Goal: Task Accomplishment & Management: Use online tool/utility

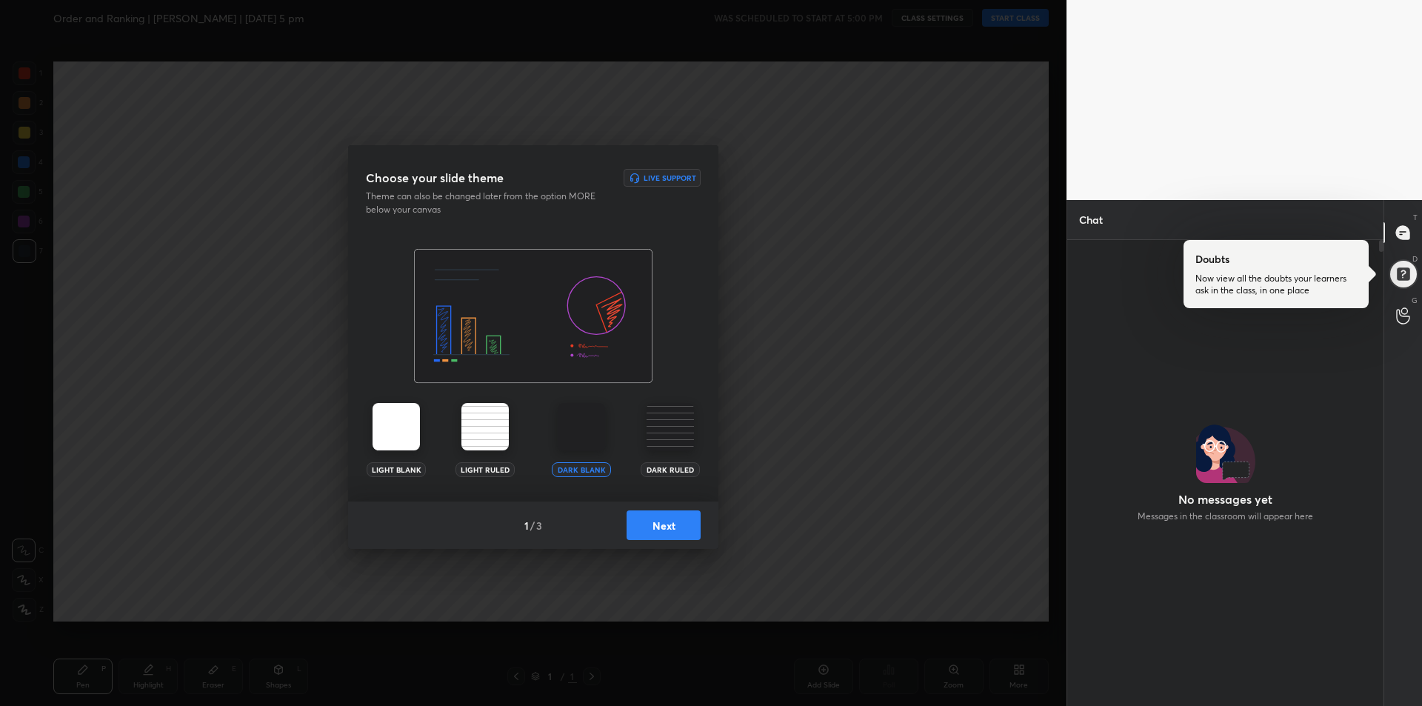
click at [577, 430] on img at bounding box center [581, 426] width 47 height 47
click at [660, 533] on button "Next" at bounding box center [664, 525] width 74 height 30
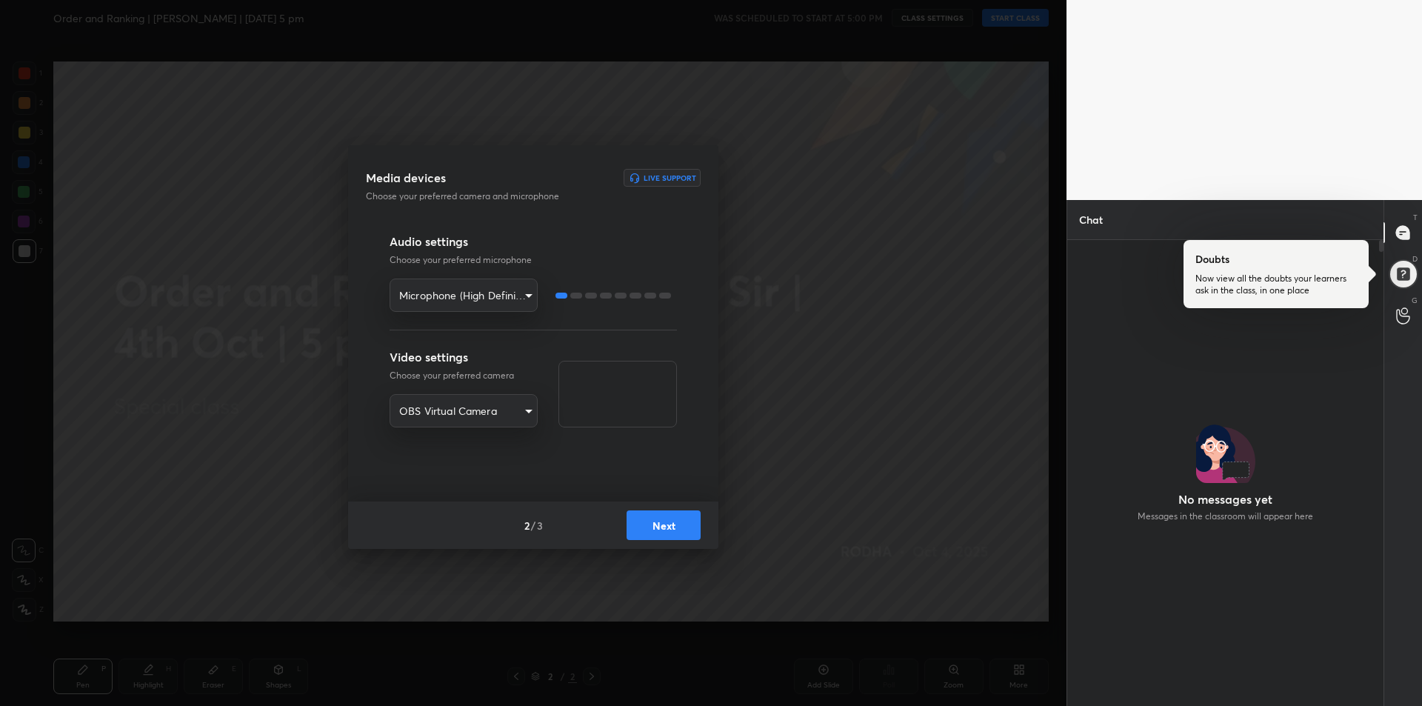
click at [664, 530] on button "Next" at bounding box center [664, 525] width 74 height 30
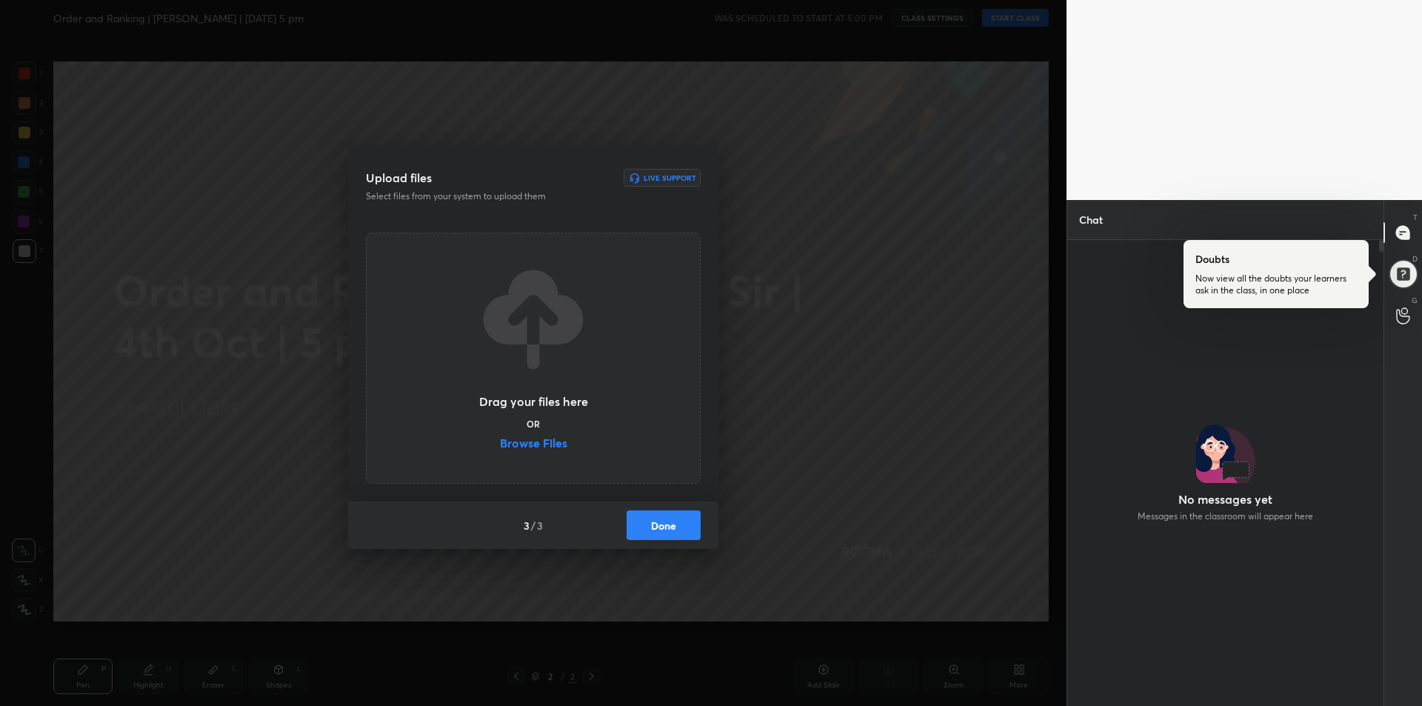
click at [543, 441] on label "Browse Files" at bounding box center [533, 445] width 67 height 16
click at [500, 441] on input "Browse Files" at bounding box center [500, 445] width 0 height 16
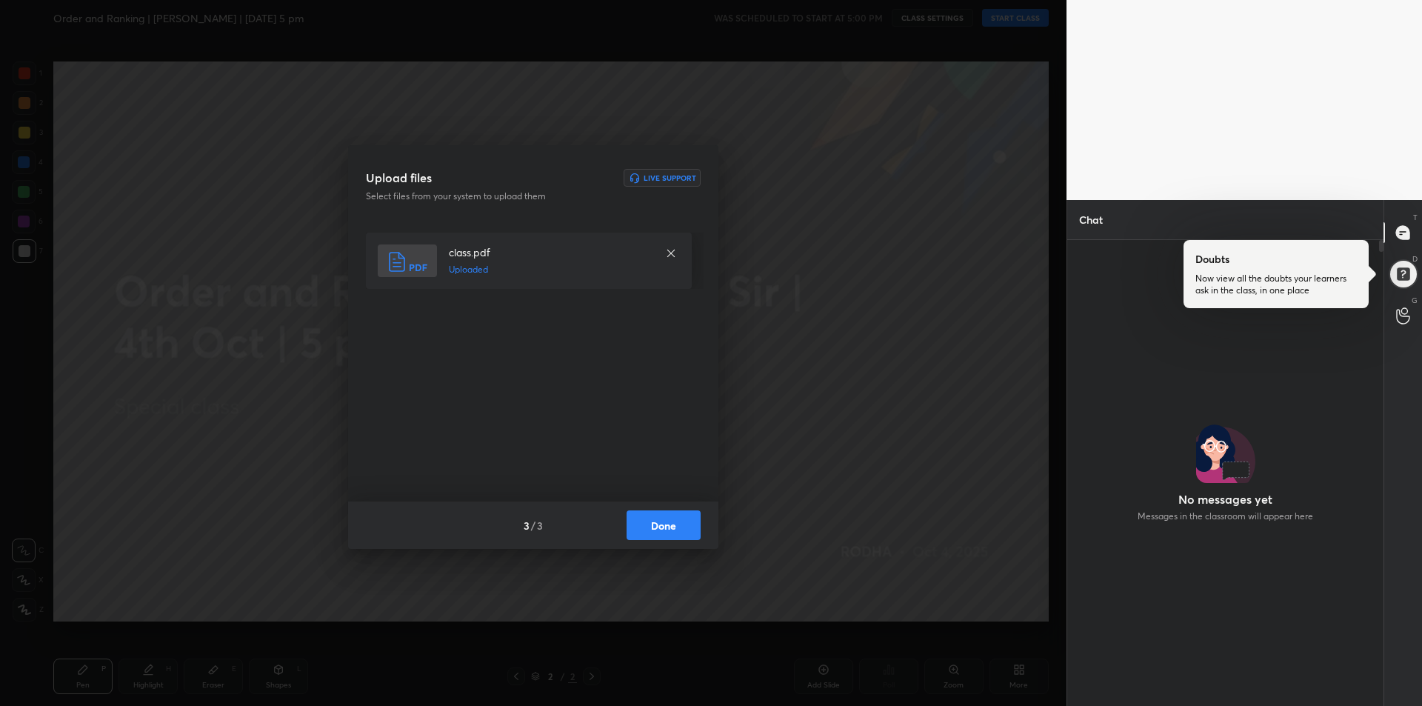
click at [650, 527] on button "Done" at bounding box center [664, 525] width 74 height 30
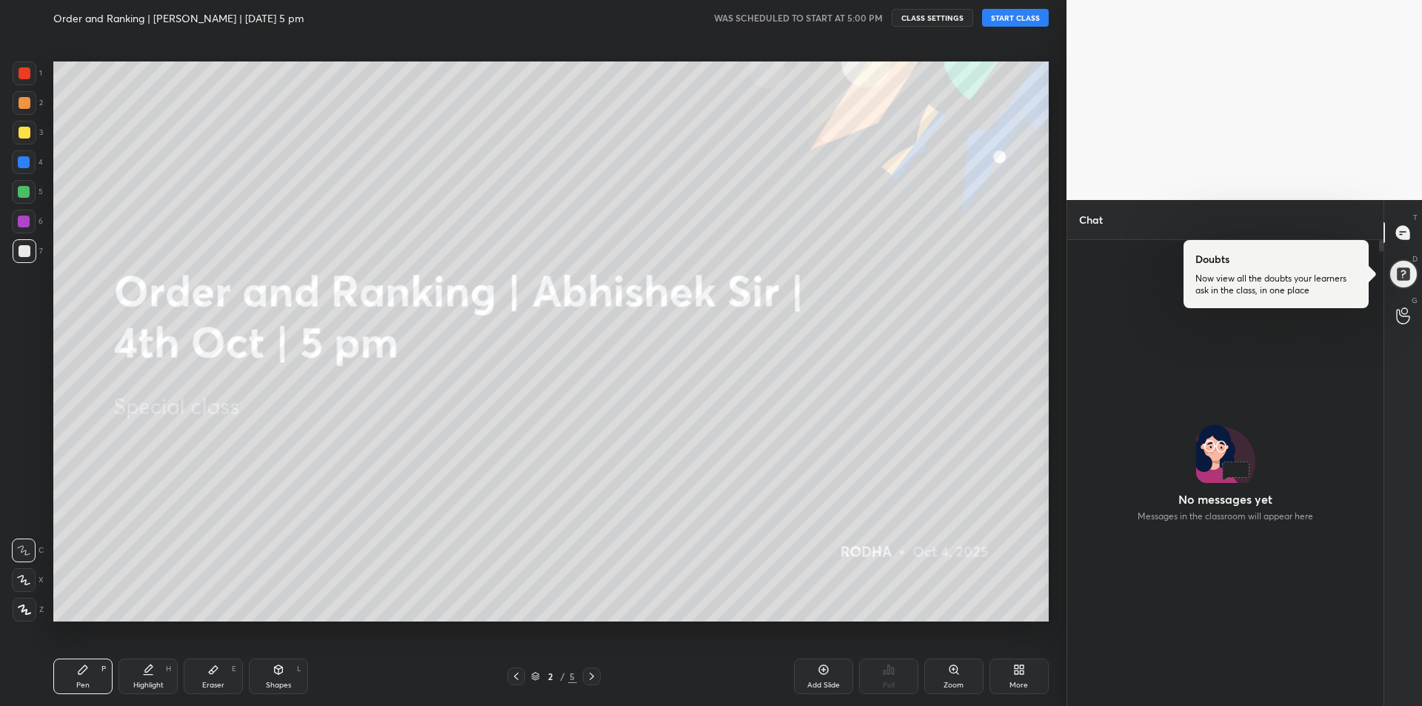
click at [25, 135] on div at bounding box center [25, 133] width 12 height 12
click at [29, 579] on icon at bounding box center [23, 580] width 13 height 10
click at [1410, 227] on icon at bounding box center [1403, 233] width 16 height 16
click at [1398, 280] on div at bounding box center [1403, 274] width 32 height 32
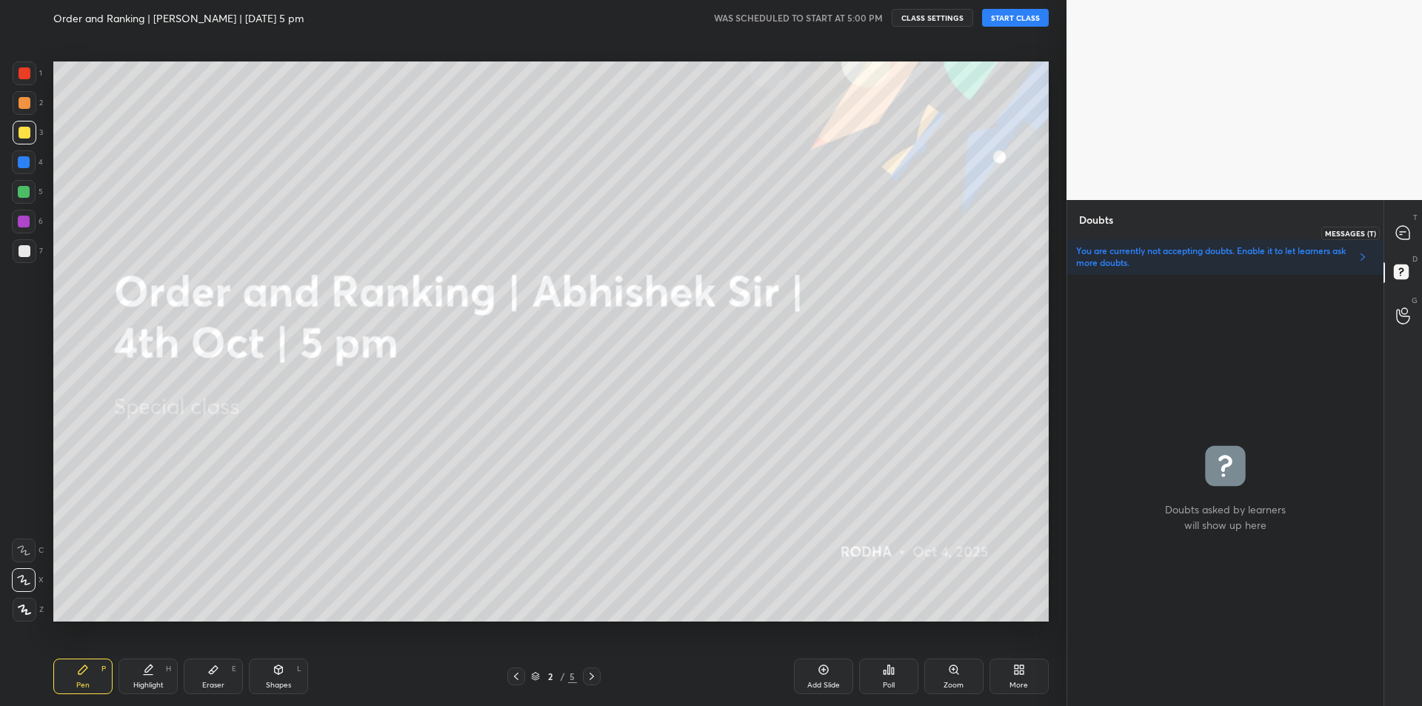
click at [1403, 236] on icon at bounding box center [1402, 232] width 13 height 13
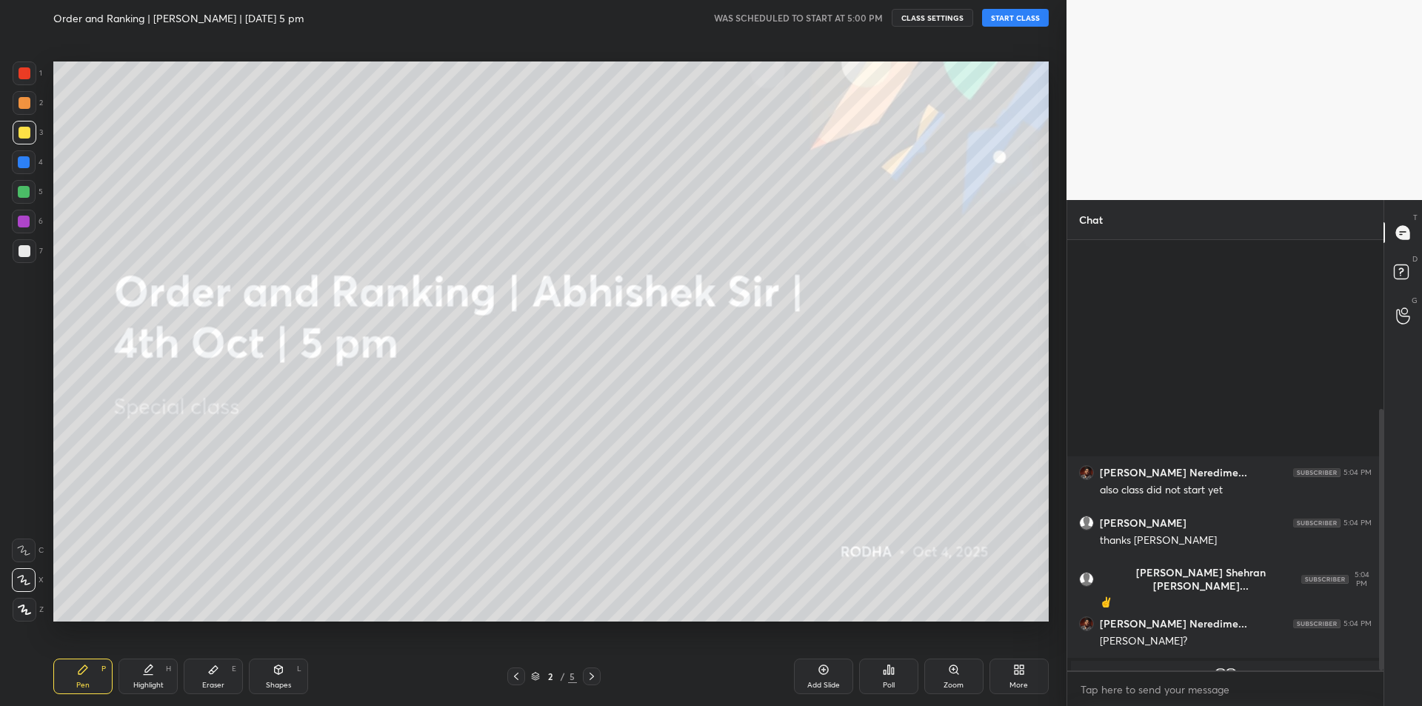
scroll to position [426, 312]
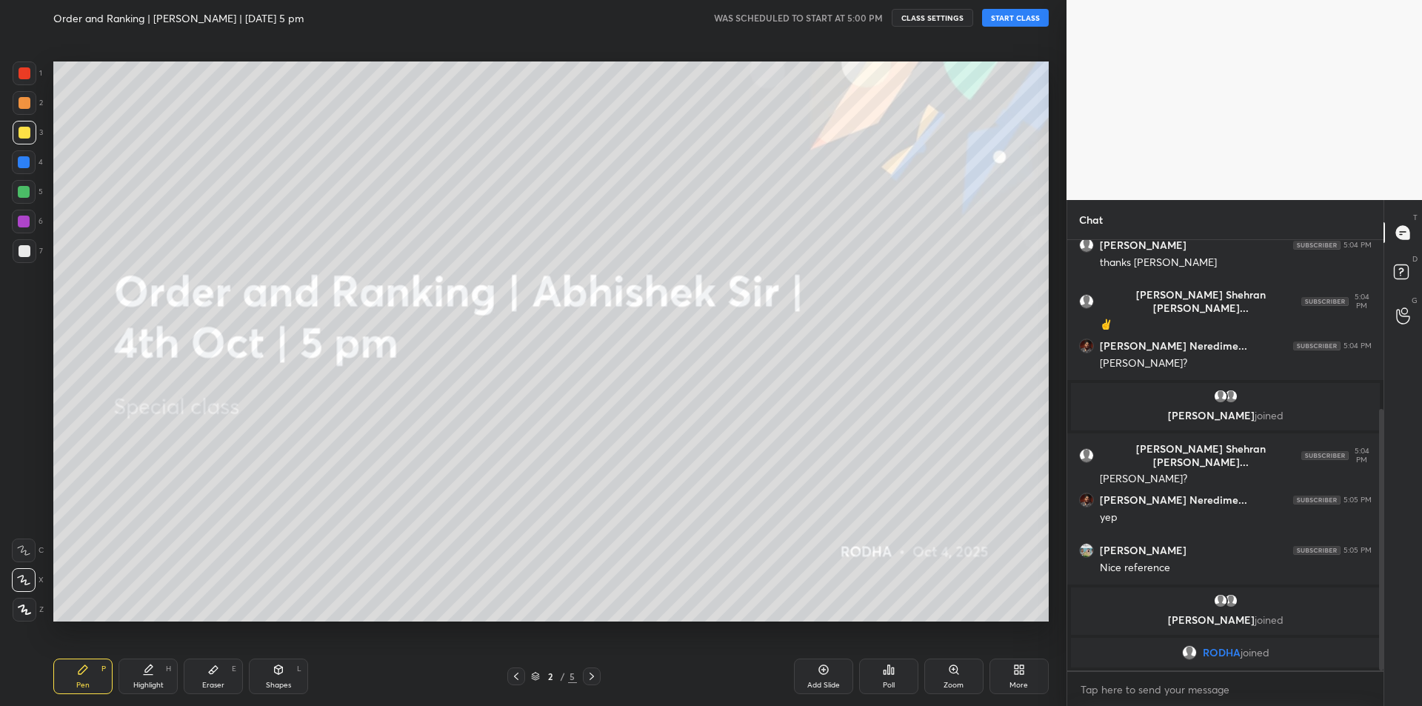
click at [1001, 15] on button "START CLASS" at bounding box center [1015, 18] width 67 height 18
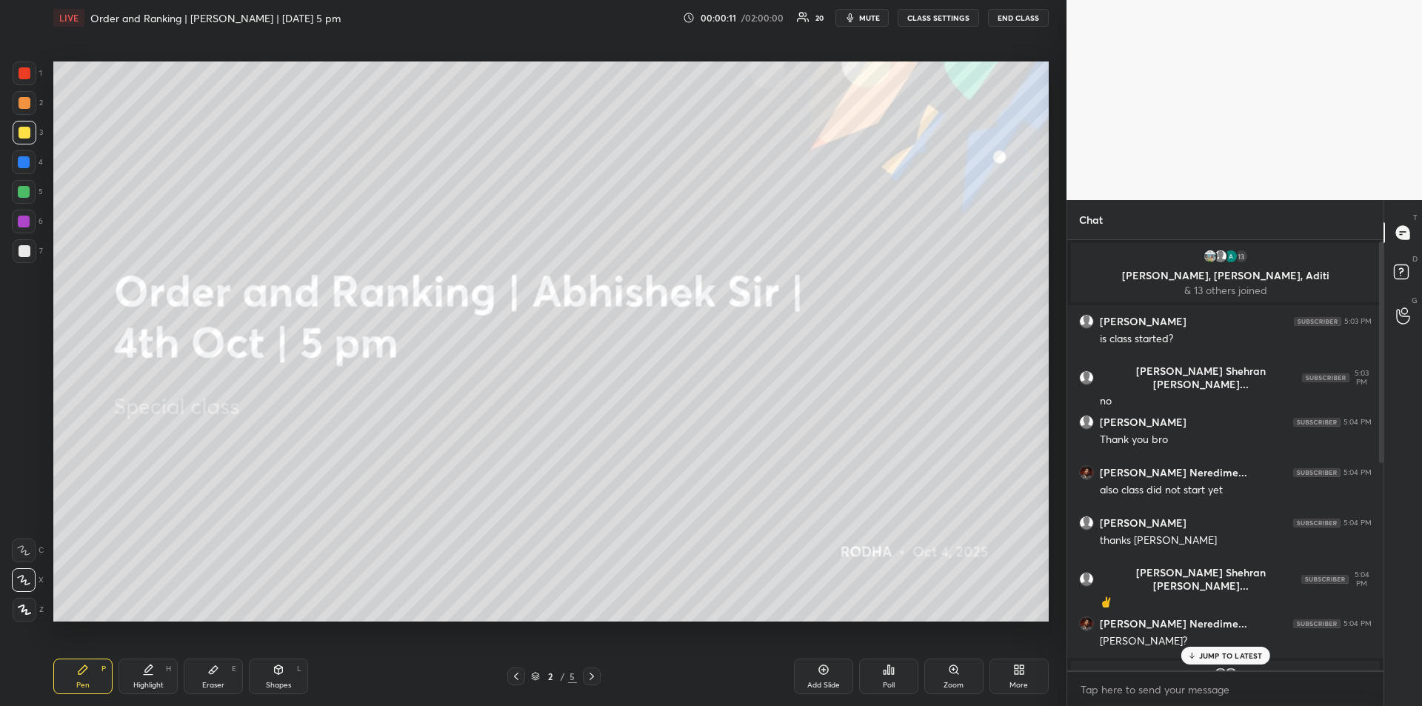
scroll to position [370, 0]
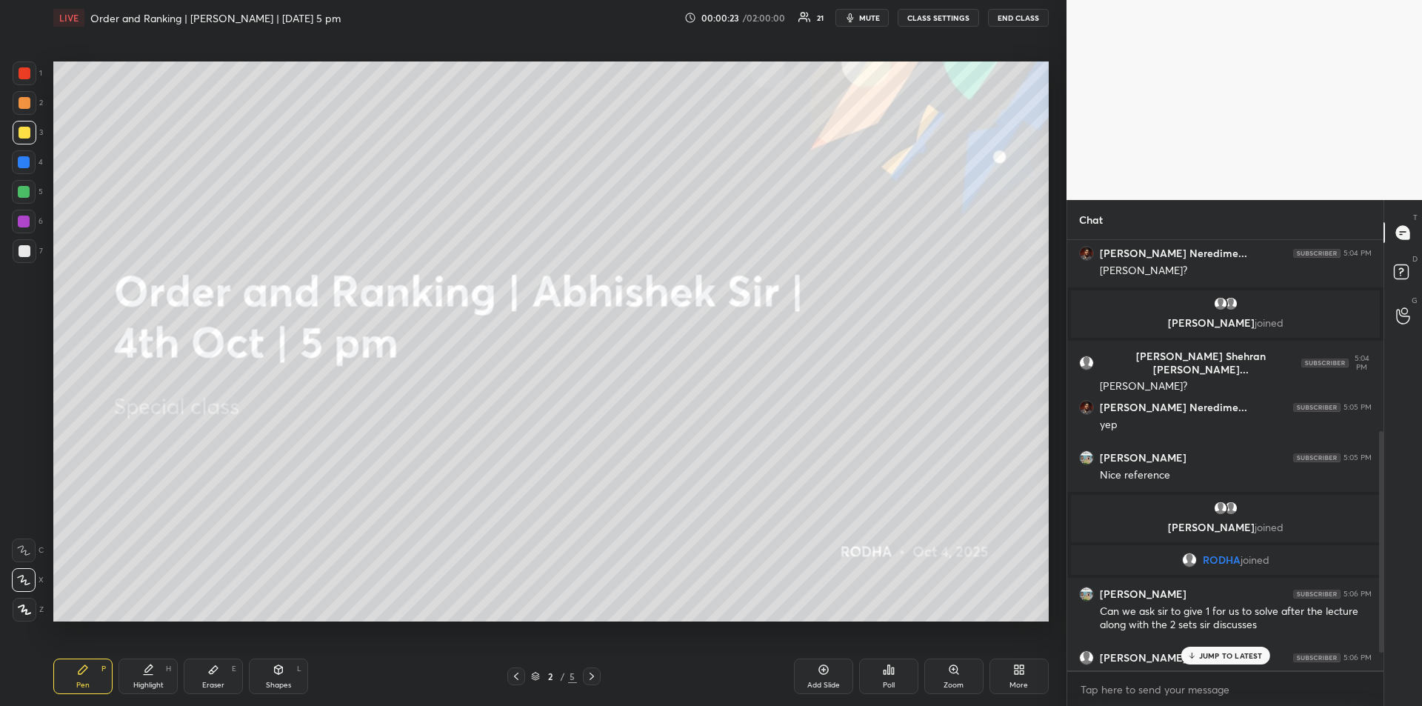
click at [1212, 657] on p "JUMP TO LATEST" at bounding box center [1231, 655] width 64 height 9
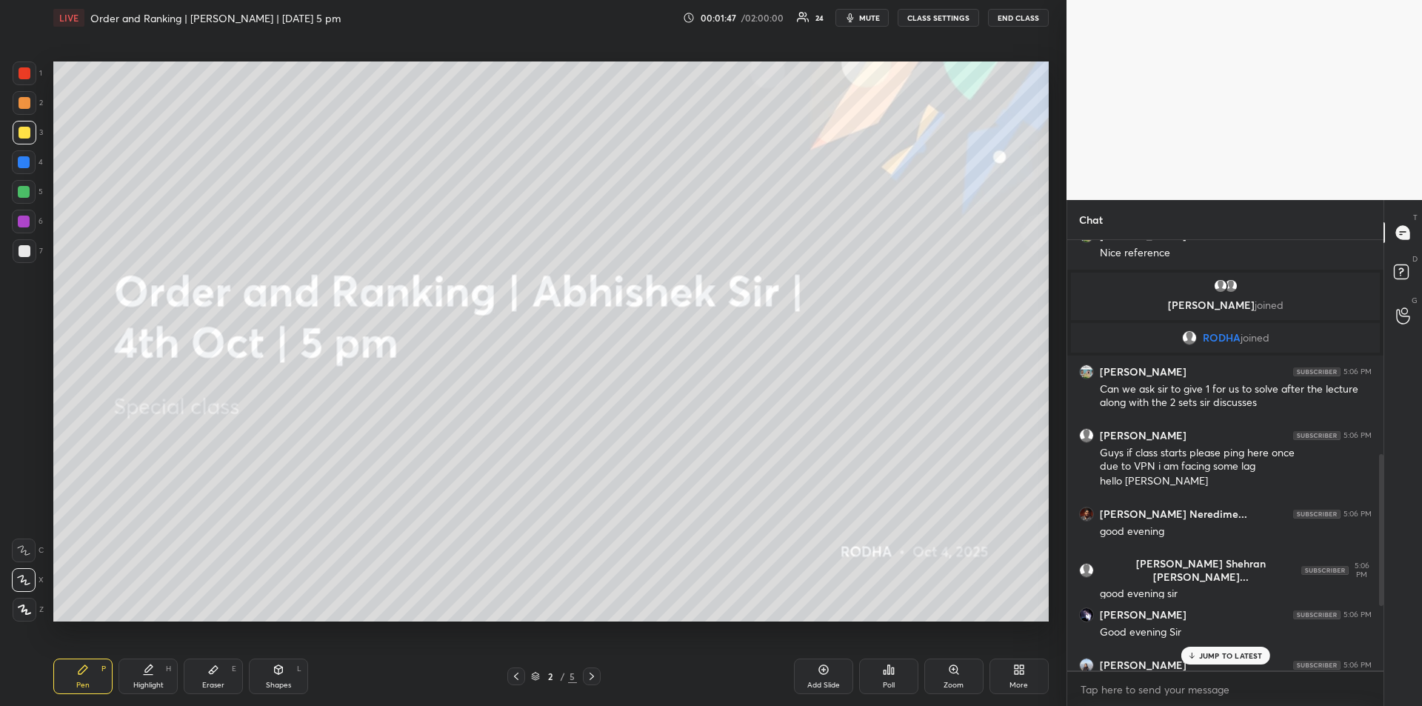
scroll to position [787, 0]
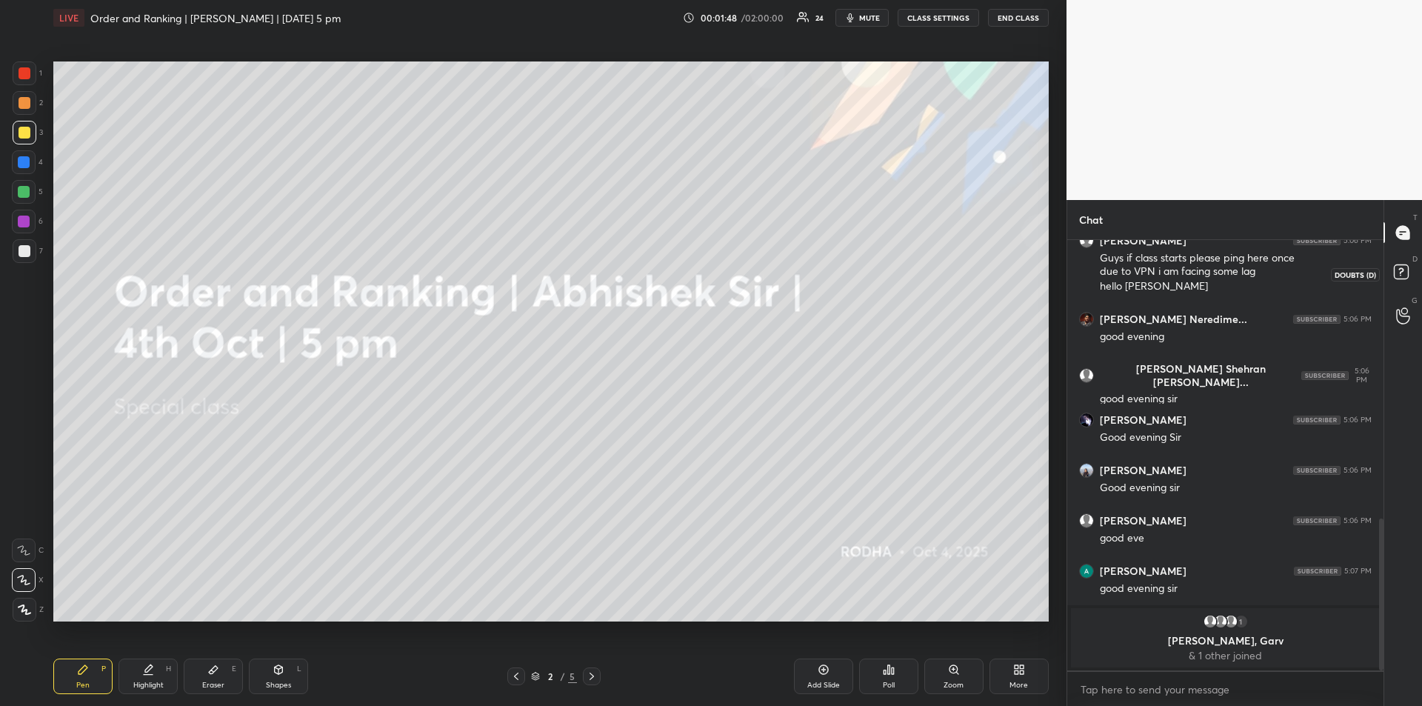
click at [1404, 270] on rect at bounding box center [1401, 272] width 14 height 14
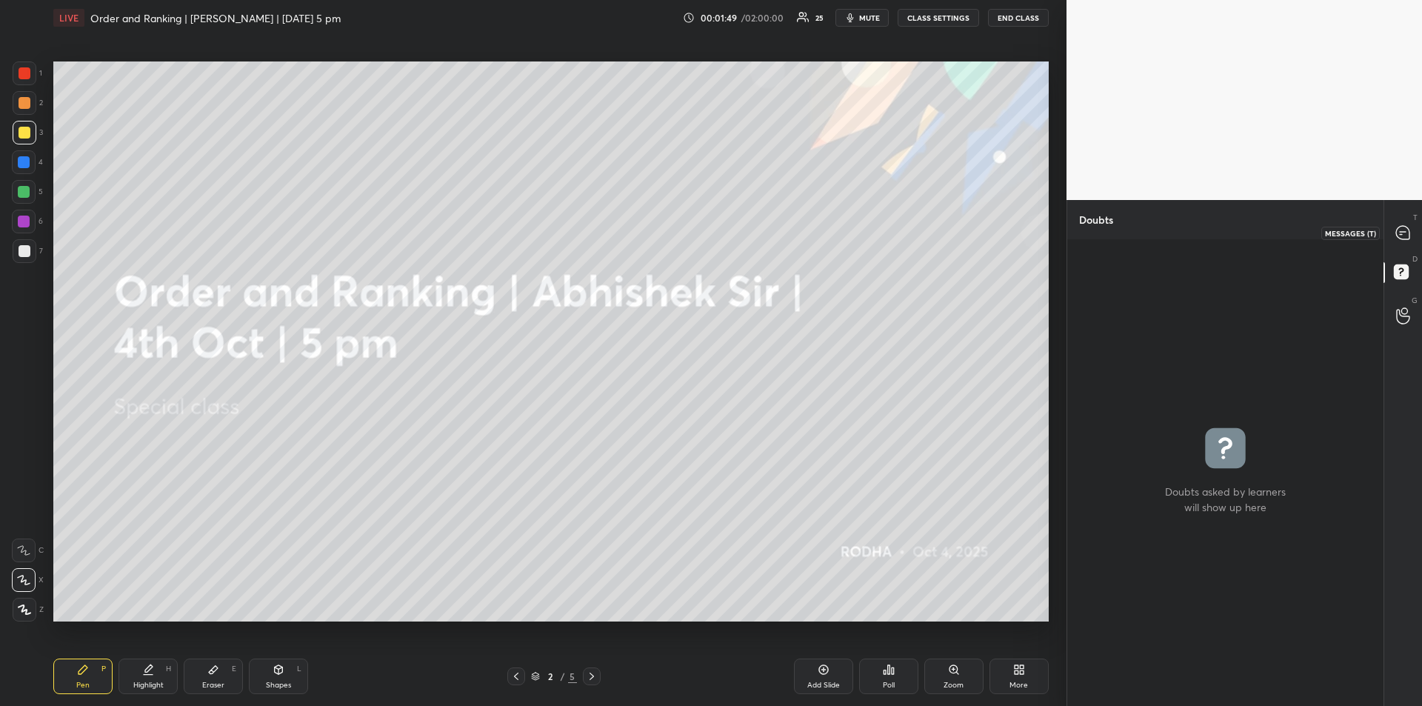
click at [1401, 233] on icon at bounding box center [1402, 232] width 13 height 13
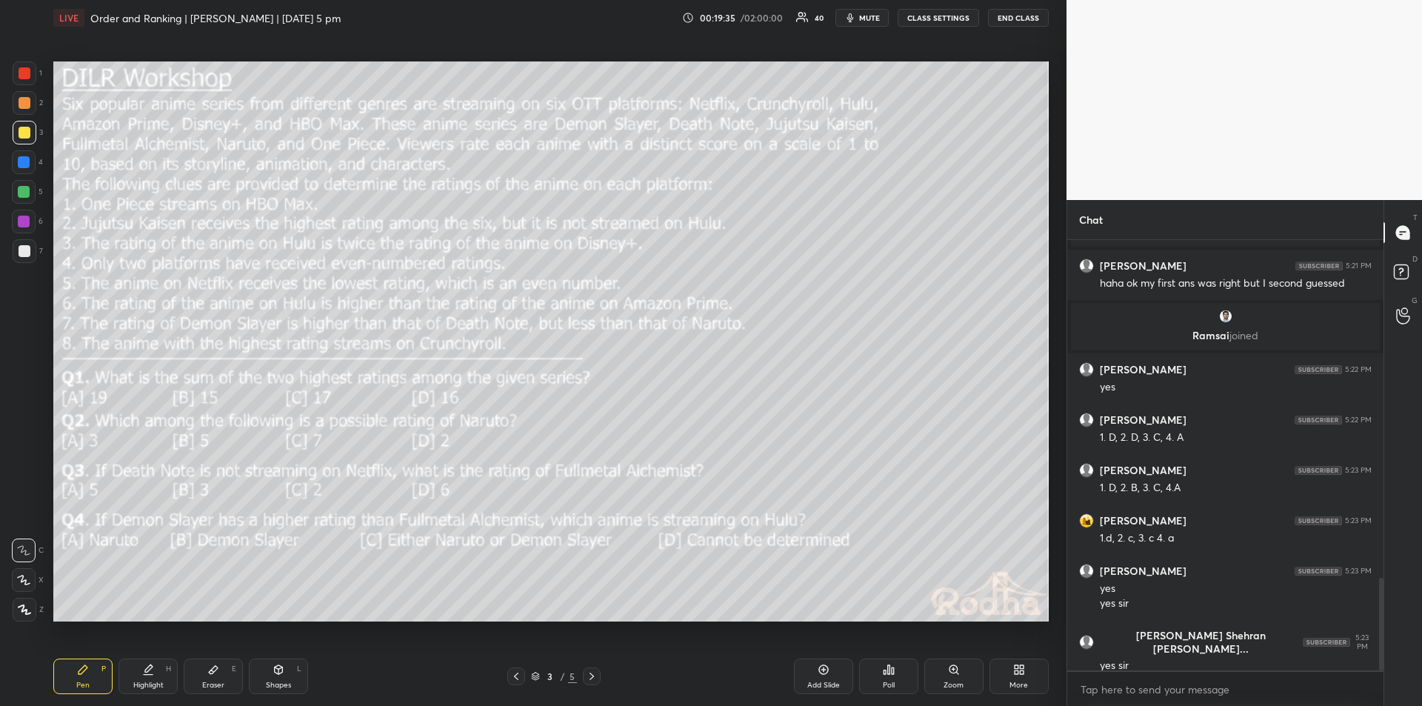
scroll to position [1624, 0]
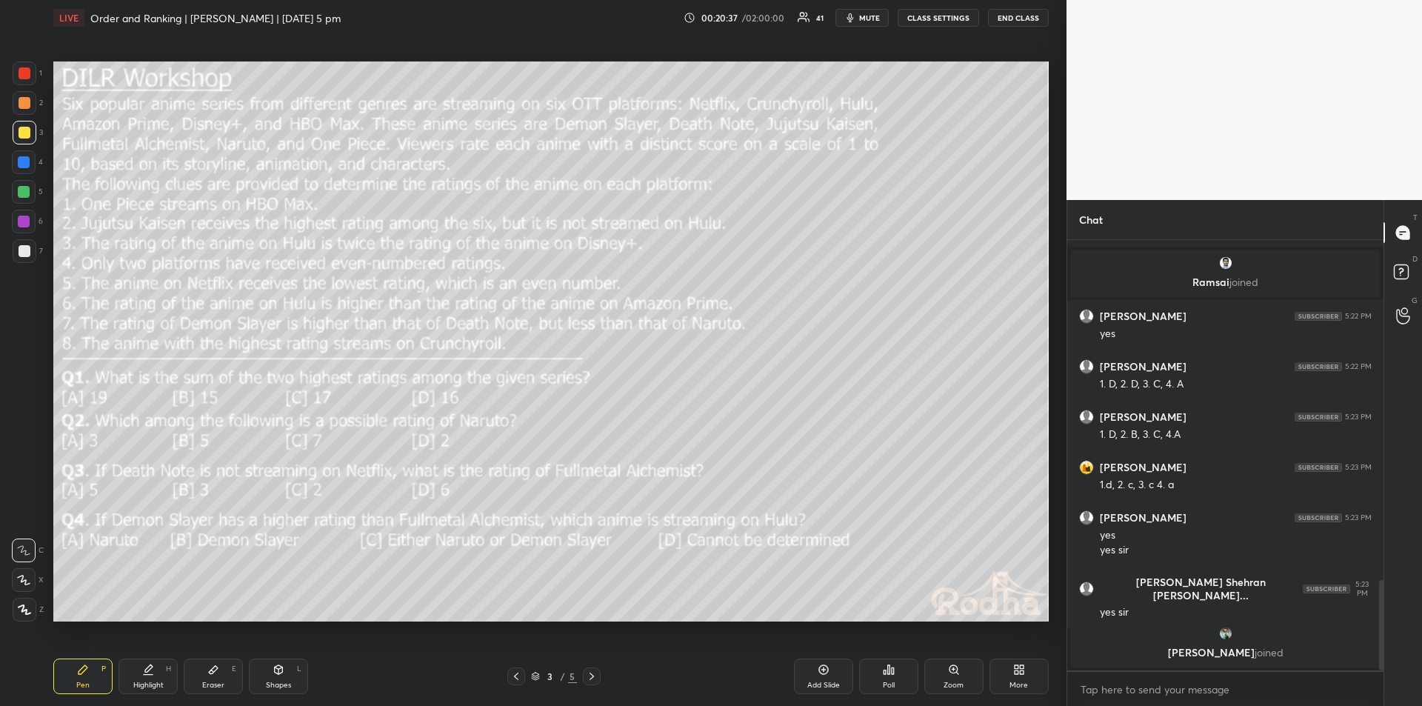
click at [147, 670] on icon at bounding box center [148, 667] width 7 height 7
click at [79, 675] on icon at bounding box center [83, 670] width 12 height 12
click at [152, 673] on icon at bounding box center [148, 670] width 12 height 12
click at [93, 670] on div "Pen P" at bounding box center [82, 676] width 59 height 36
click at [141, 673] on div "Highlight H" at bounding box center [148, 676] width 59 height 36
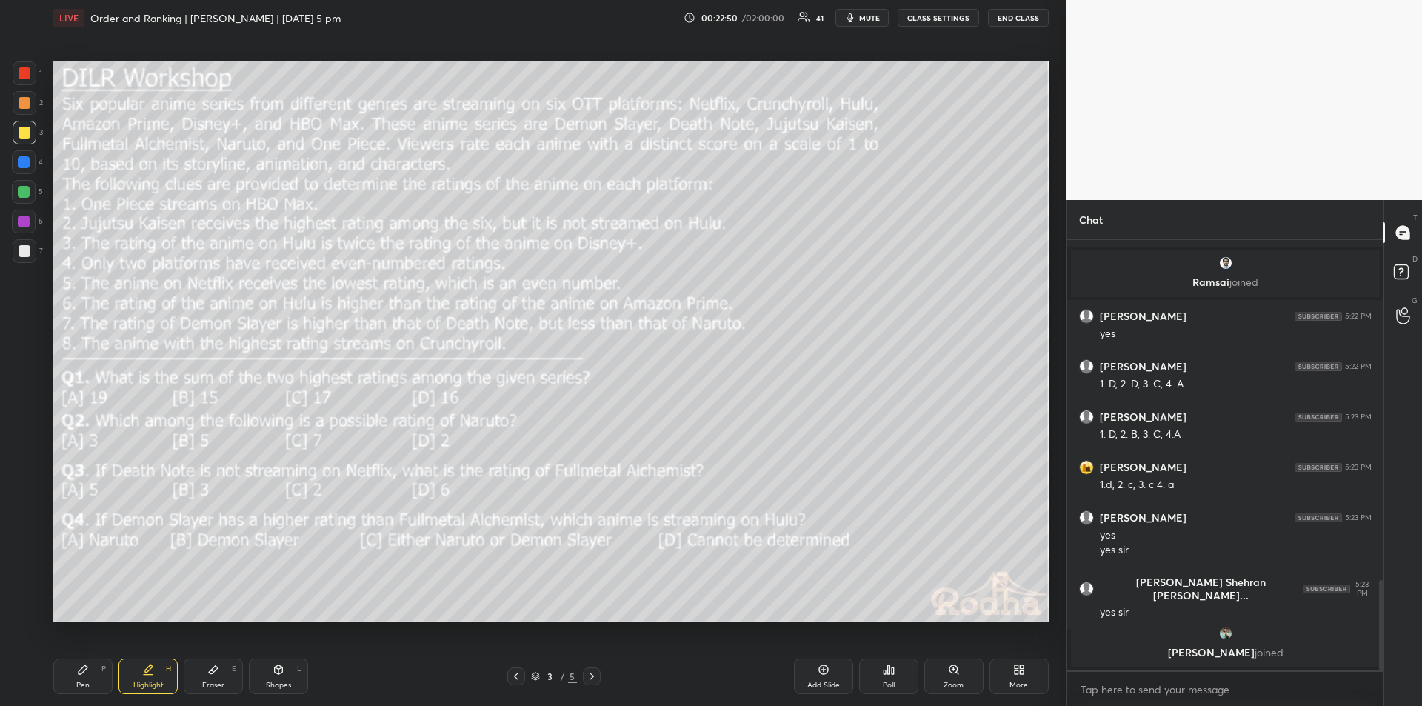
click at [87, 679] on div "Pen P" at bounding box center [82, 676] width 59 height 36
click at [155, 684] on div "Highlight" at bounding box center [148, 684] width 30 height 7
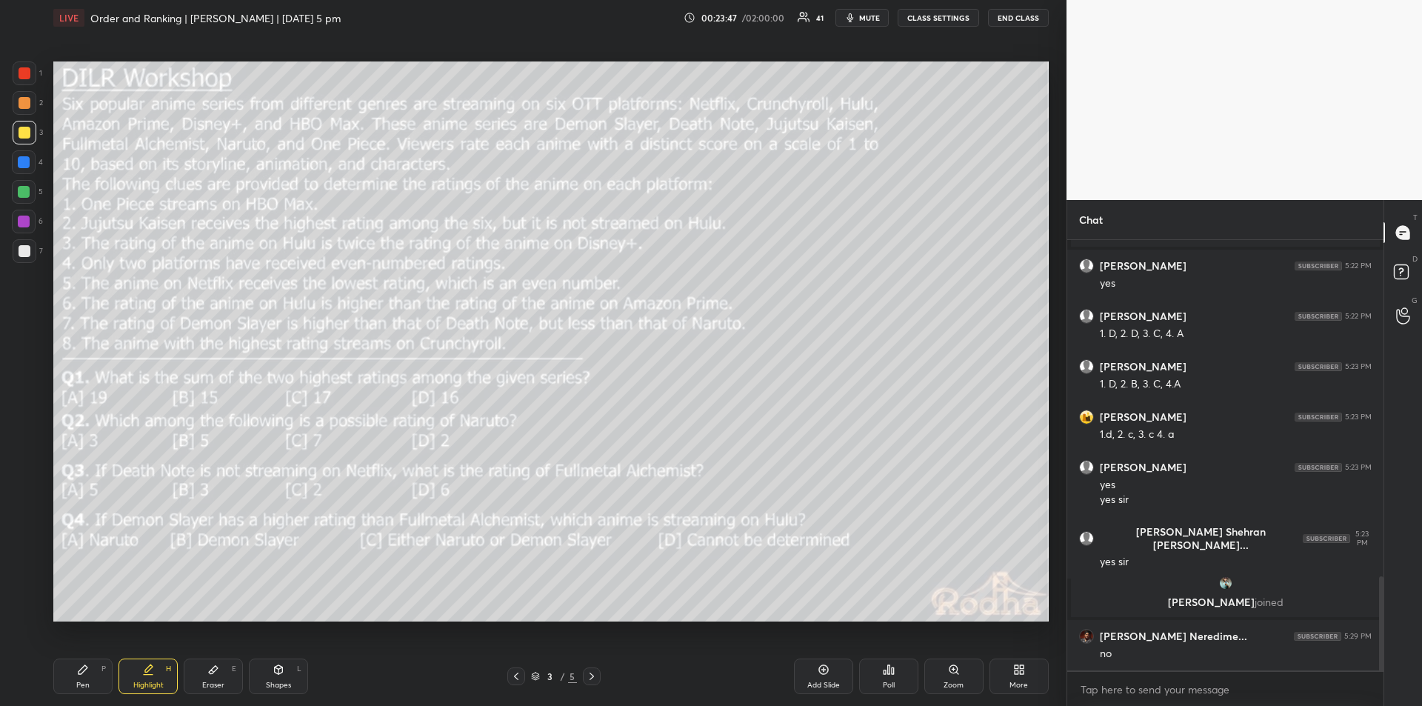
scroll to position [1593, 0]
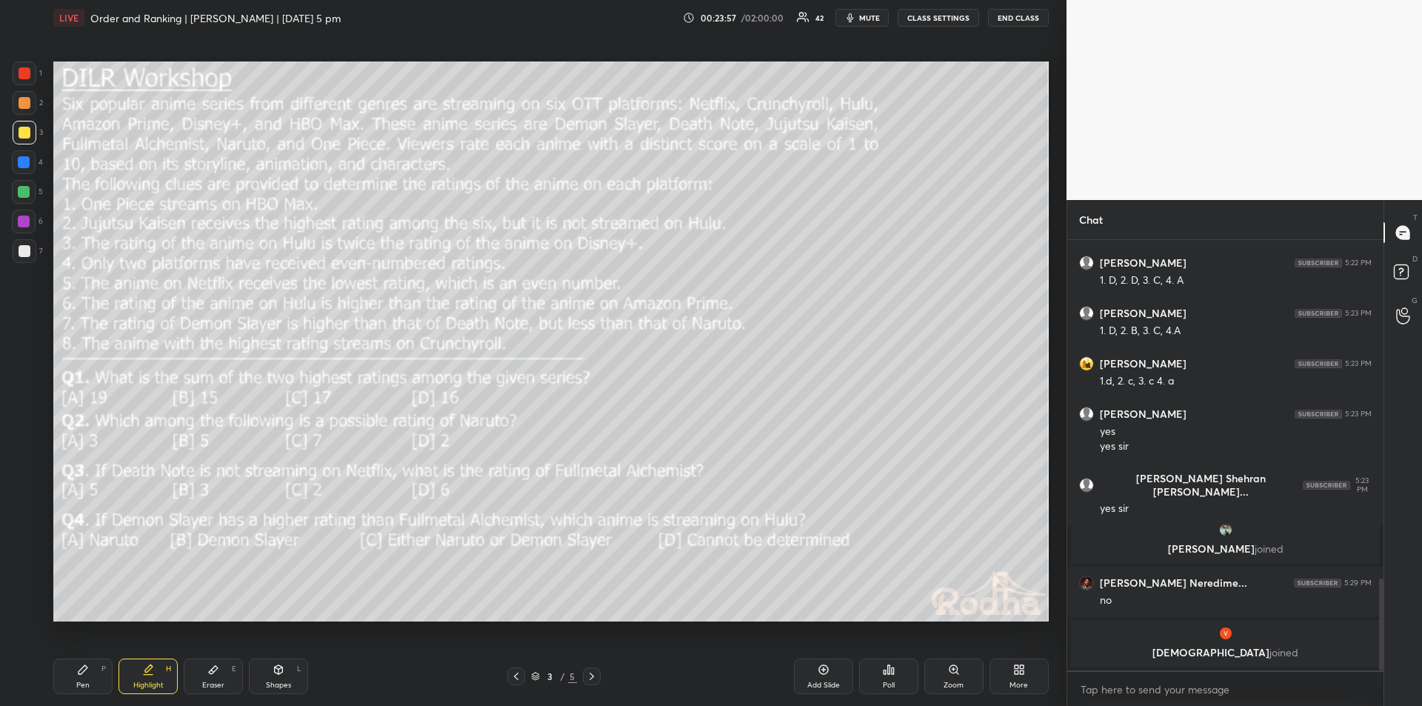
click at [84, 673] on icon at bounding box center [83, 670] width 12 height 12
click at [145, 670] on icon at bounding box center [148, 667] width 7 height 7
click at [90, 672] on div "Pen P" at bounding box center [82, 676] width 59 height 36
click at [151, 670] on icon at bounding box center [148, 670] width 12 height 12
click at [92, 681] on div "Pen P" at bounding box center [82, 676] width 59 height 36
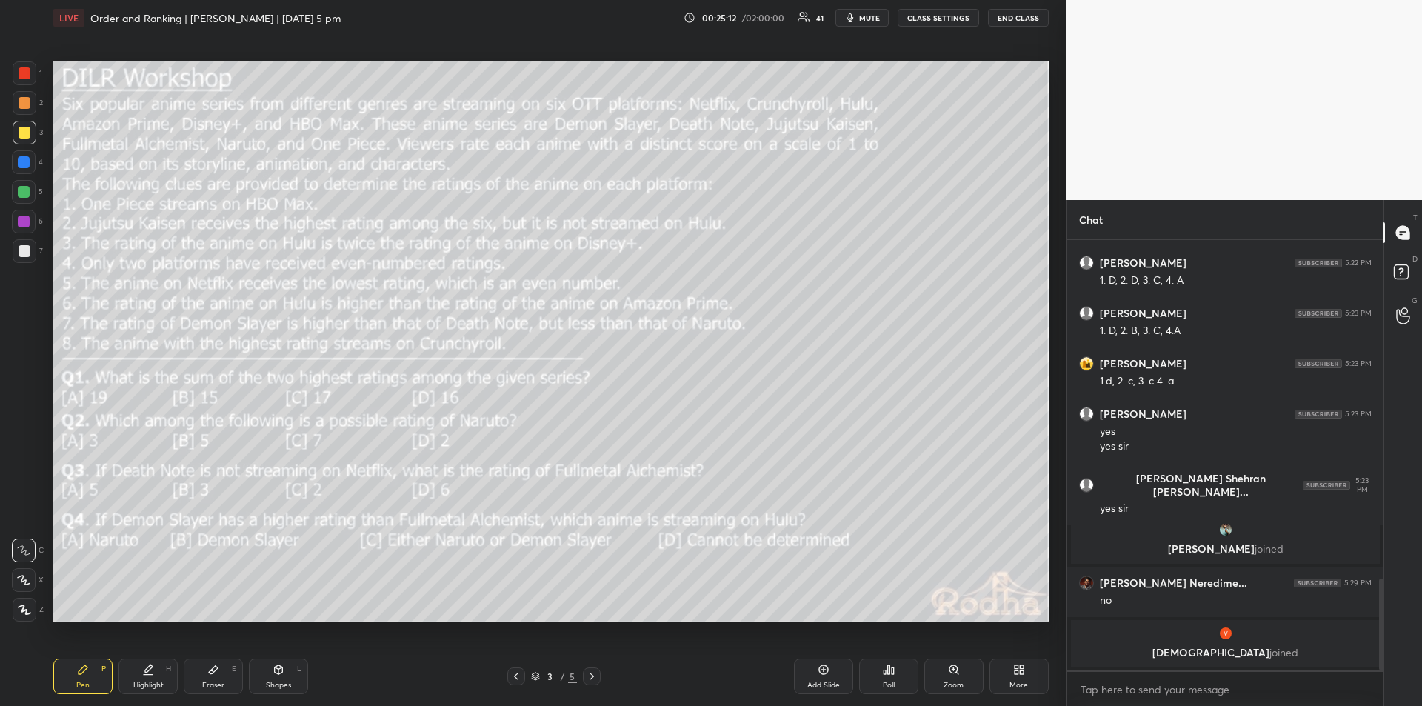
click at [146, 670] on icon at bounding box center [148, 667] width 7 height 7
click at [84, 683] on div "Pen" at bounding box center [82, 684] width 13 height 7
click at [147, 671] on icon at bounding box center [148, 667] width 7 height 7
click at [86, 673] on icon at bounding box center [83, 670] width 12 height 12
click at [148, 679] on div "Highlight H" at bounding box center [148, 676] width 59 height 36
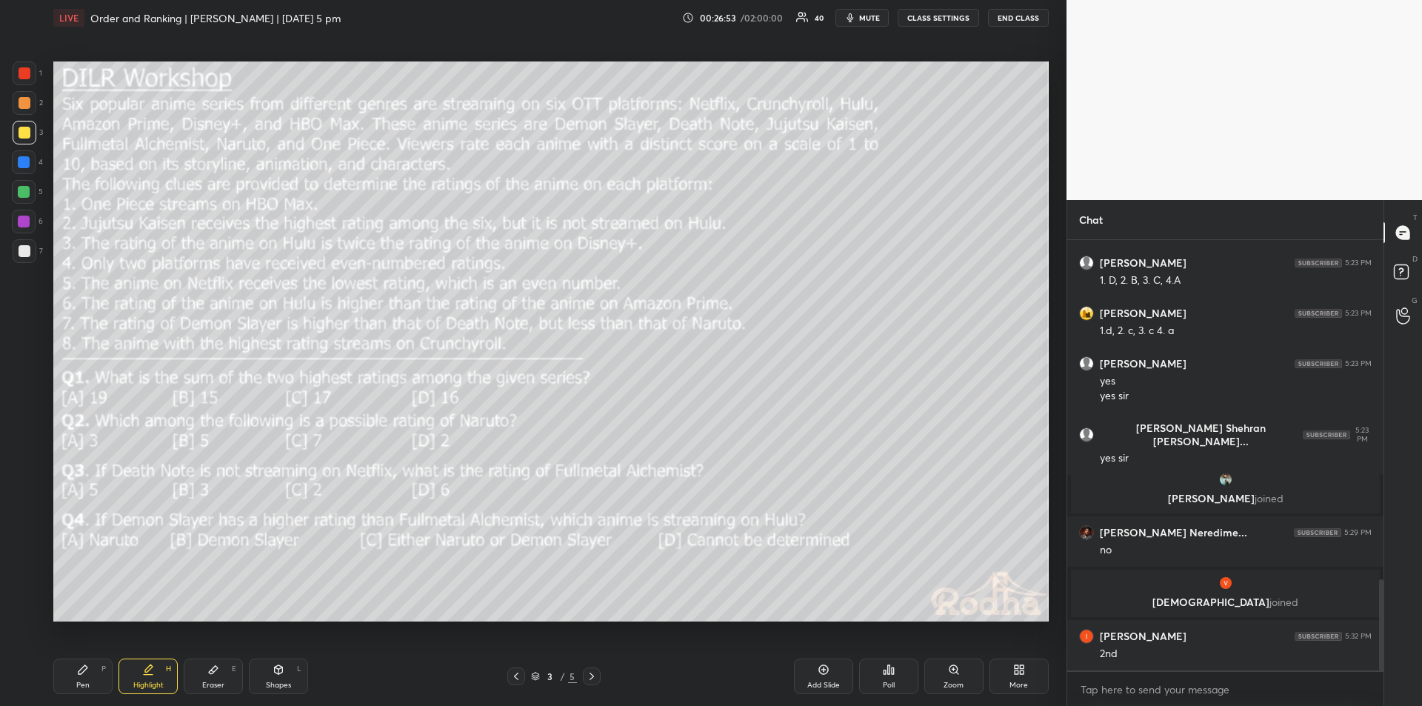
scroll to position [1666, 0]
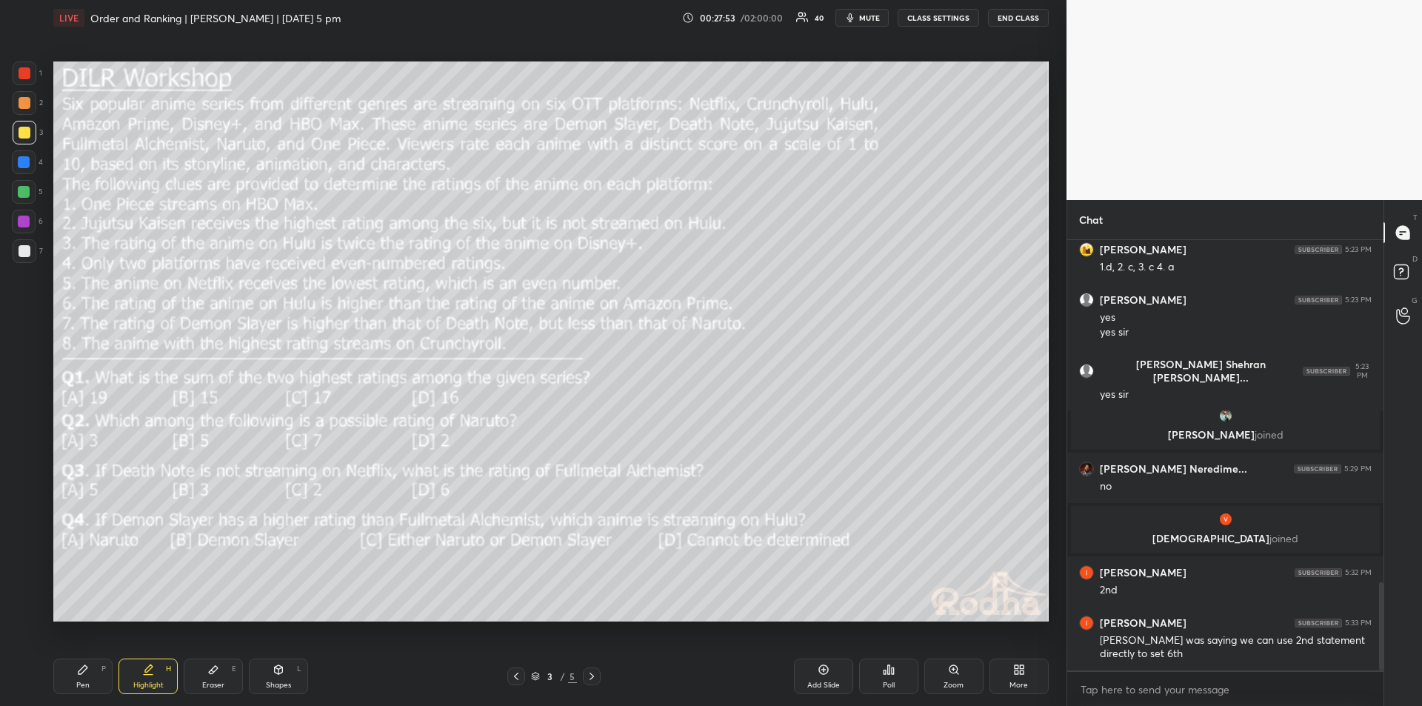
click at [79, 677] on div "Pen P" at bounding box center [82, 676] width 59 height 36
click at [152, 675] on icon at bounding box center [148, 675] width 9 height 0
click at [84, 677] on div "Pen P" at bounding box center [82, 676] width 59 height 36
click at [153, 673] on icon at bounding box center [148, 670] width 12 height 12
click at [84, 667] on icon at bounding box center [83, 669] width 9 height 9
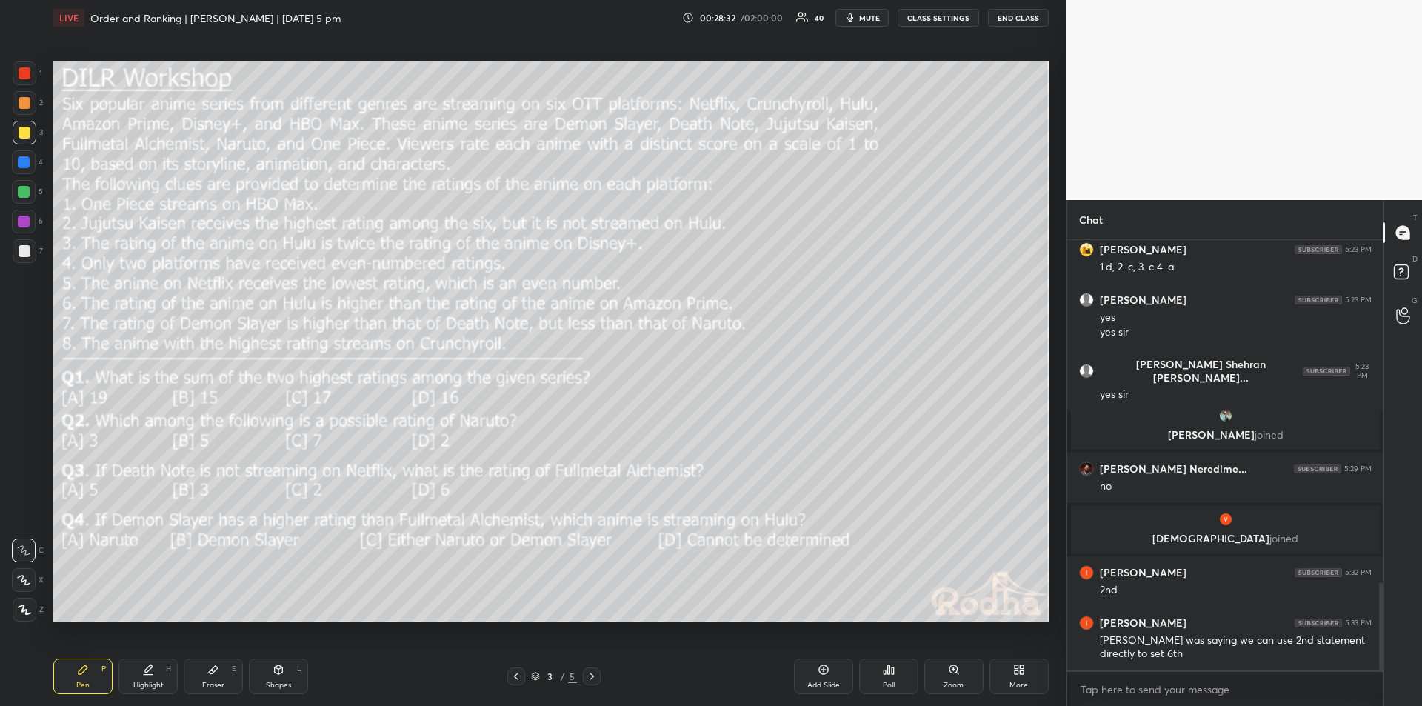
click at [153, 668] on icon at bounding box center [148, 670] width 12 height 12
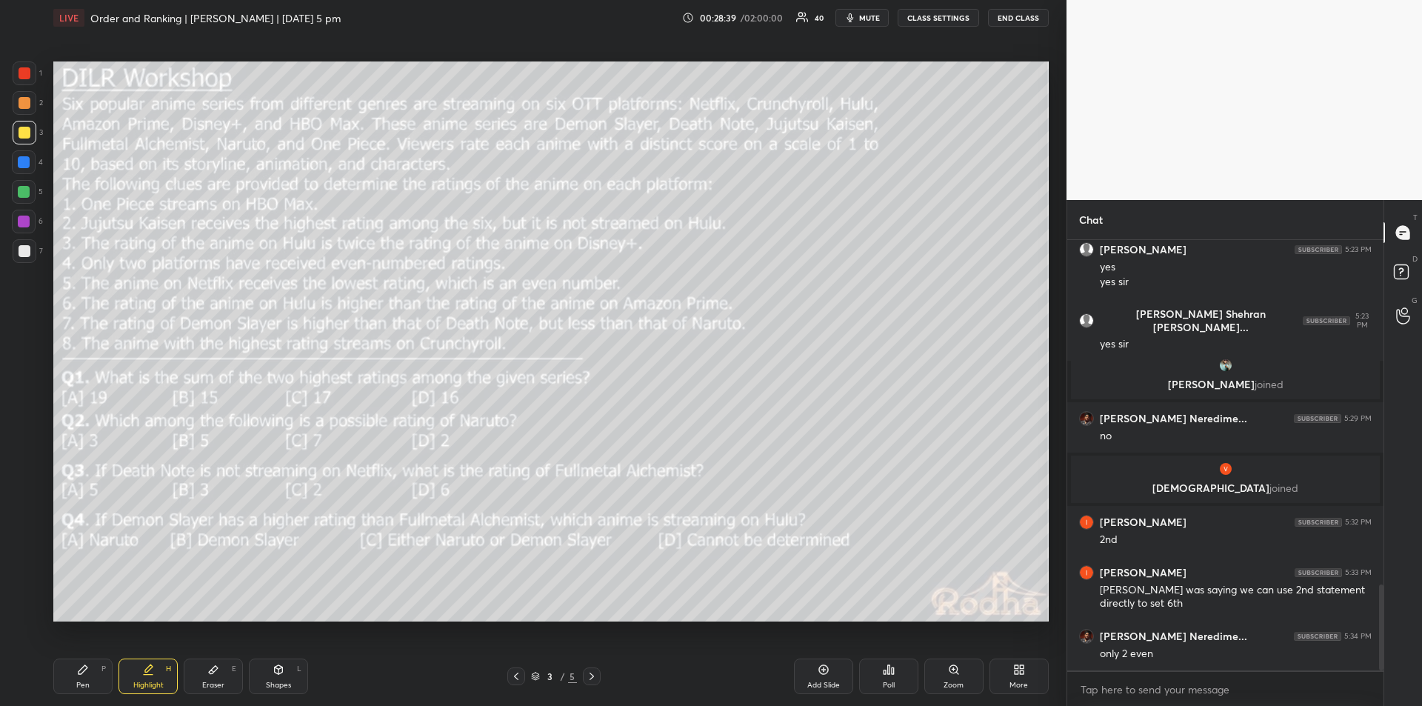
click at [81, 682] on div "Pen" at bounding box center [82, 684] width 13 height 7
click at [144, 675] on div "Highlight H" at bounding box center [148, 676] width 59 height 36
click at [85, 681] on div "Pen" at bounding box center [82, 684] width 13 height 7
click at [153, 679] on div "Highlight H" at bounding box center [148, 676] width 59 height 36
click at [84, 670] on icon at bounding box center [83, 669] width 9 height 9
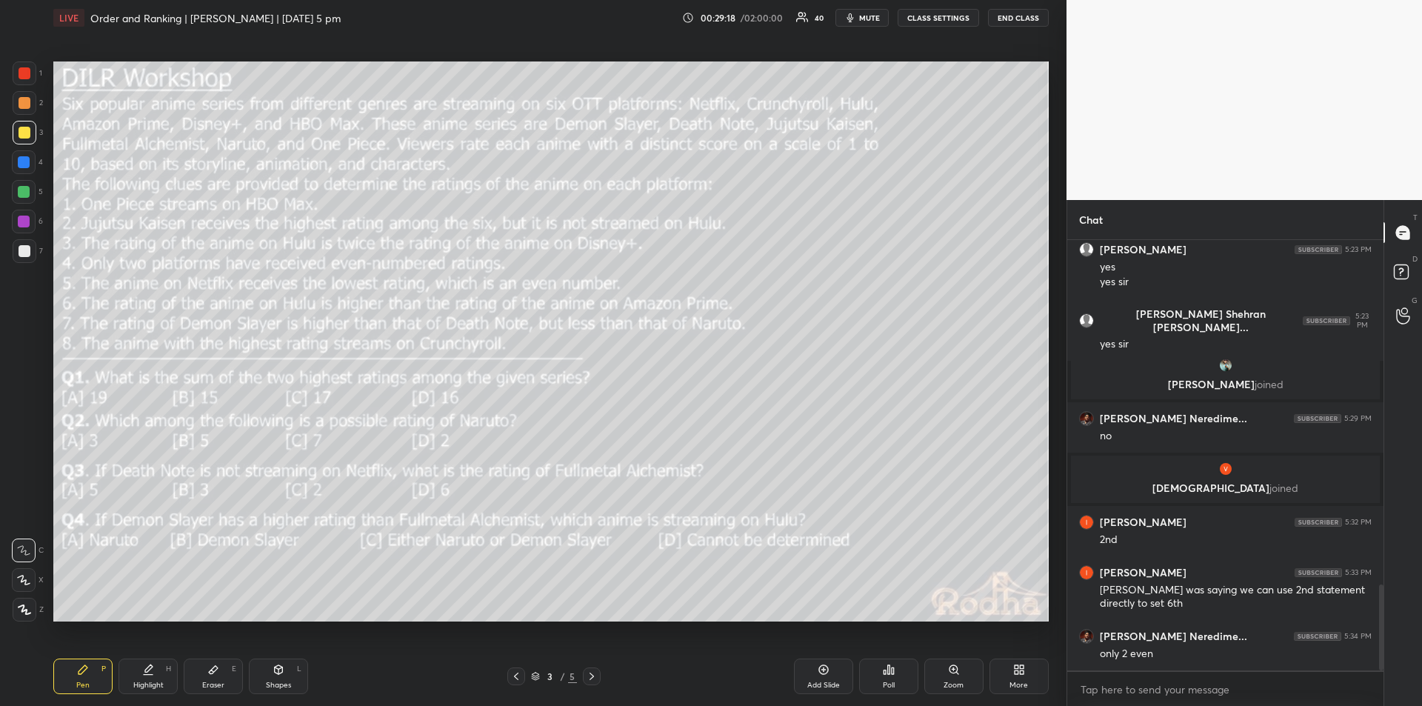
click at [151, 678] on div "Highlight H" at bounding box center [148, 676] width 59 height 36
click at [80, 676] on div "Pen P" at bounding box center [82, 676] width 59 height 36
click at [141, 681] on div "Highlight" at bounding box center [148, 684] width 30 height 7
click at [83, 674] on icon at bounding box center [83, 670] width 12 height 12
click at [147, 678] on div "Highlight H" at bounding box center [148, 676] width 59 height 36
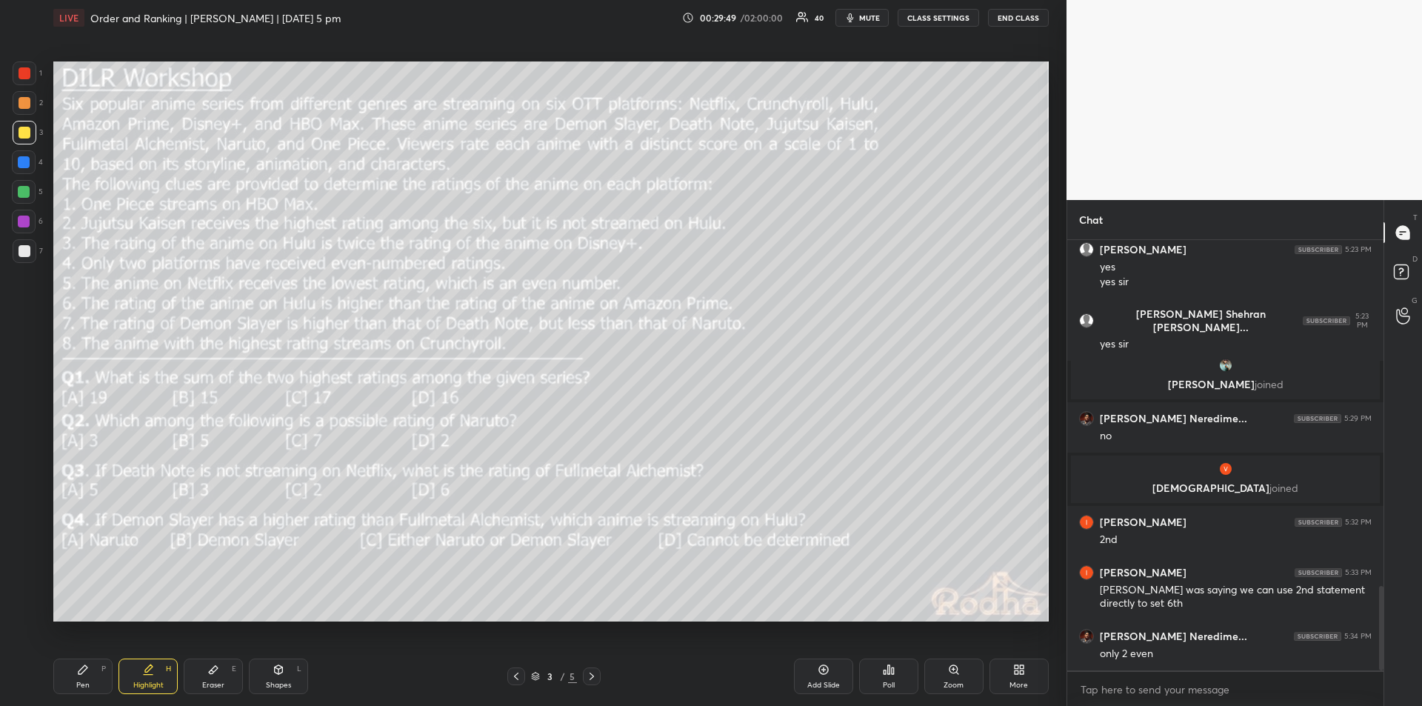
scroll to position [1767, 0]
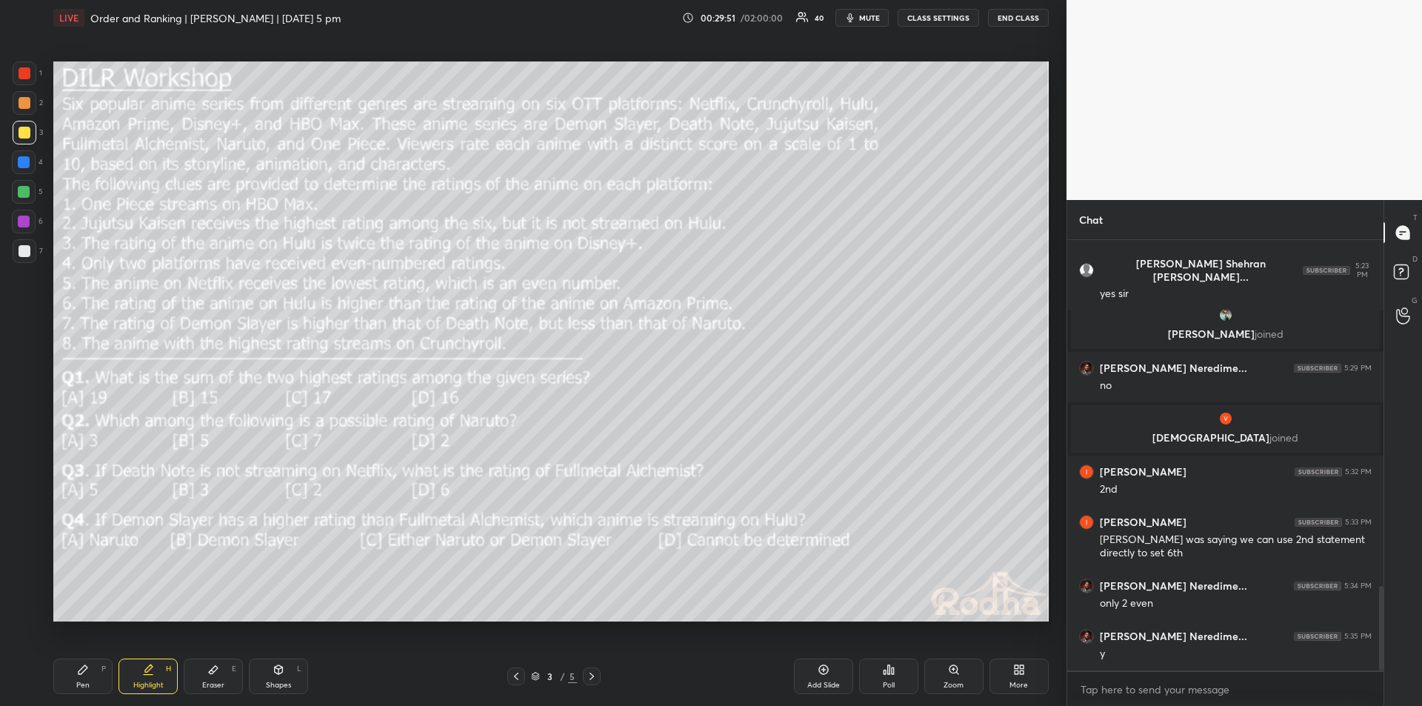
click at [152, 673] on icon at bounding box center [148, 670] width 12 height 12
click at [89, 672] on div "Pen P" at bounding box center [82, 676] width 59 height 36
click at [215, 672] on icon at bounding box center [213, 670] width 12 height 12
click at [27, 613] on rect at bounding box center [27, 613] width 1 height 1
click at [155, 677] on div "Highlight H" at bounding box center [148, 676] width 59 height 36
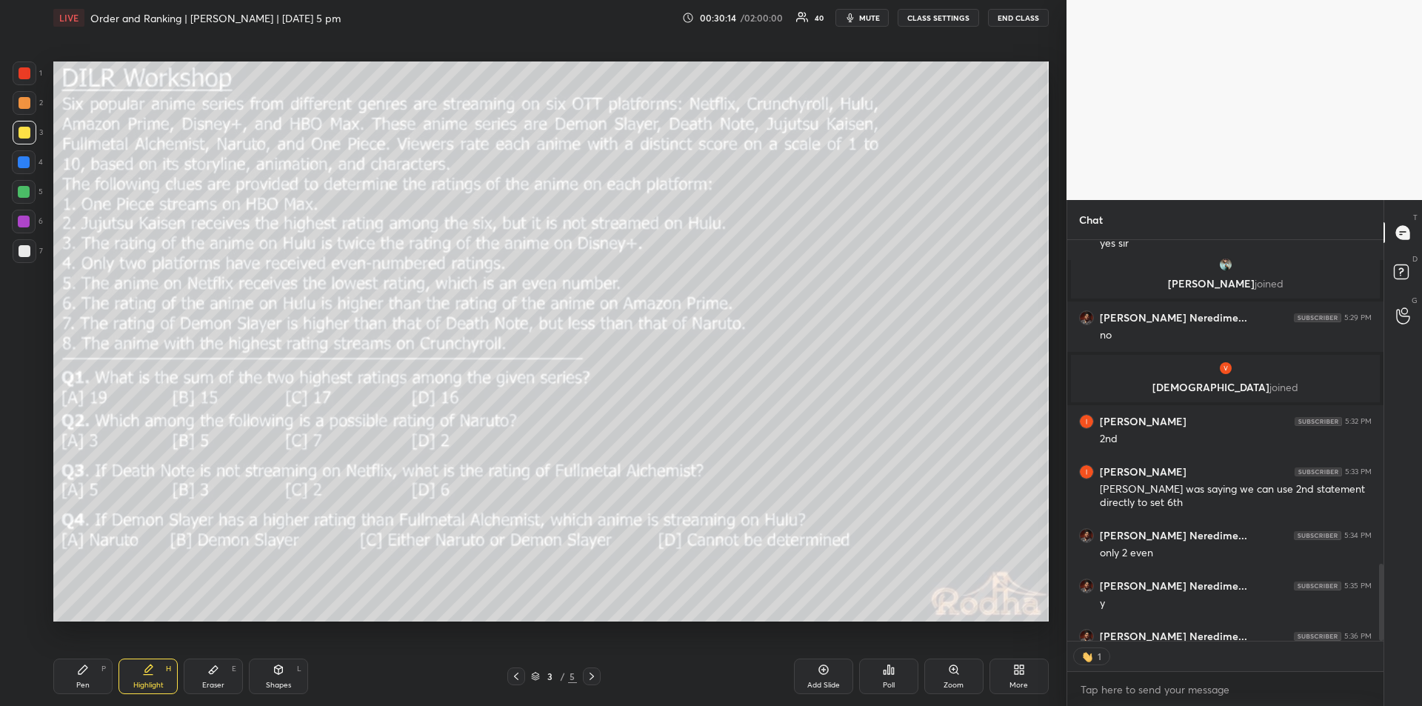
scroll to position [1897, 0]
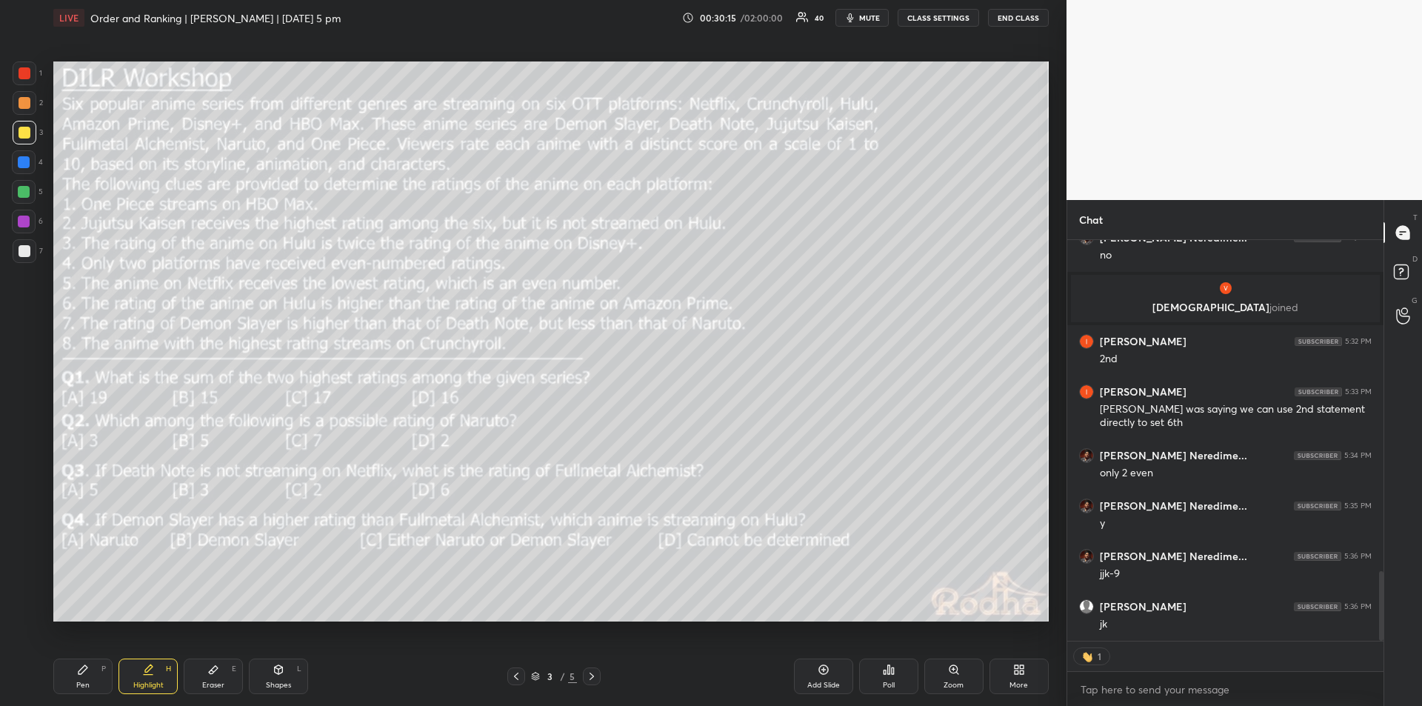
click at [86, 681] on div "Pen" at bounding box center [82, 684] width 13 height 7
click at [150, 678] on div "Highlight H" at bounding box center [148, 676] width 59 height 36
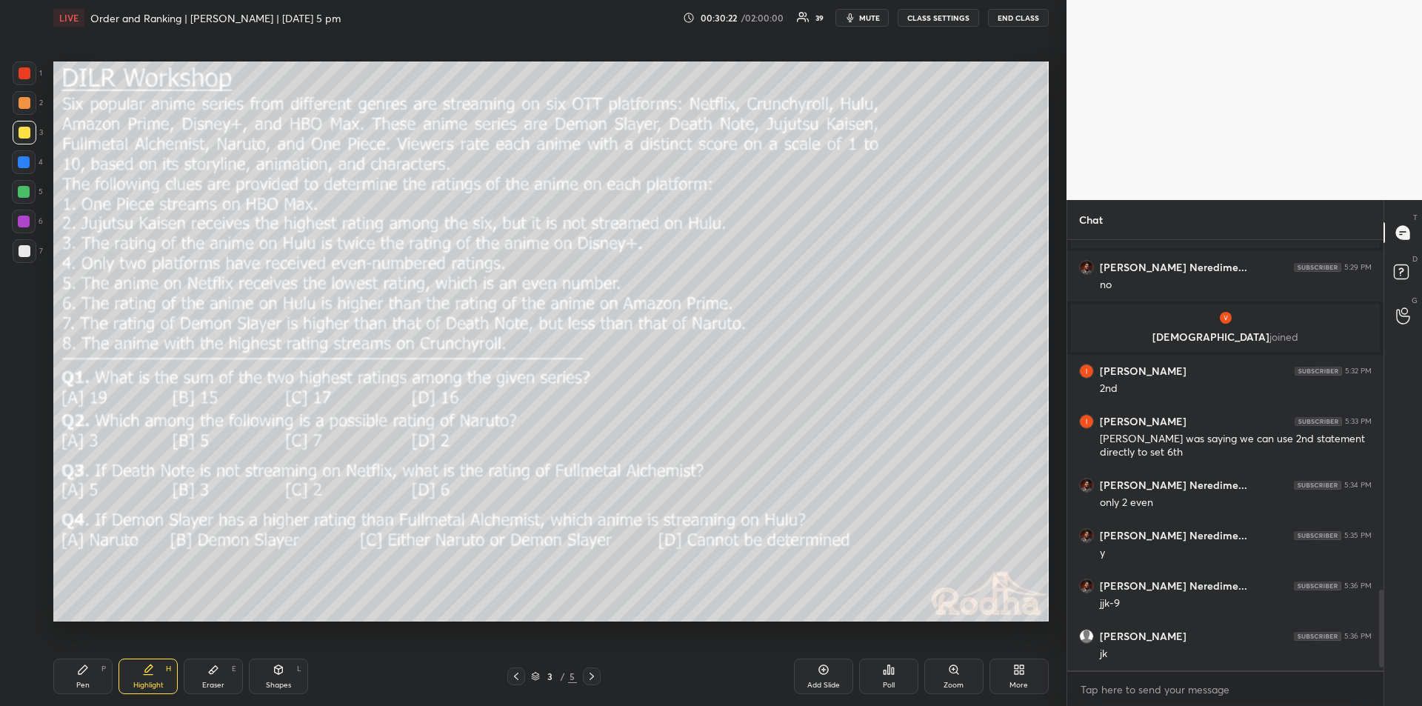
scroll to position [1918, 0]
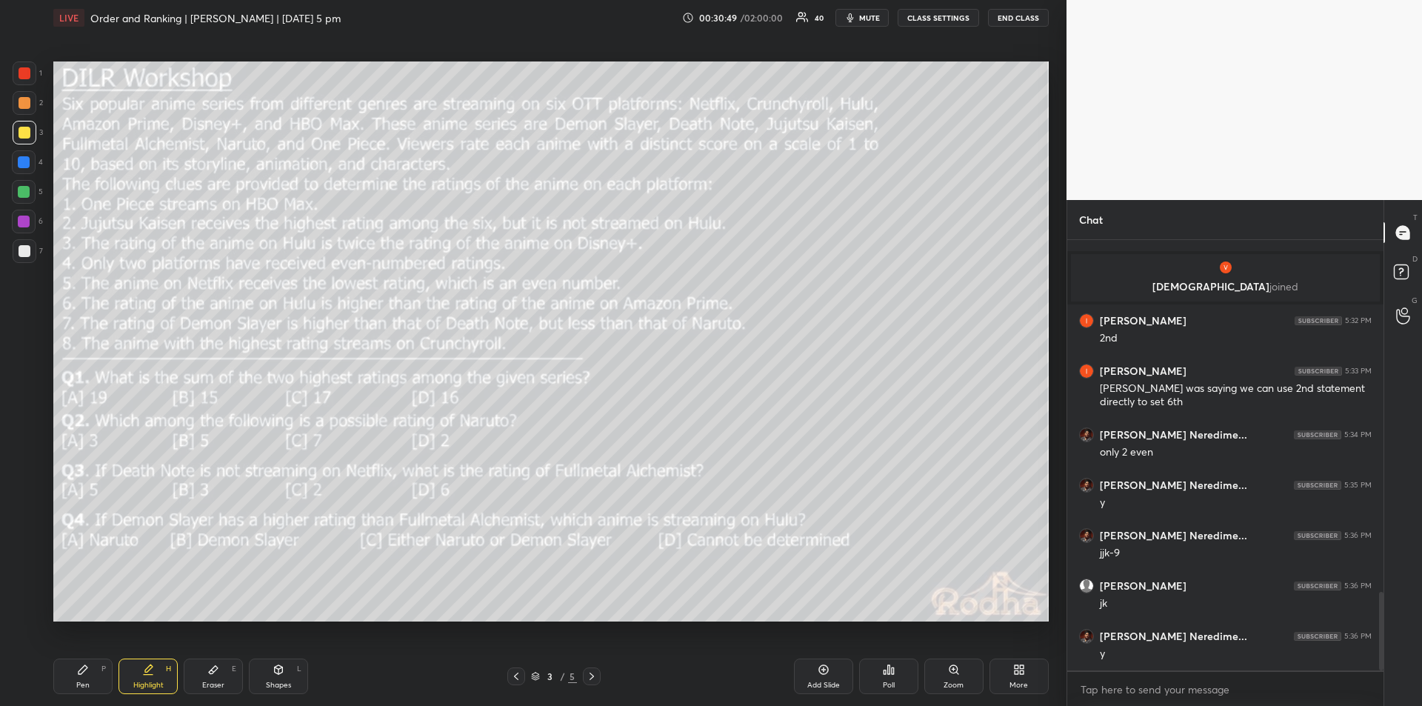
click at [77, 673] on icon at bounding box center [83, 670] width 12 height 12
click at [283, 673] on icon at bounding box center [279, 670] width 12 height 12
click at [153, 670] on icon at bounding box center [148, 670] width 12 height 12
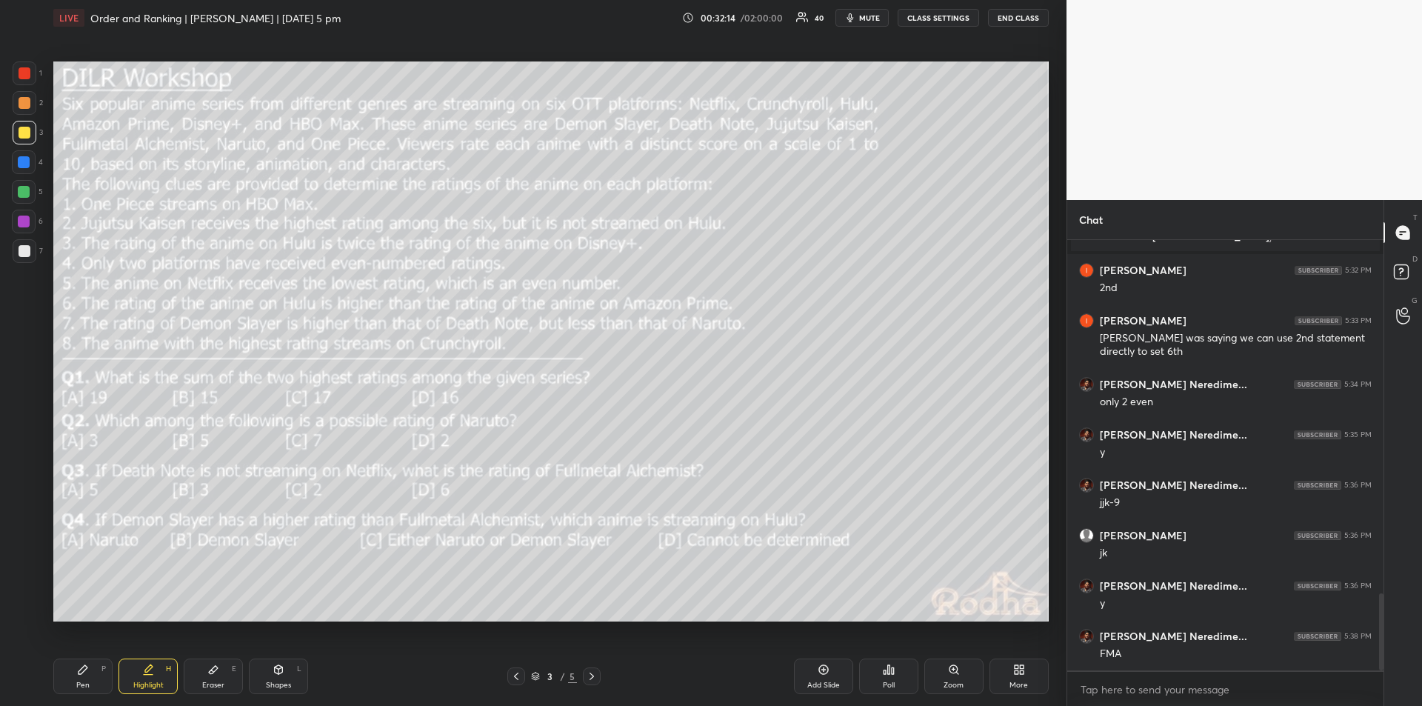
scroll to position [2021, 0]
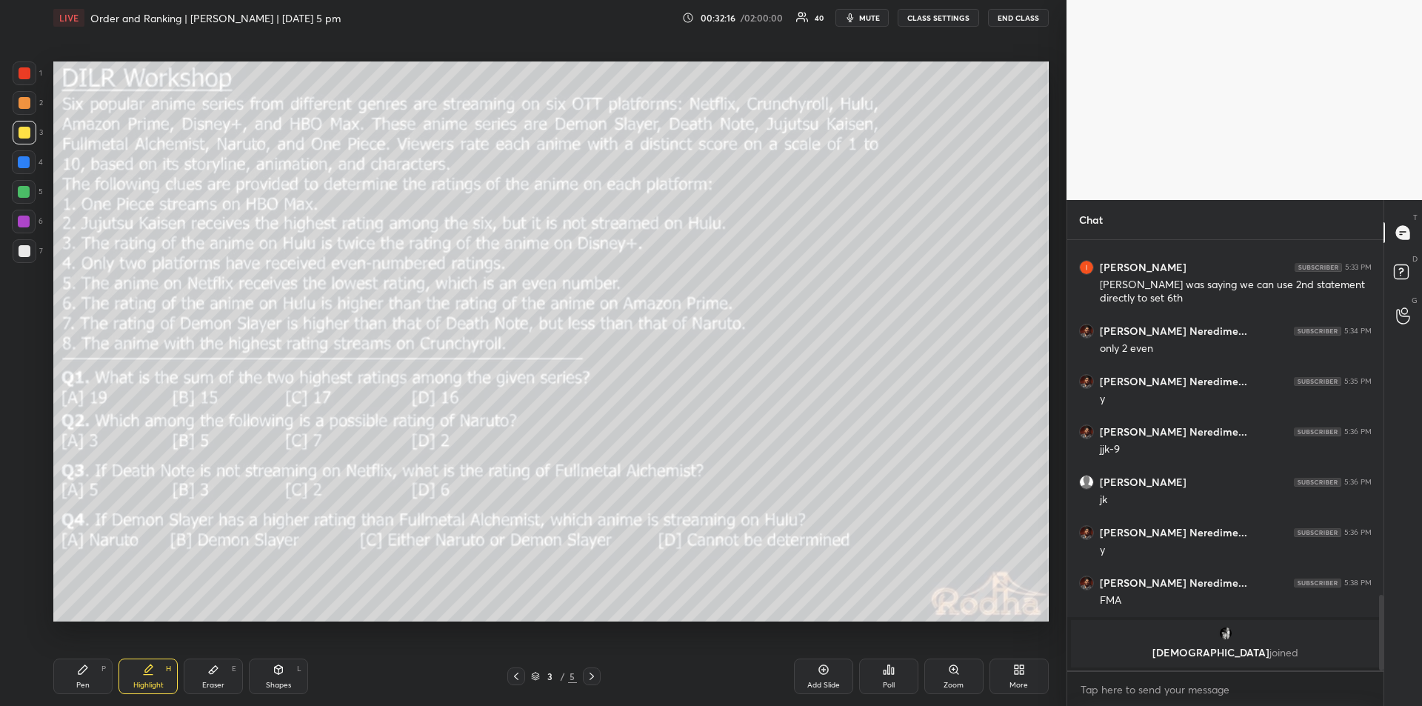
click at [78, 681] on div "Pen" at bounding box center [82, 684] width 13 height 7
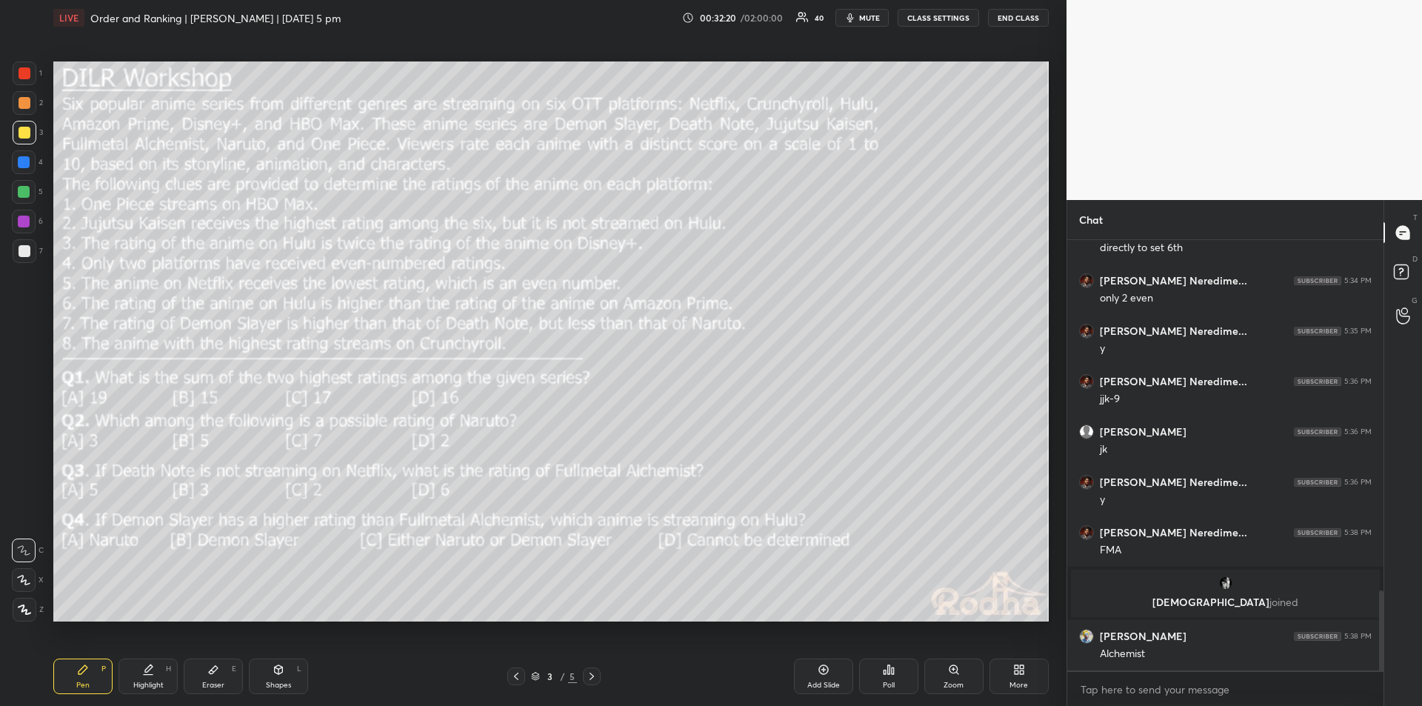
click at [150, 673] on icon at bounding box center [148, 670] width 12 height 12
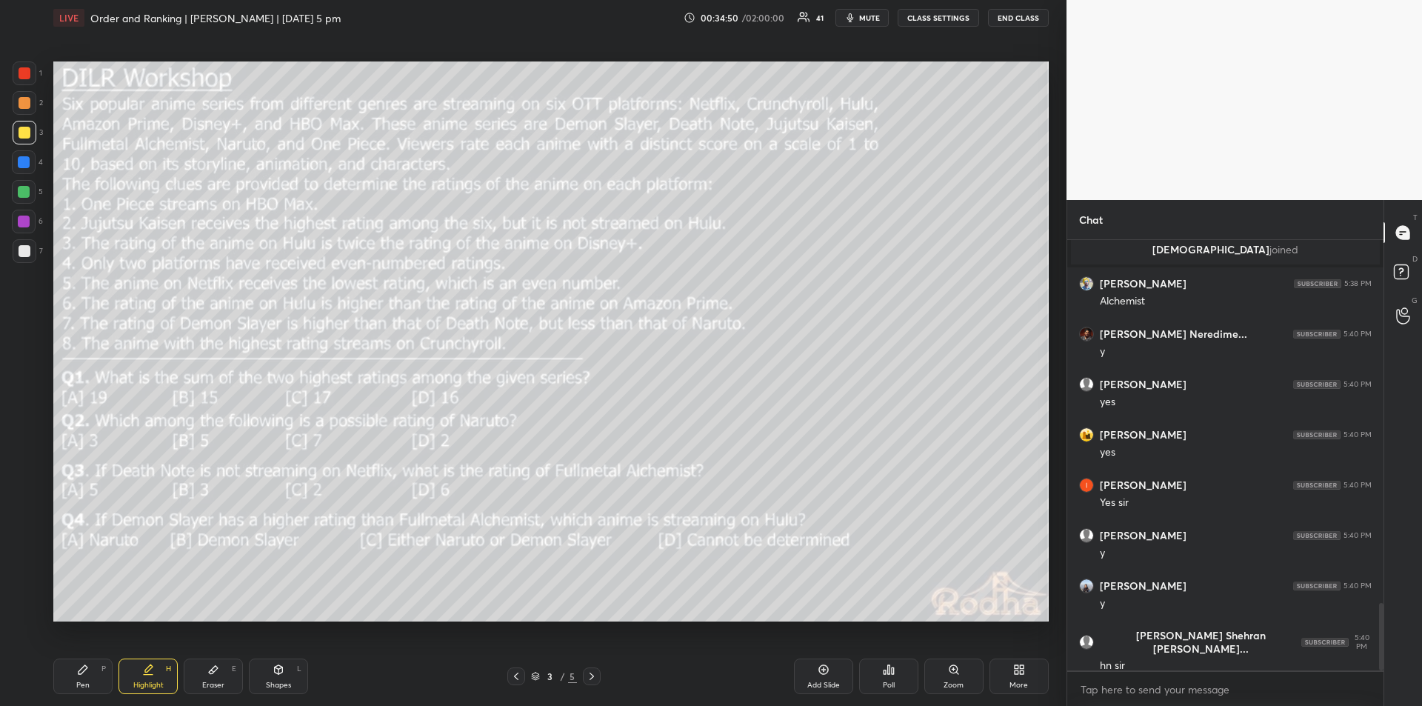
scroll to position [2378, 0]
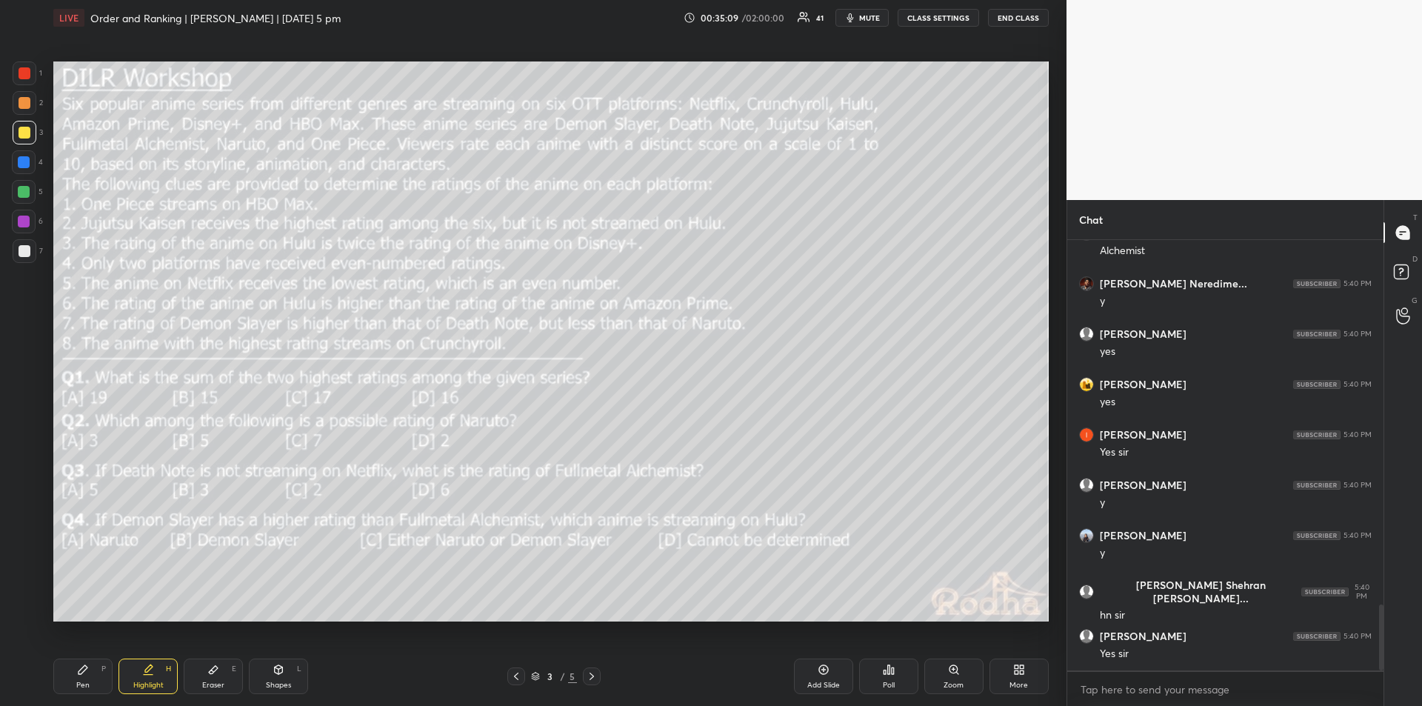
click at [87, 678] on div "Pen P" at bounding box center [82, 676] width 59 height 36
click at [152, 667] on icon at bounding box center [148, 667] width 7 height 7
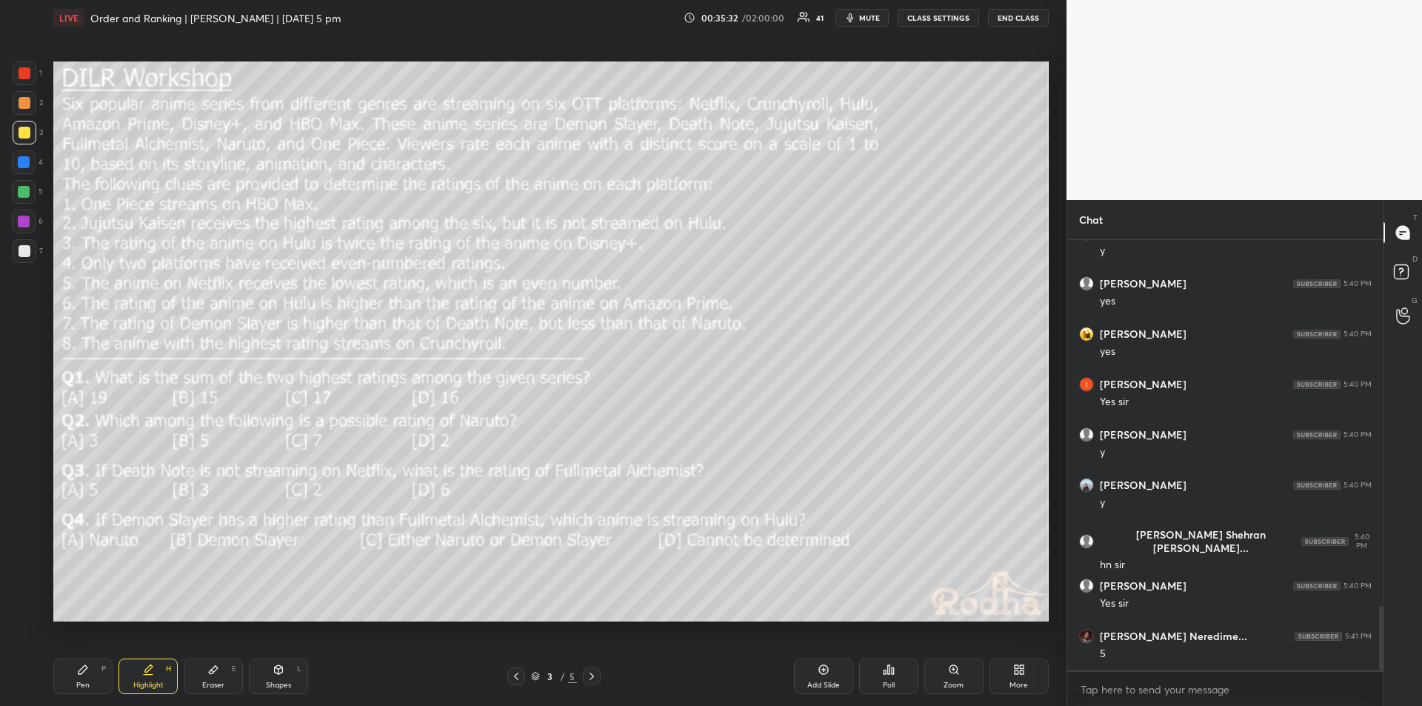
click at [75, 671] on div "Pen P" at bounding box center [82, 676] width 59 height 36
click at [153, 678] on div "Highlight H" at bounding box center [148, 676] width 59 height 36
click at [85, 675] on icon at bounding box center [83, 670] width 12 height 12
click at [153, 682] on div "Highlight" at bounding box center [148, 684] width 30 height 7
click at [87, 673] on icon at bounding box center [83, 670] width 12 height 12
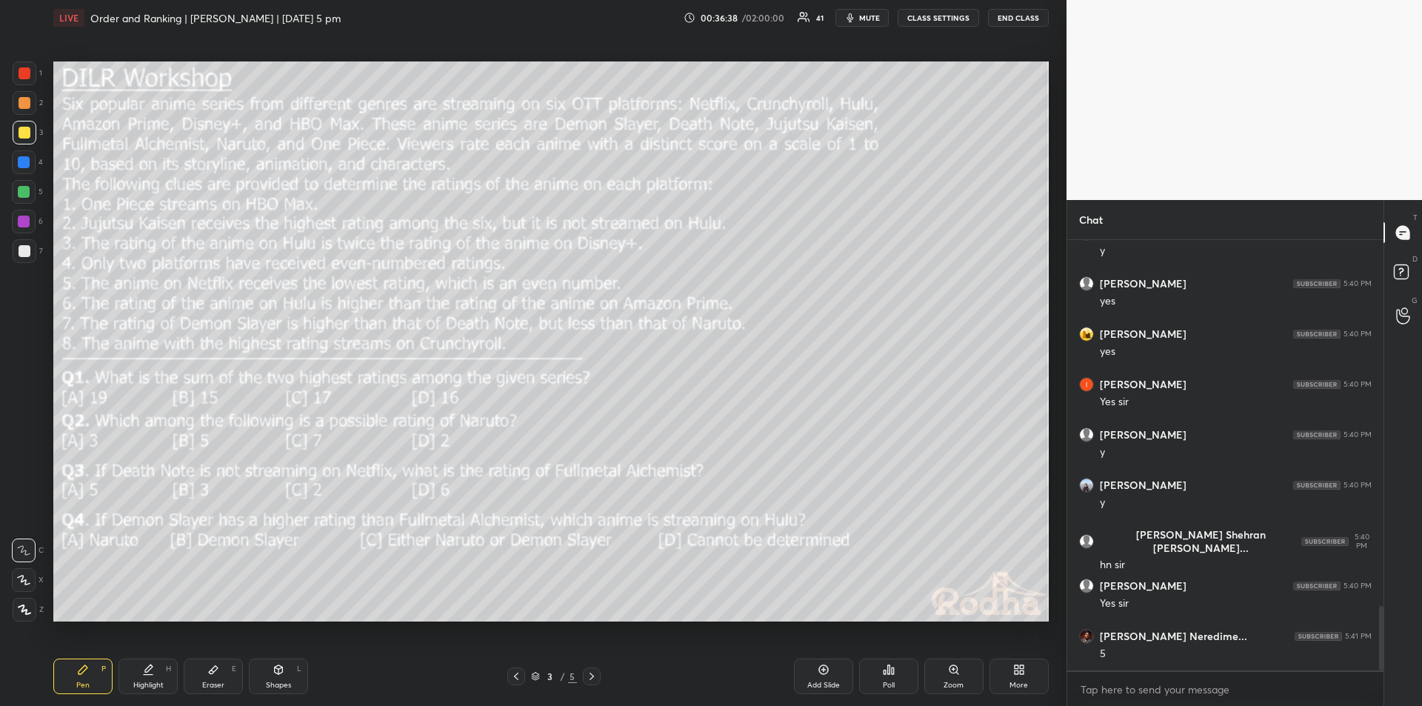
click at [153, 672] on icon at bounding box center [148, 670] width 12 height 12
click at [88, 671] on icon at bounding box center [83, 670] width 12 height 12
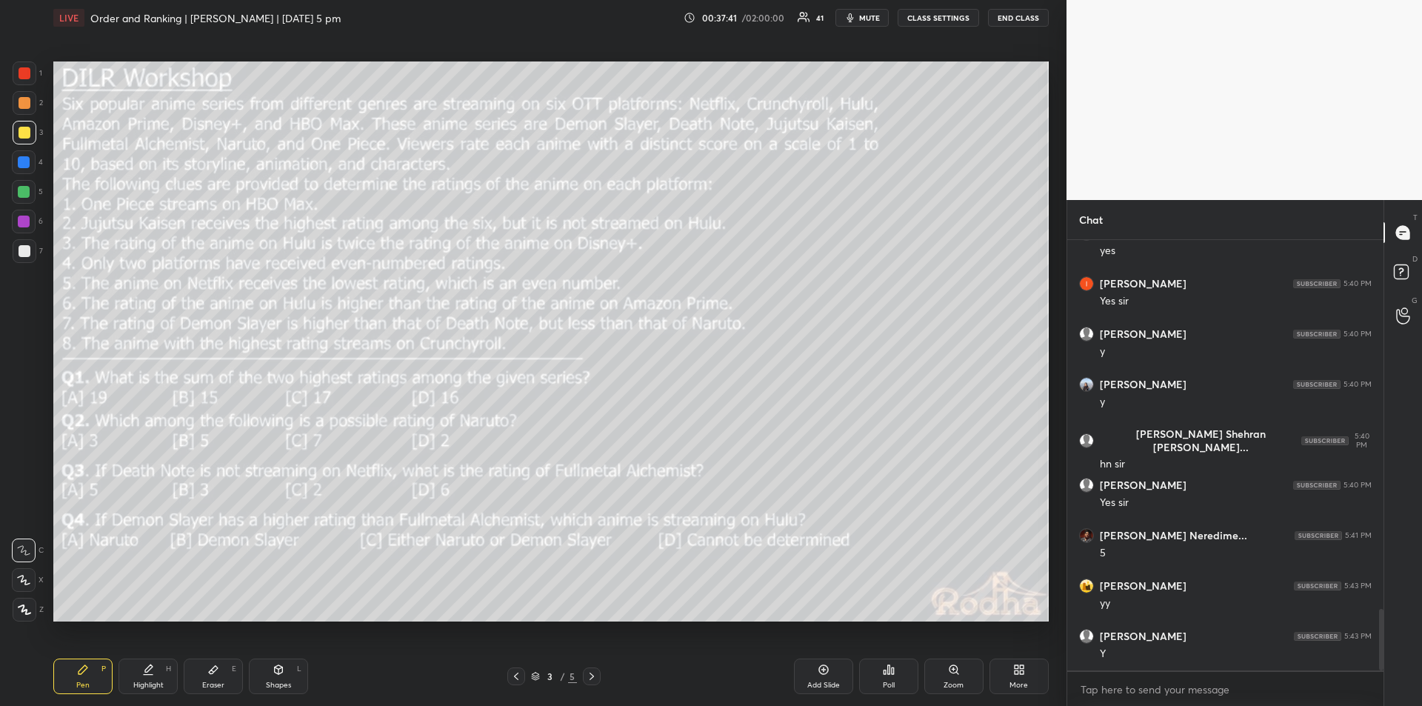
scroll to position [2580, 0]
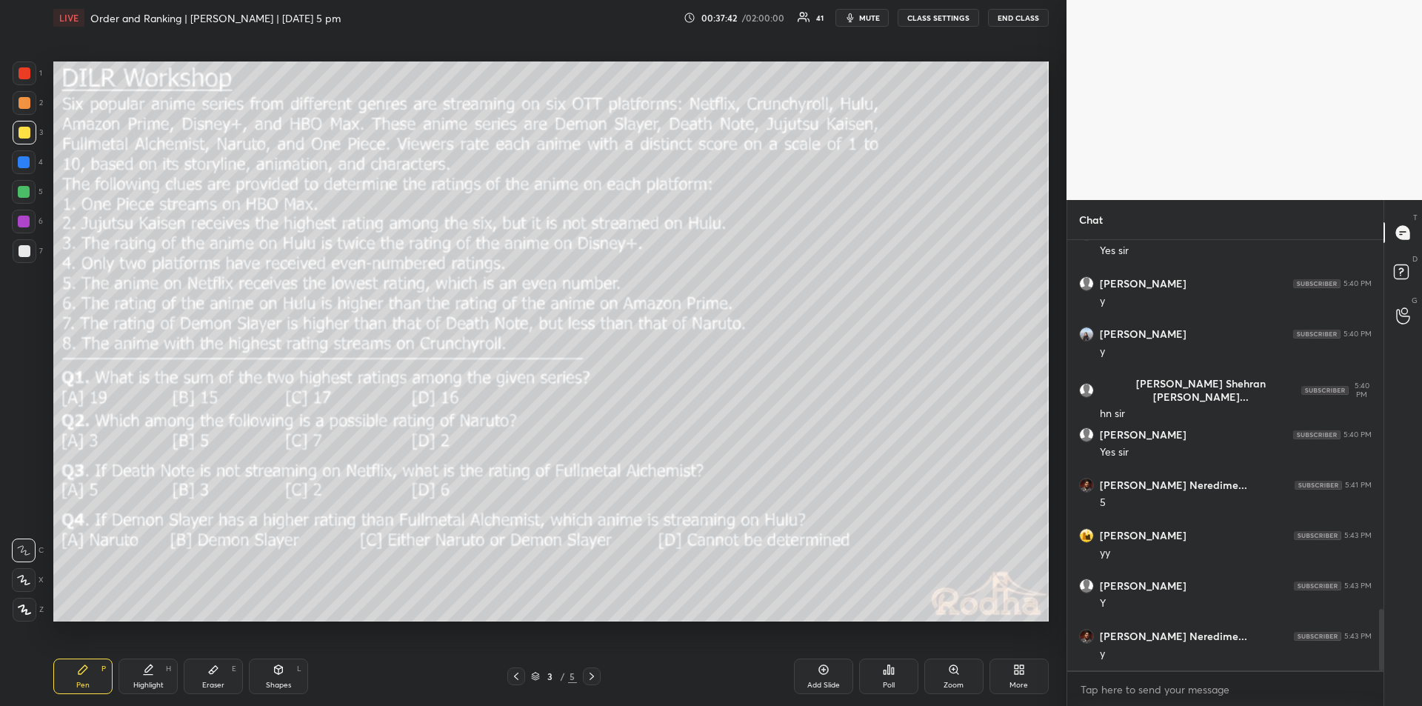
click at [153, 671] on icon at bounding box center [148, 670] width 12 height 12
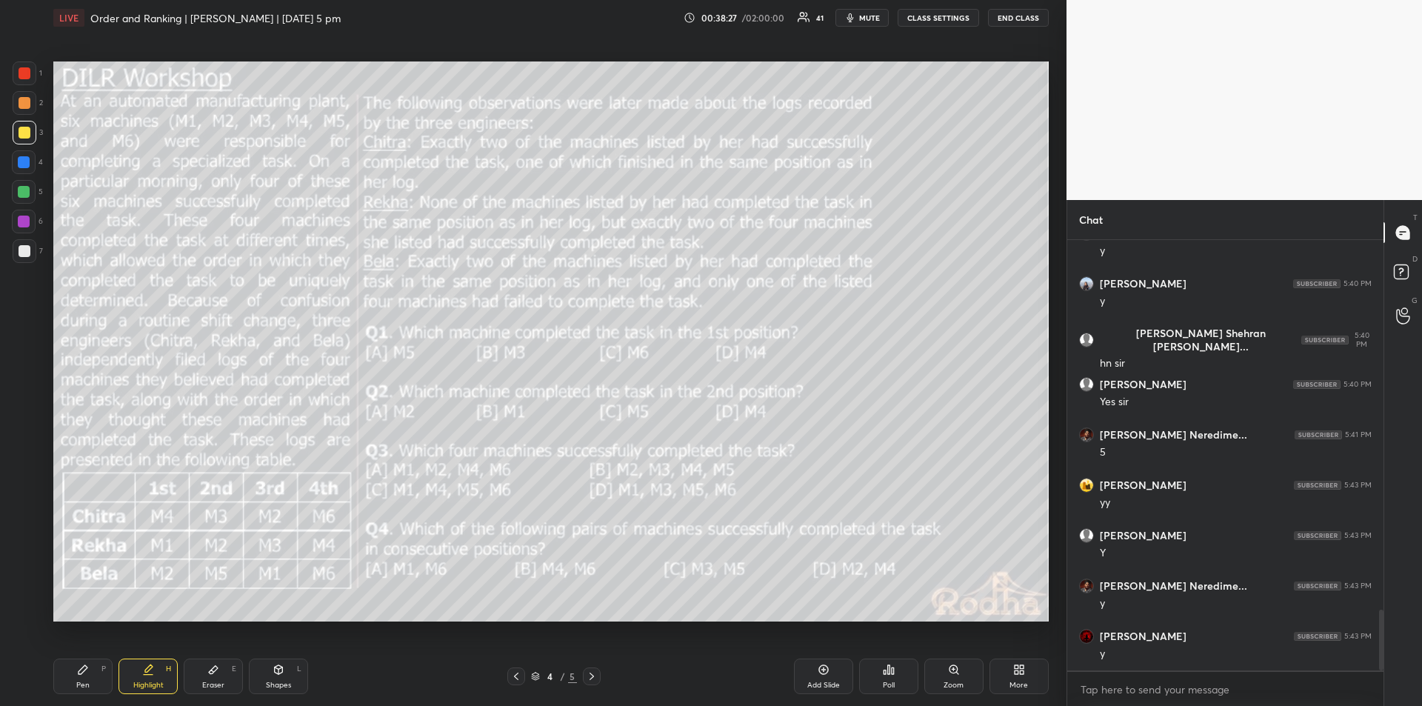
click at [90, 672] on div "Pen P" at bounding box center [82, 676] width 59 height 36
click at [27, 580] on icon at bounding box center [24, 580] width 12 height 9
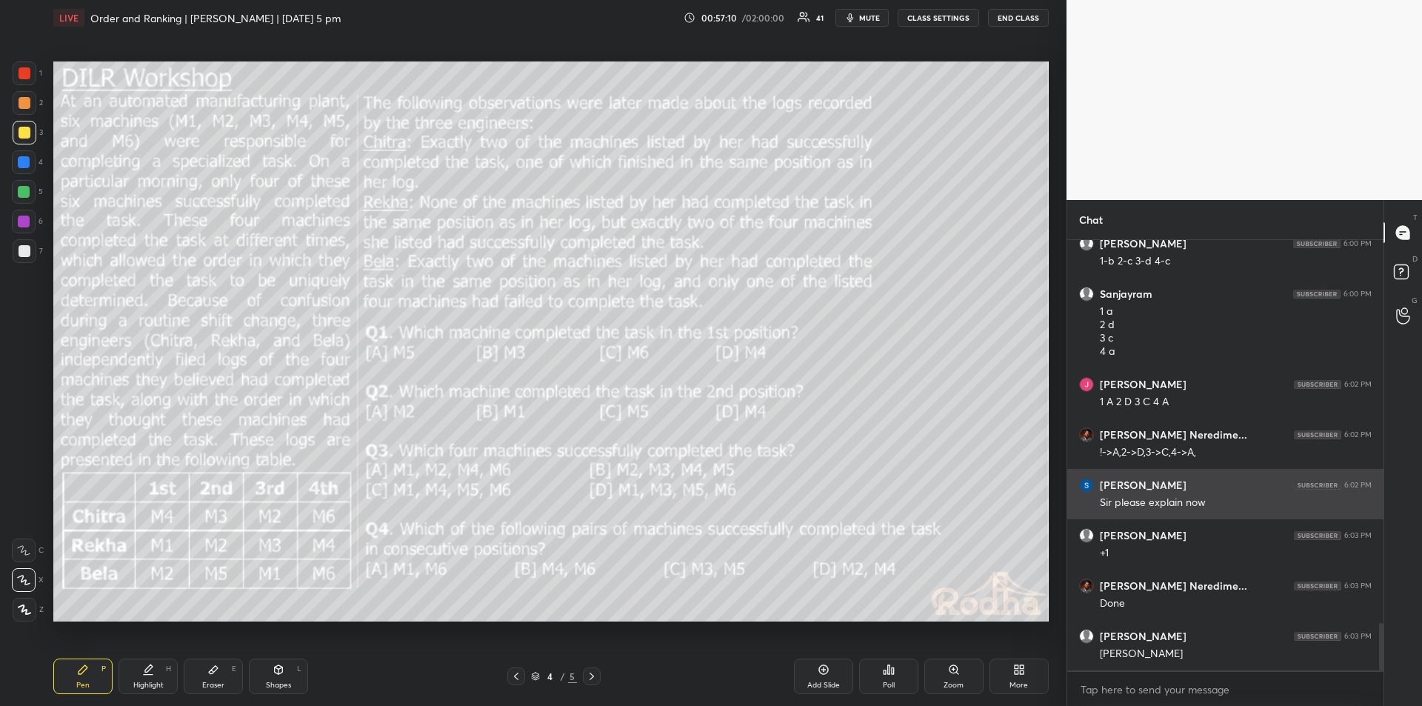
scroll to position [3489, 0]
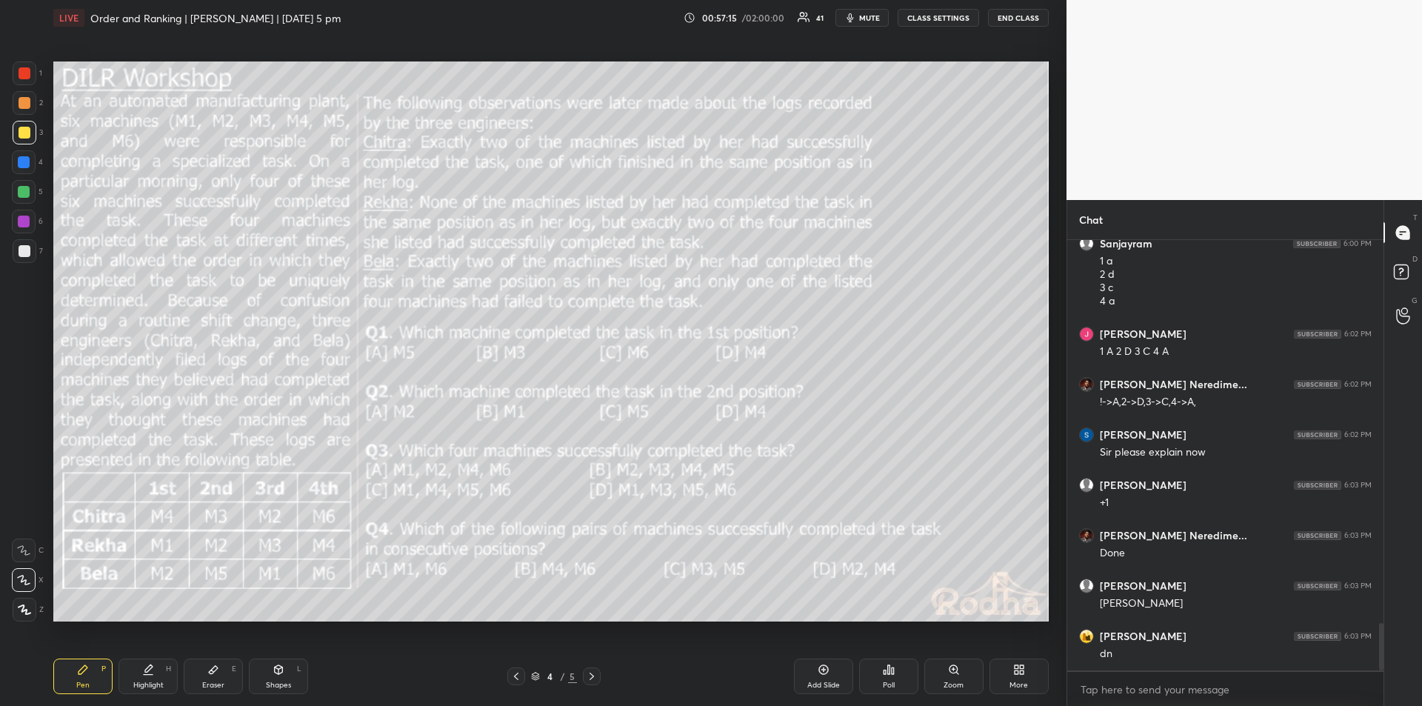
click at [147, 681] on div "Highlight" at bounding box center [148, 684] width 30 height 7
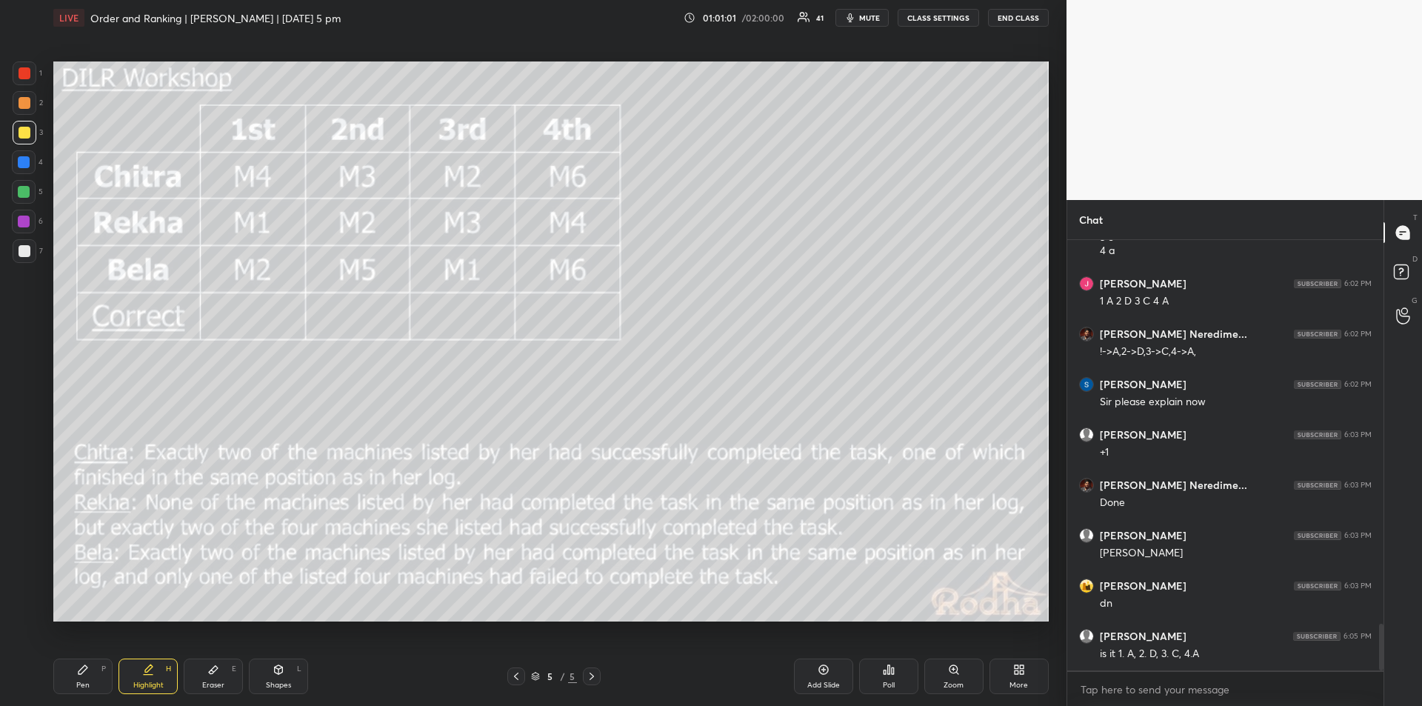
click at [90, 672] on div "Pen P" at bounding box center [82, 676] width 59 height 36
click at [146, 678] on div "Highlight H" at bounding box center [148, 676] width 59 height 36
click at [89, 674] on div "Pen P" at bounding box center [82, 676] width 59 height 36
click at [148, 677] on div "Highlight H" at bounding box center [148, 676] width 59 height 36
click at [95, 673] on div "Pen P" at bounding box center [82, 676] width 59 height 36
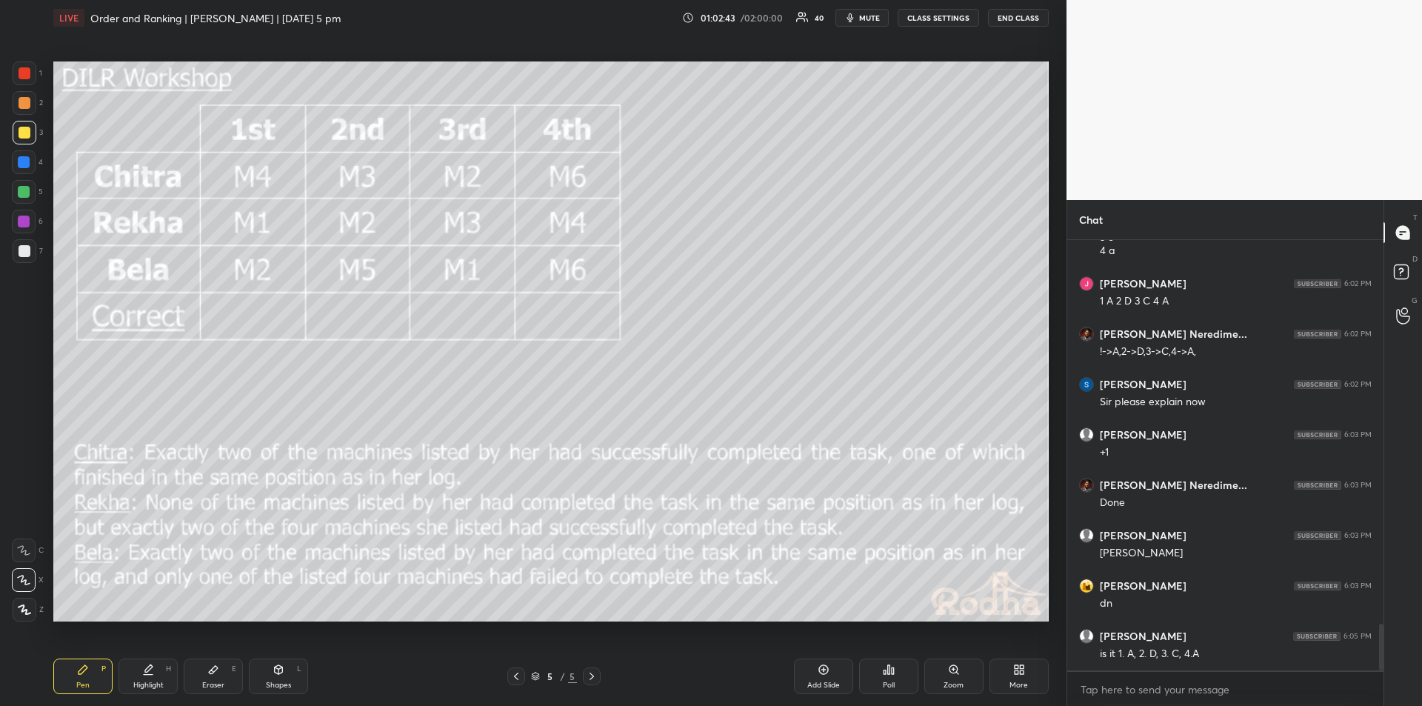
click at [153, 686] on div "Highlight" at bounding box center [148, 684] width 30 height 7
click at [92, 681] on div "Pen P" at bounding box center [82, 676] width 59 height 36
click at [152, 672] on icon at bounding box center [148, 670] width 12 height 12
click at [84, 673] on icon at bounding box center [83, 670] width 12 height 12
click at [146, 689] on div "Highlight" at bounding box center [148, 684] width 30 height 7
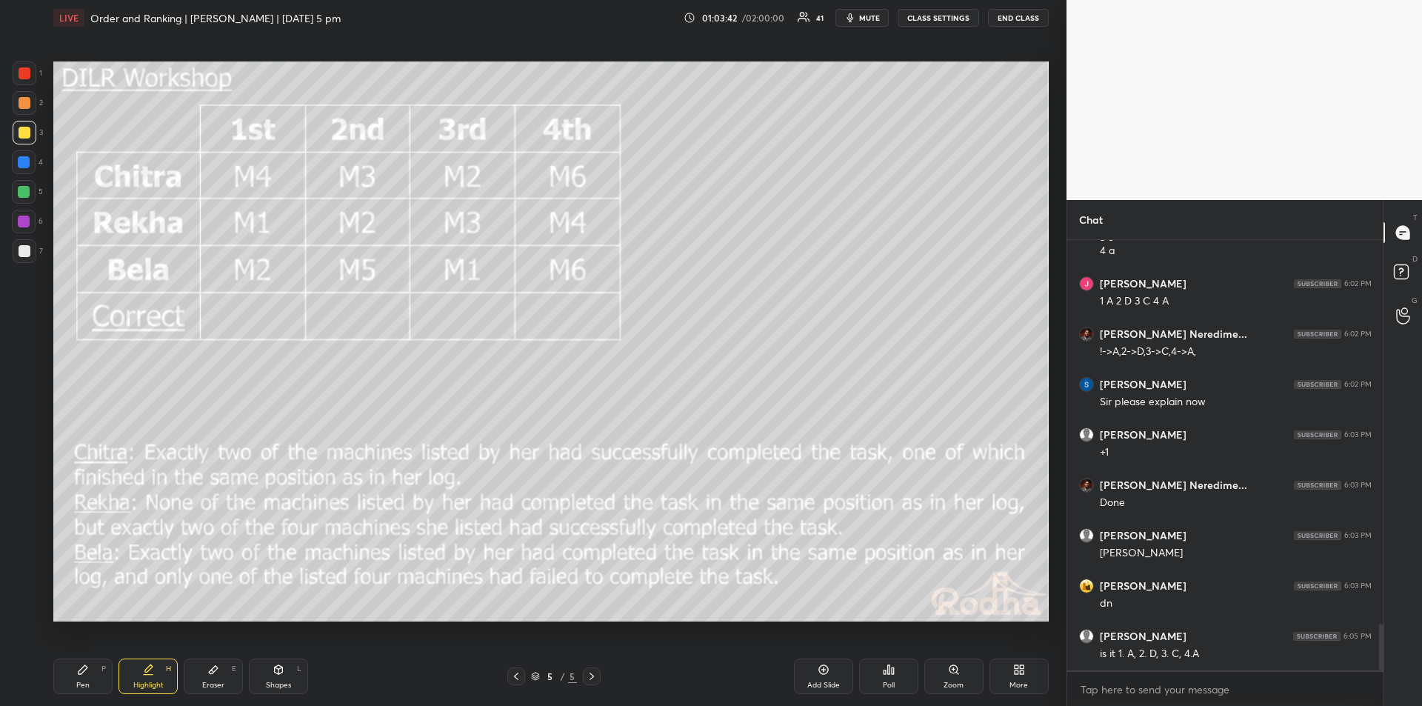
click at [89, 673] on div "Pen P" at bounding box center [82, 676] width 59 height 36
click at [146, 676] on div "Highlight H" at bounding box center [148, 676] width 59 height 36
click at [72, 661] on div "Pen P" at bounding box center [82, 676] width 59 height 36
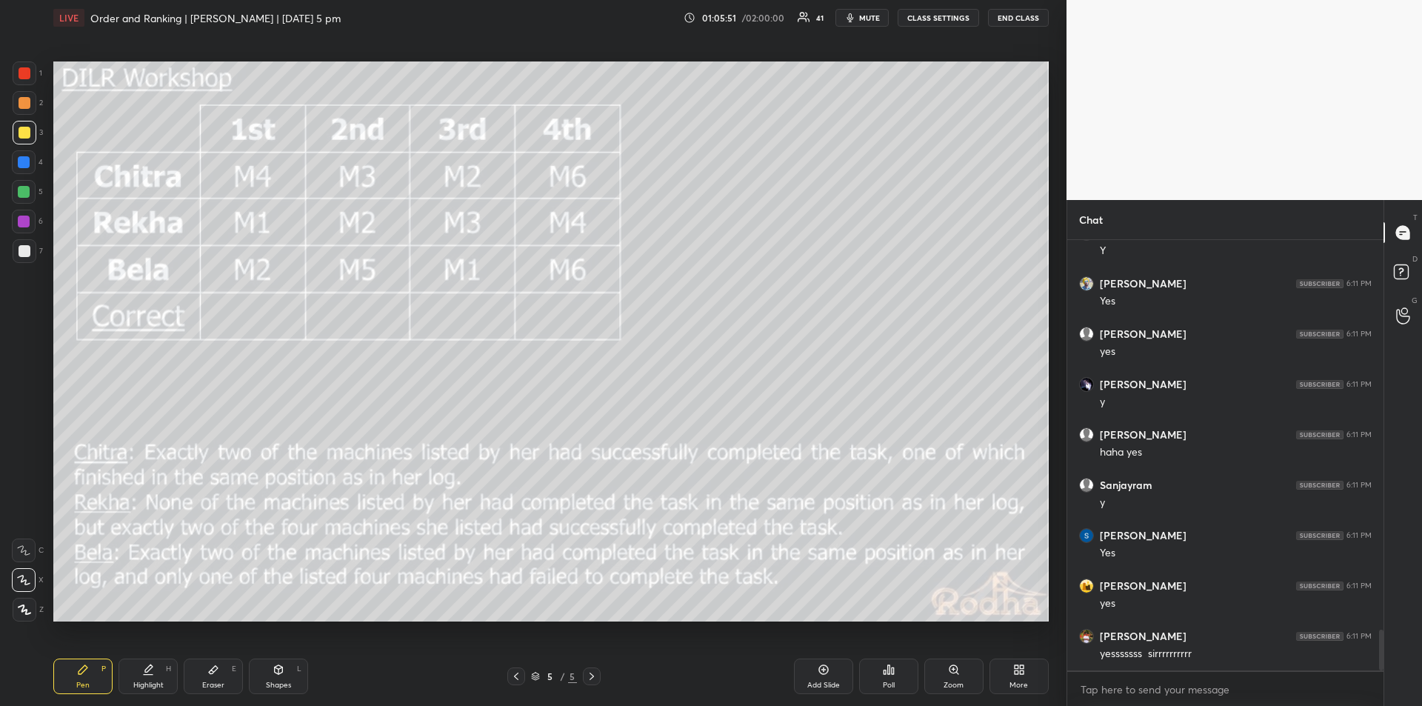
click at [161, 675] on div "Highlight H" at bounding box center [148, 676] width 59 height 36
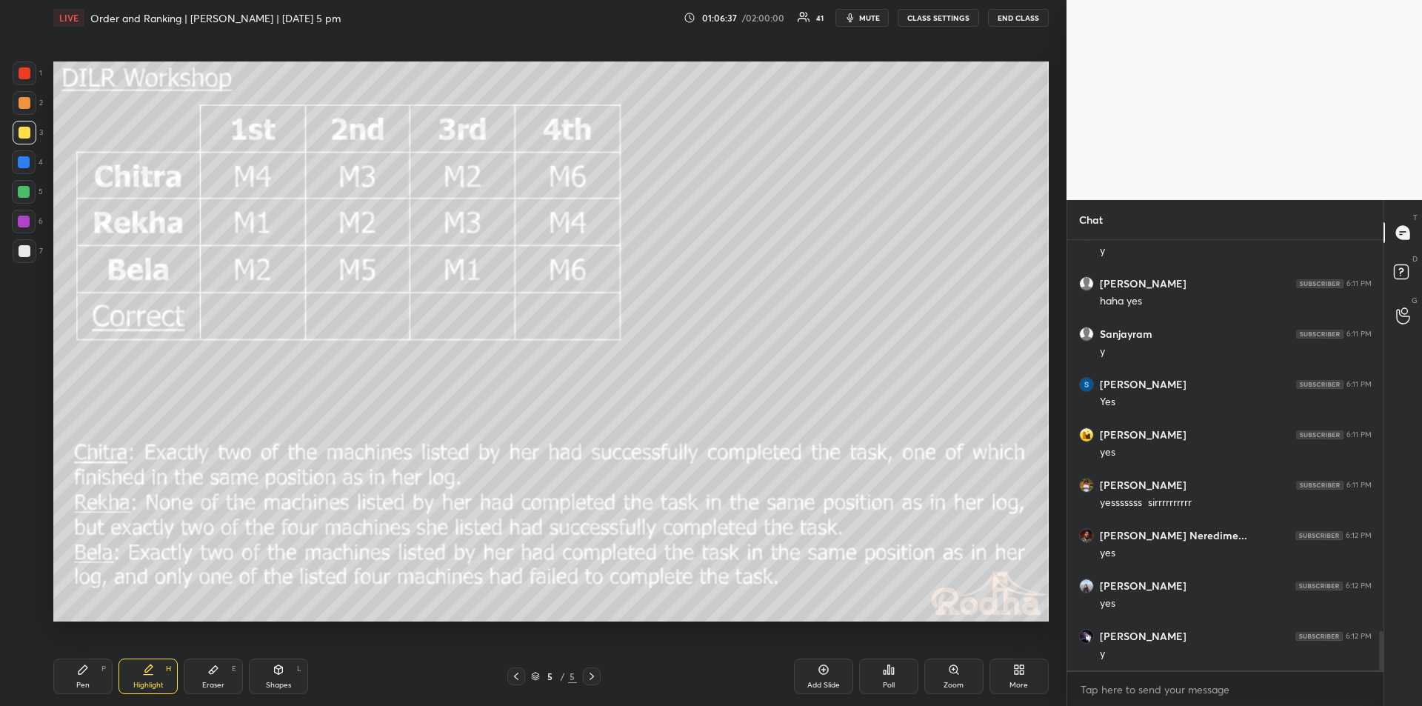
scroll to position [396, 312]
click at [87, 678] on div "Pen P" at bounding box center [82, 676] width 59 height 36
click at [152, 671] on icon at bounding box center [148, 670] width 12 height 12
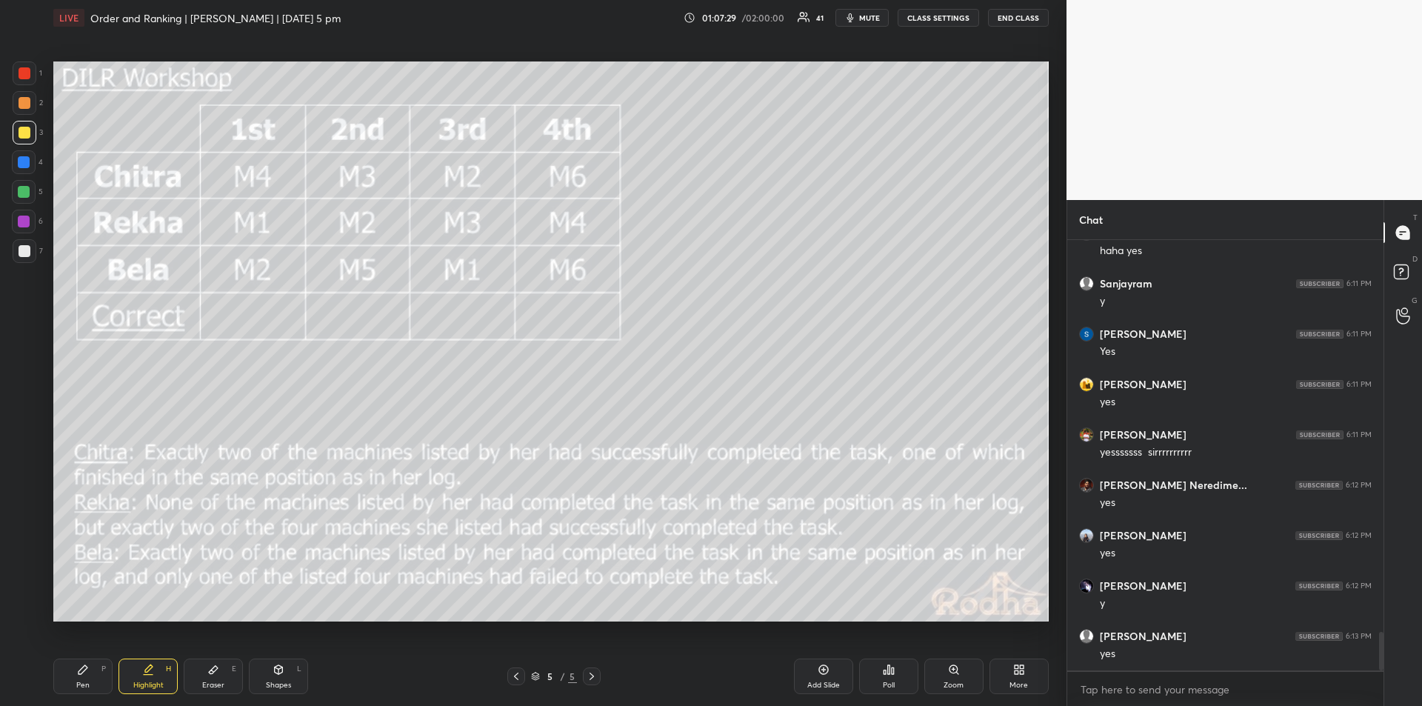
click at [78, 675] on icon at bounding box center [83, 670] width 12 height 12
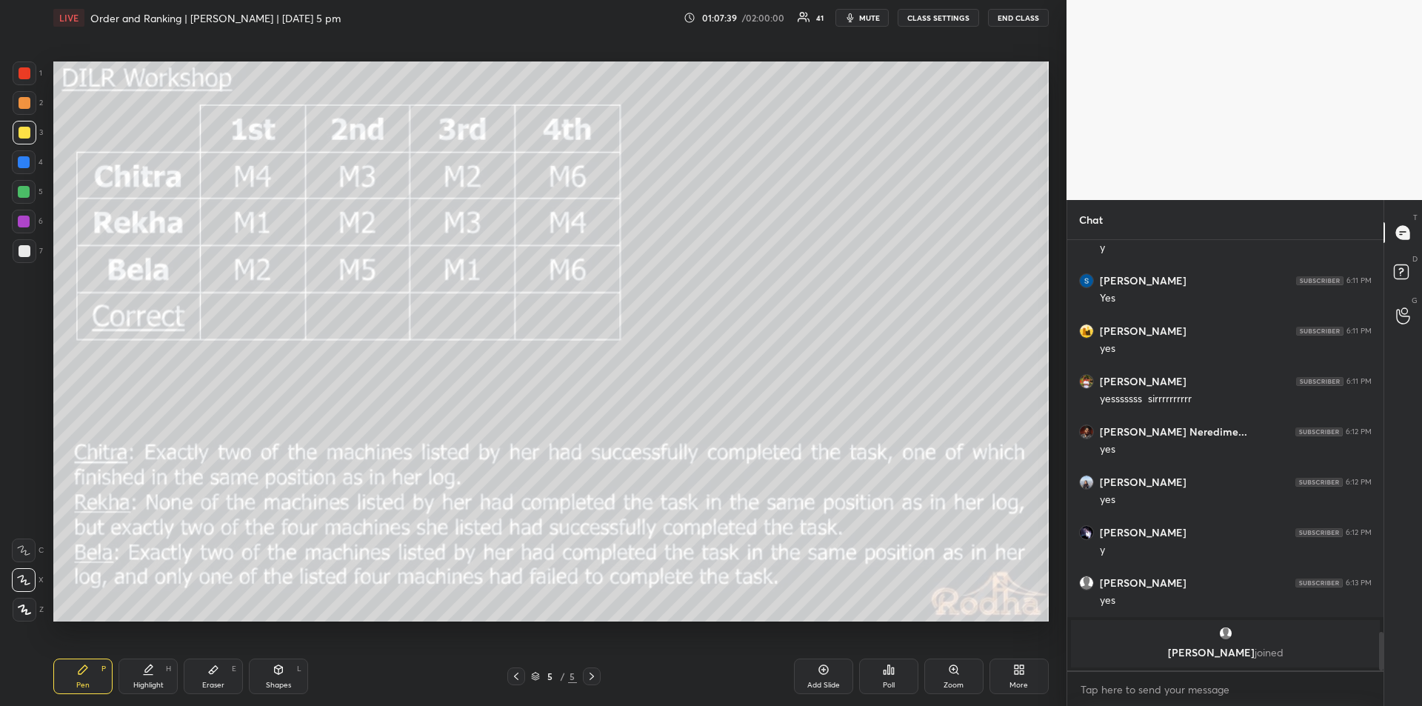
click at [278, 675] on div "Shapes L" at bounding box center [278, 676] width 59 height 36
click at [85, 673] on icon at bounding box center [83, 670] width 12 height 12
click at [154, 669] on div "Highlight H" at bounding box center [148, 676] width 59 height 36
click at [86, 675] on icon at bounding box center [83, 670] width 12 height 12
click at [147, 670] on icon at bounding box center [148, 667] width 7 height 7
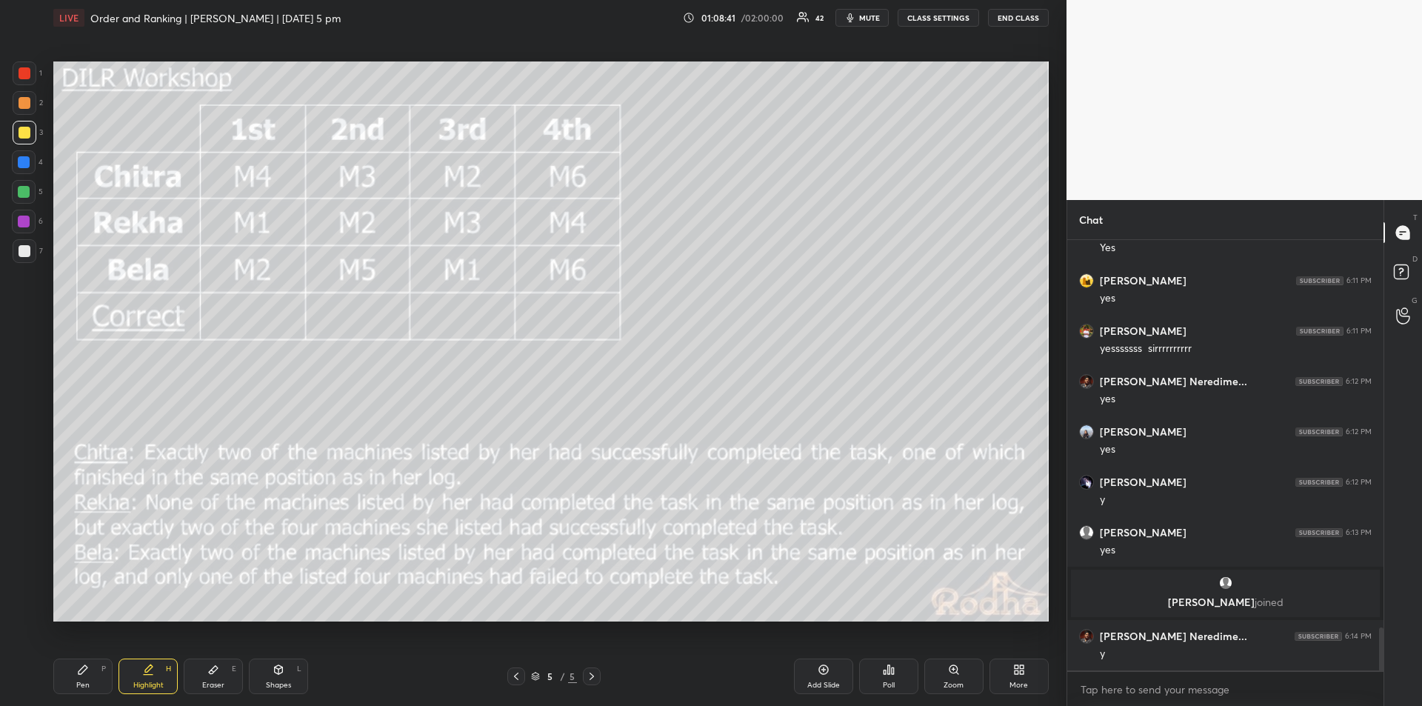
scroll to position [3889, 0]
click at [86, 675] on div "Pen P" at bounding box center [82, 676] width 59 height 36
click at [139, 671] on div "Highlight H" at bounding box center [148, 676] width 59 height 36
click at [91, 670] on div "Pen P" at bounding box center [82, 676] width 59 height 36
click at [147, 681] on div "Highlight" at bounding box center [148, 684] width 30 height 7
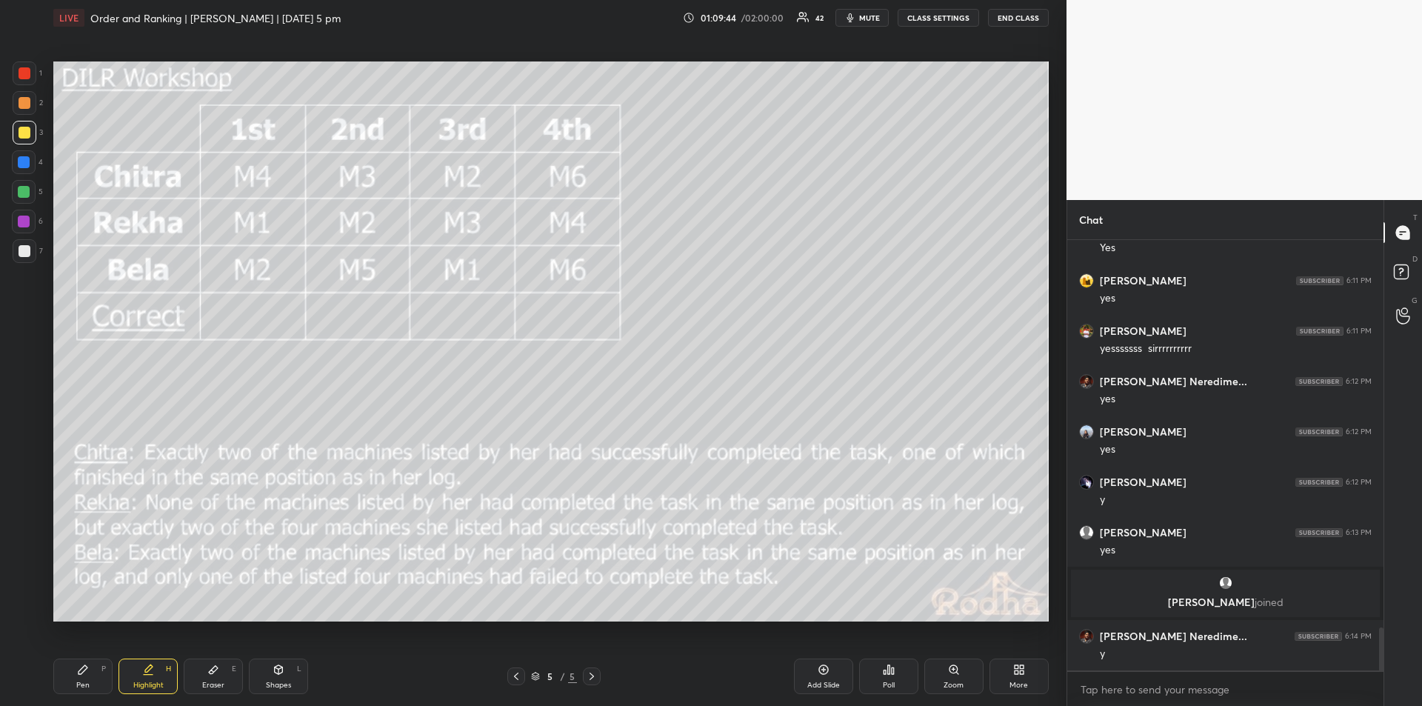
click at [89, 671] on div "Pen P" at bounding box center [82, 676] width 59 height 36
click at [145, 674] on icon at bounding box center [148, 670] width 12 height 12
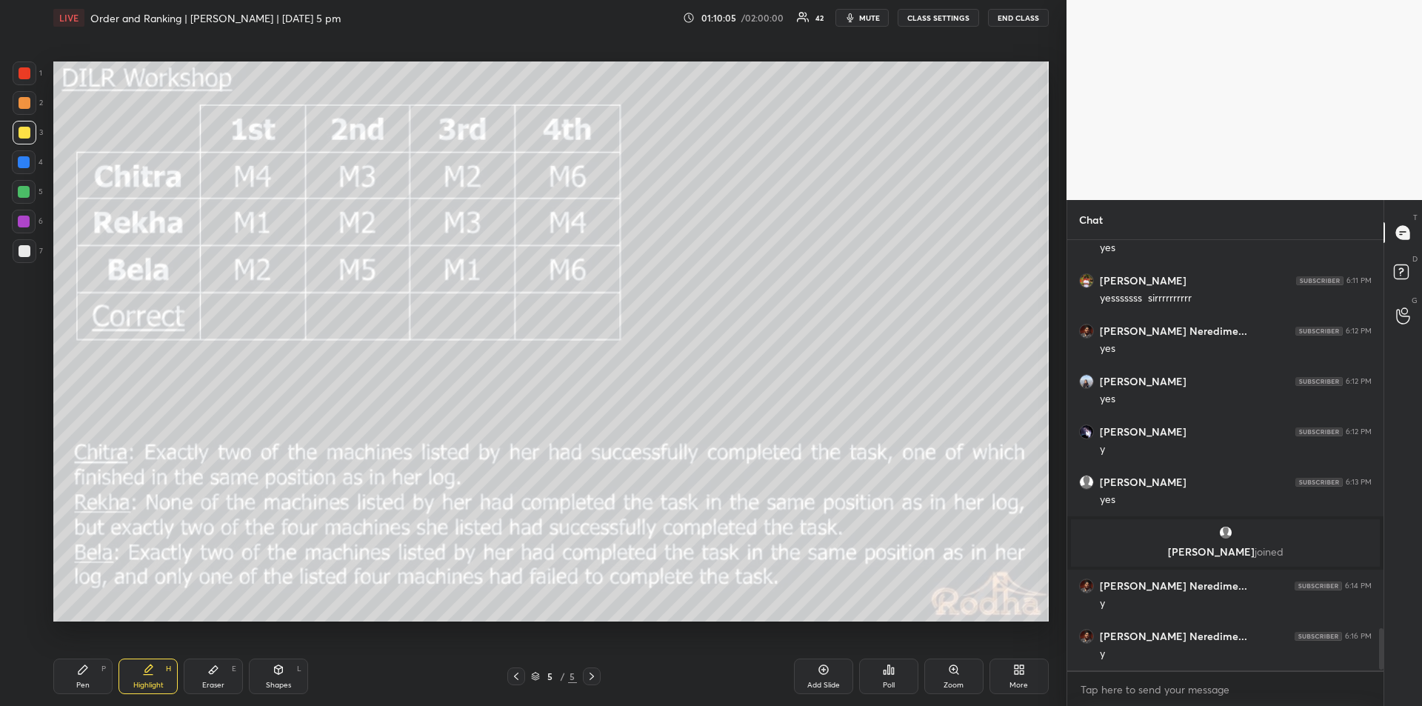
scroll to position [3993, 0]
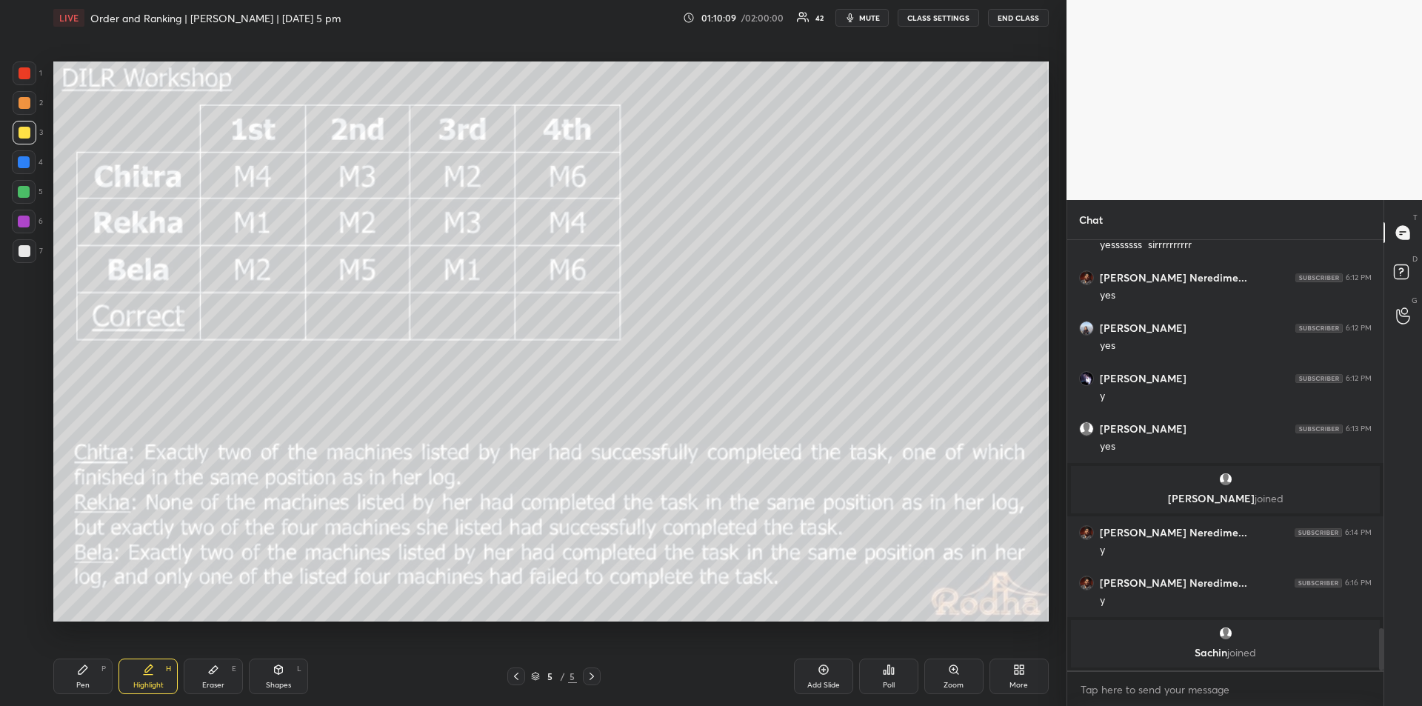
click at [86, 669] on icon at bounding box center [83, 669] width 9 height 9
click at [148, 678] on div "Highlight H" at bounding box center [148, 676] width 59 height 36
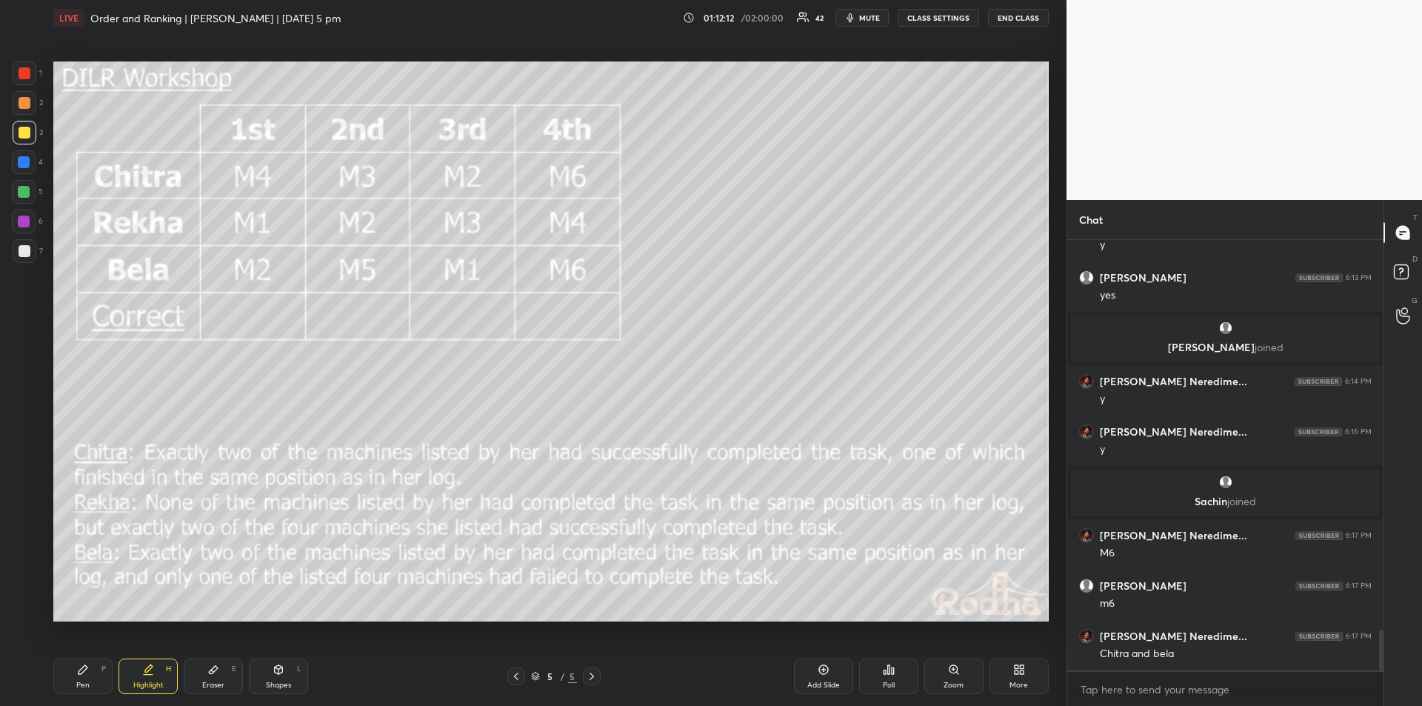
scroll to position [4154, 0]
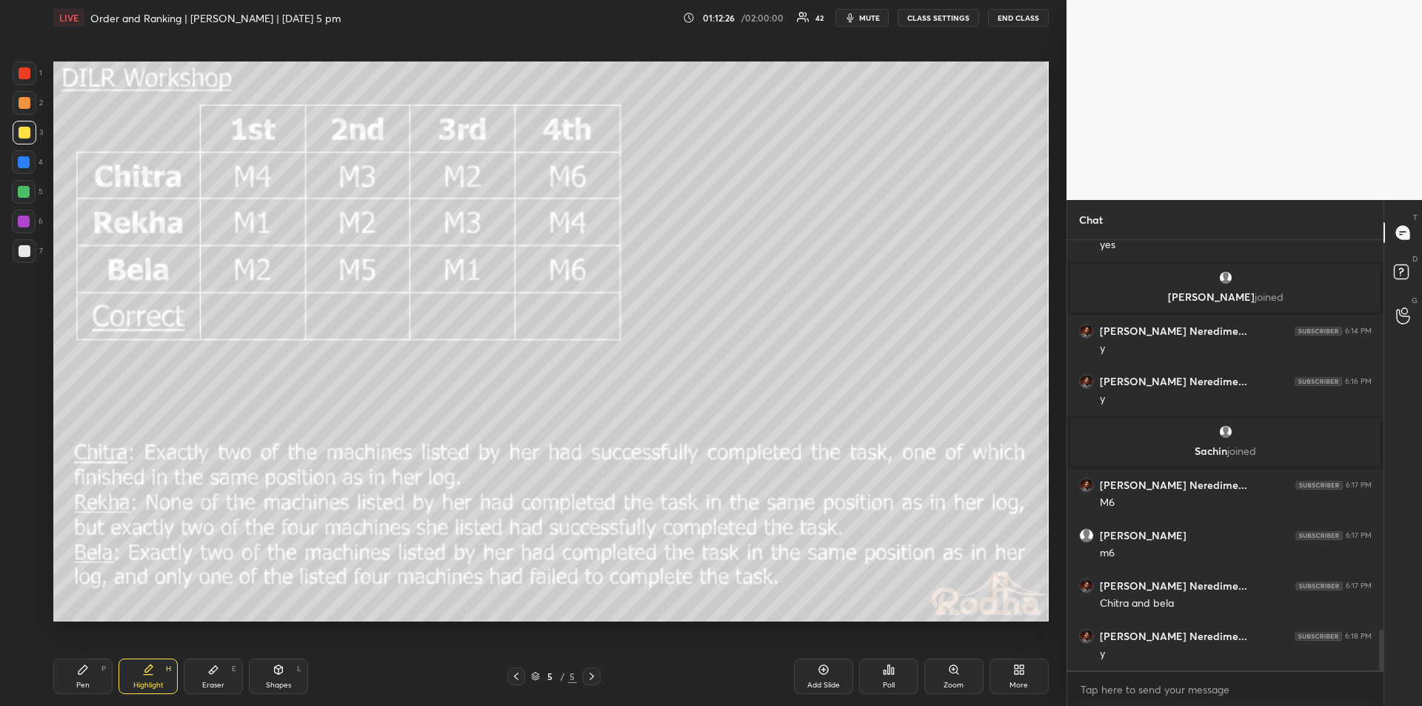
click at [88, 670] on icon at bounding box center [83, 670] width 12 height 12
click at [147, 679] on div "Highlight H" at bounding box center [148, 676] width 59 height 36
click at [81, 674] on icon at bounding box center [83, 669] width 9 height 9
click at [153, 681] on div "Highlight" at bounding box center [148, 684] width 30 height 7
click at [155, 660] on div "Highlight H" at bounding box center [148, 676] width 59 height 36
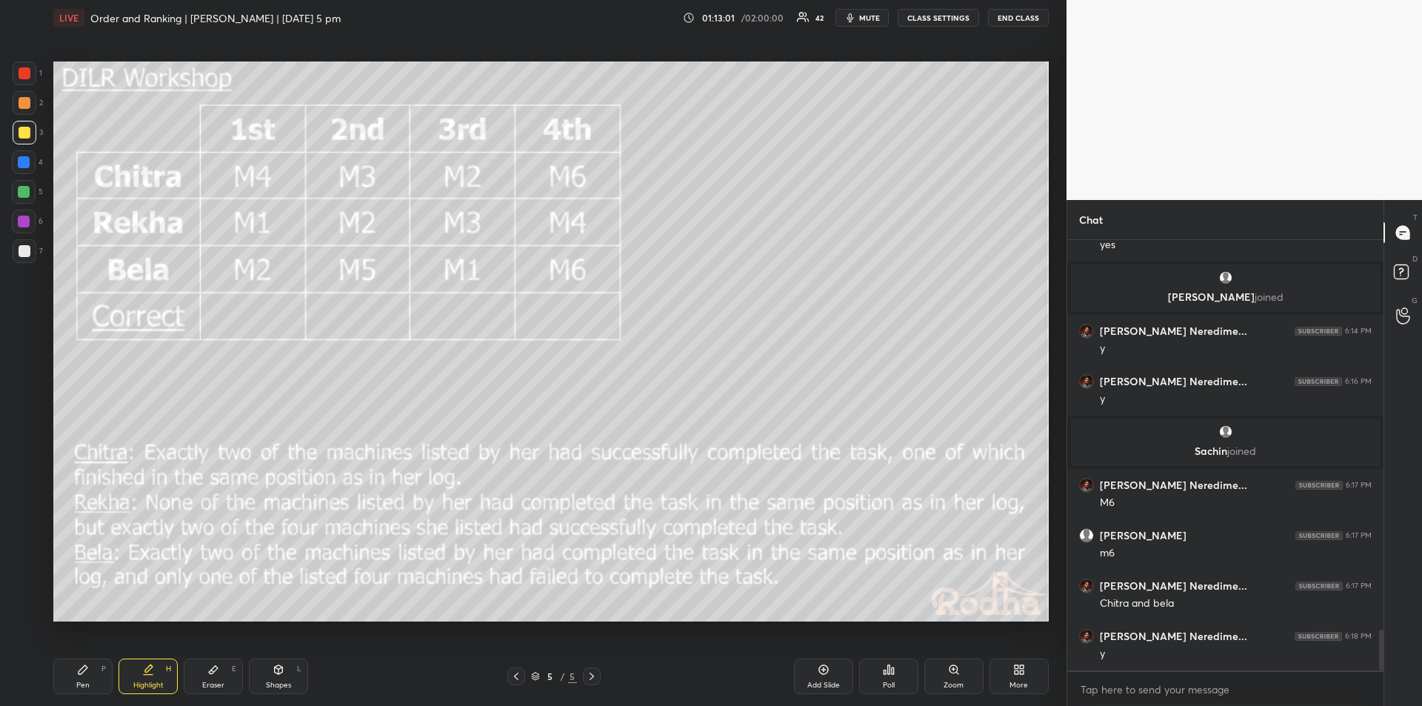
click at [82, 671] on icon at bounding box center [83, 669] width 9 height 9
click at [147, 679] on div "Highlight H" at bounding box center [148, 676] width 59 height 36
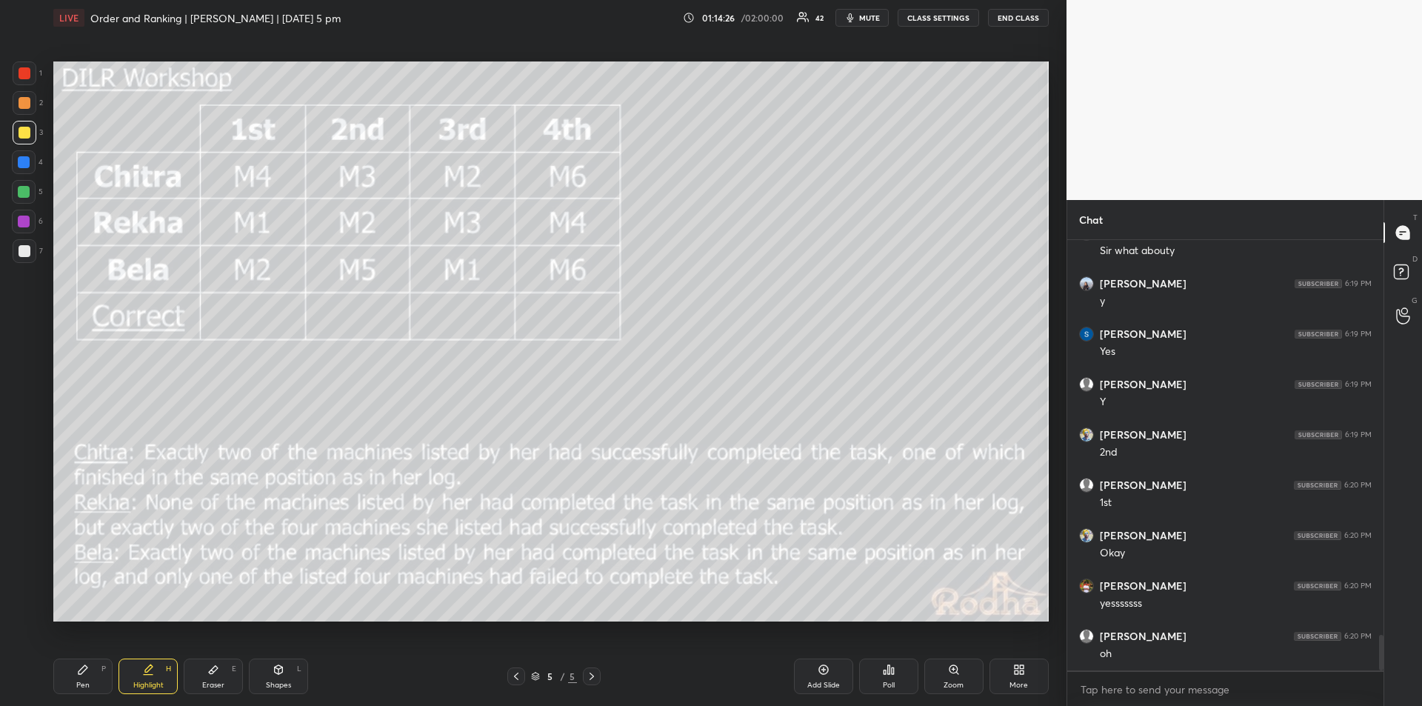
scroll to position [4759, 0]
click at [220, 673] on div "Eraser E" at bounding box center [213, 676] width 59 height 36
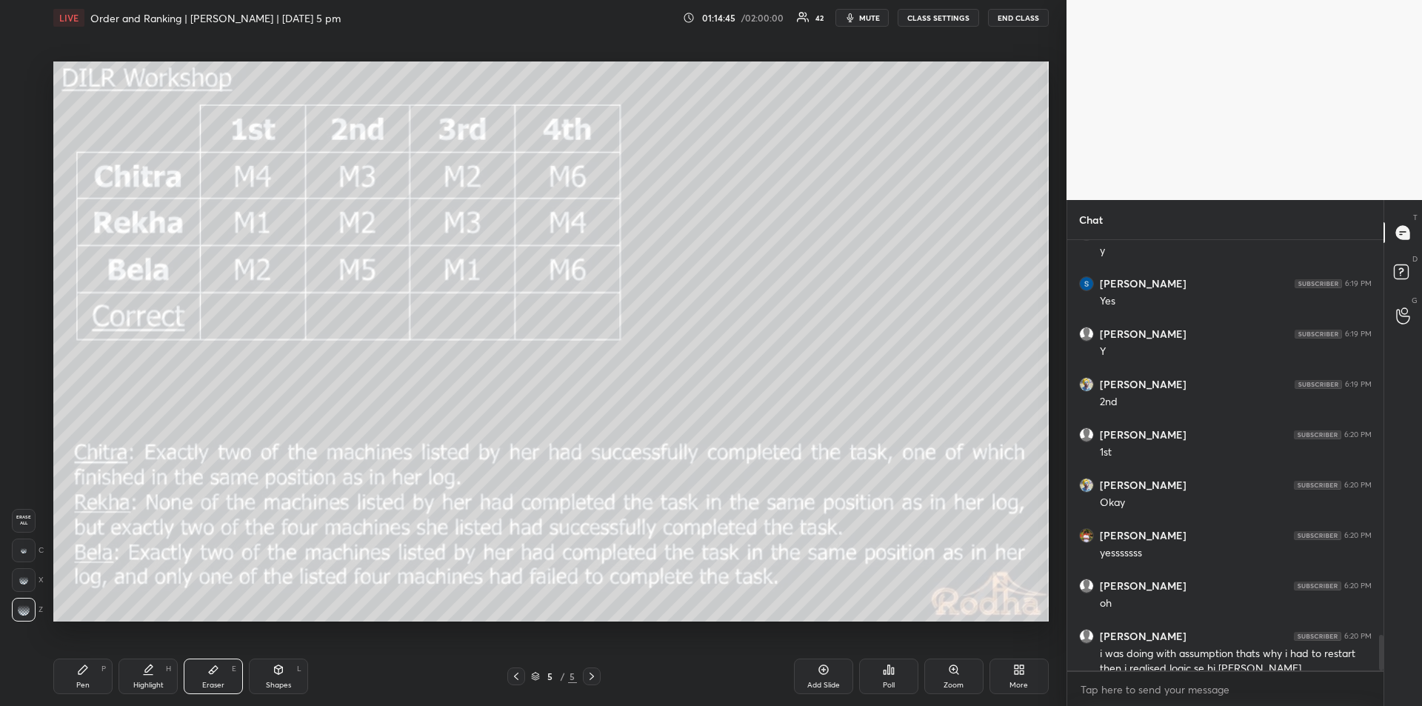
scroll to position [4774, 0]
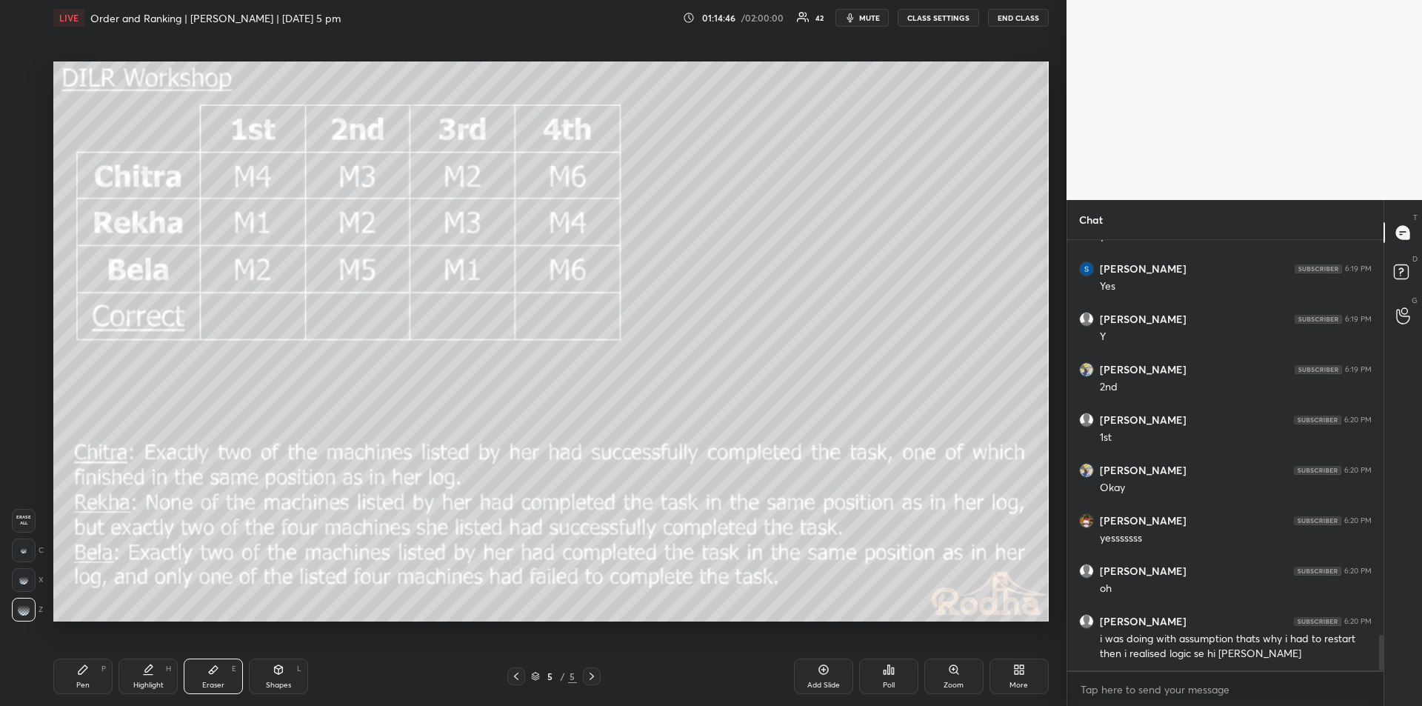
click at [87, 672] on icon at bounding box center [83, 670] width 12 height 12
click at [217, 676] on div "Eraser E" at bounding box center [213, 676] width 59 height 36
click at [90, 669] on div "Pen P" at bounding box center [82, 676] width 59 height 36
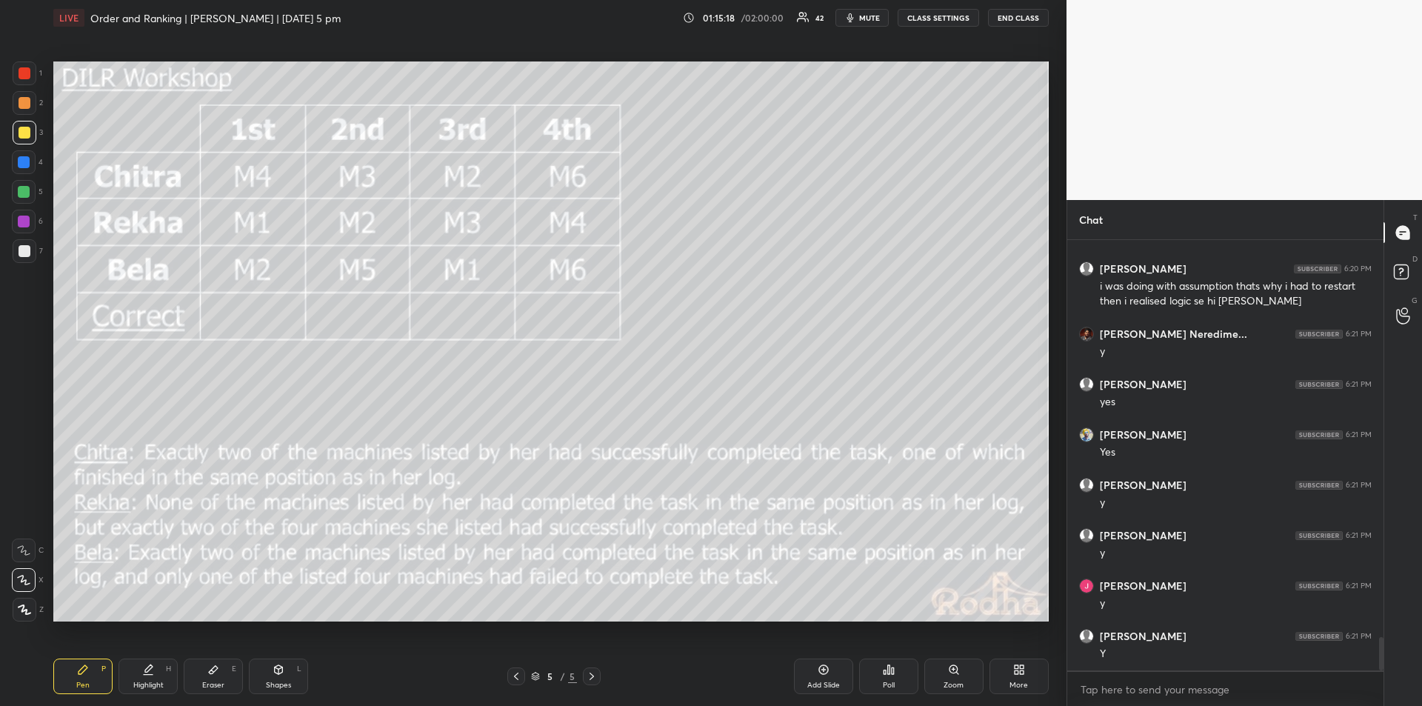
scroll to position [5177, 0]
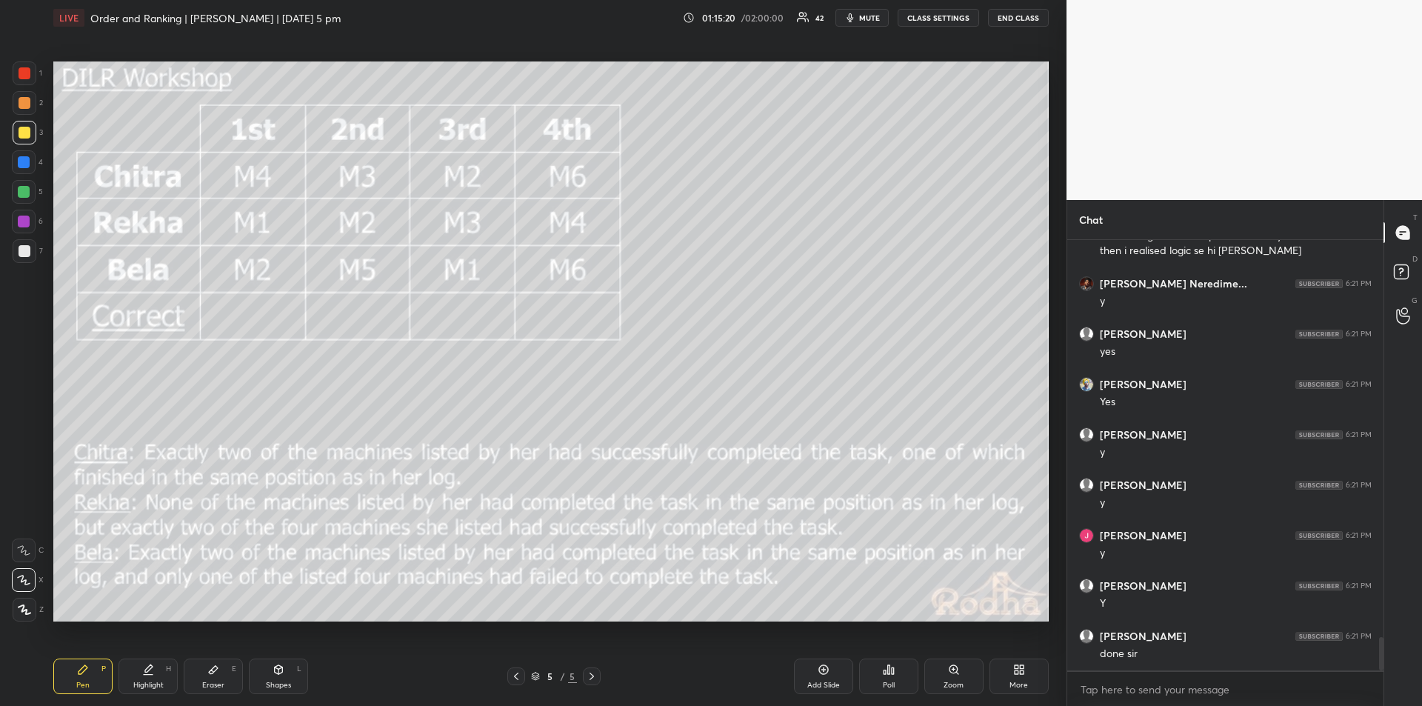
click at [145, 687] on div "Highlight" at bounding box center [148, 684] width 30 height 7
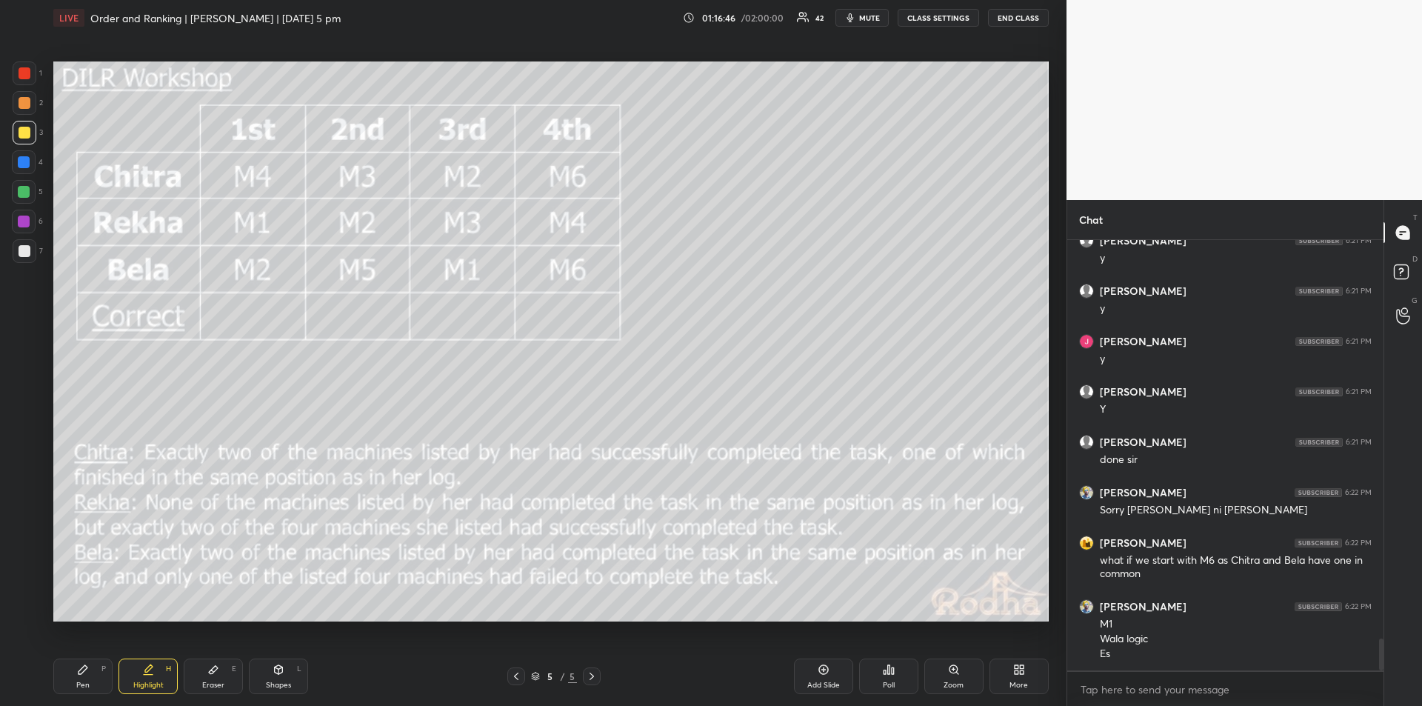
scroll to position [5385, 0]
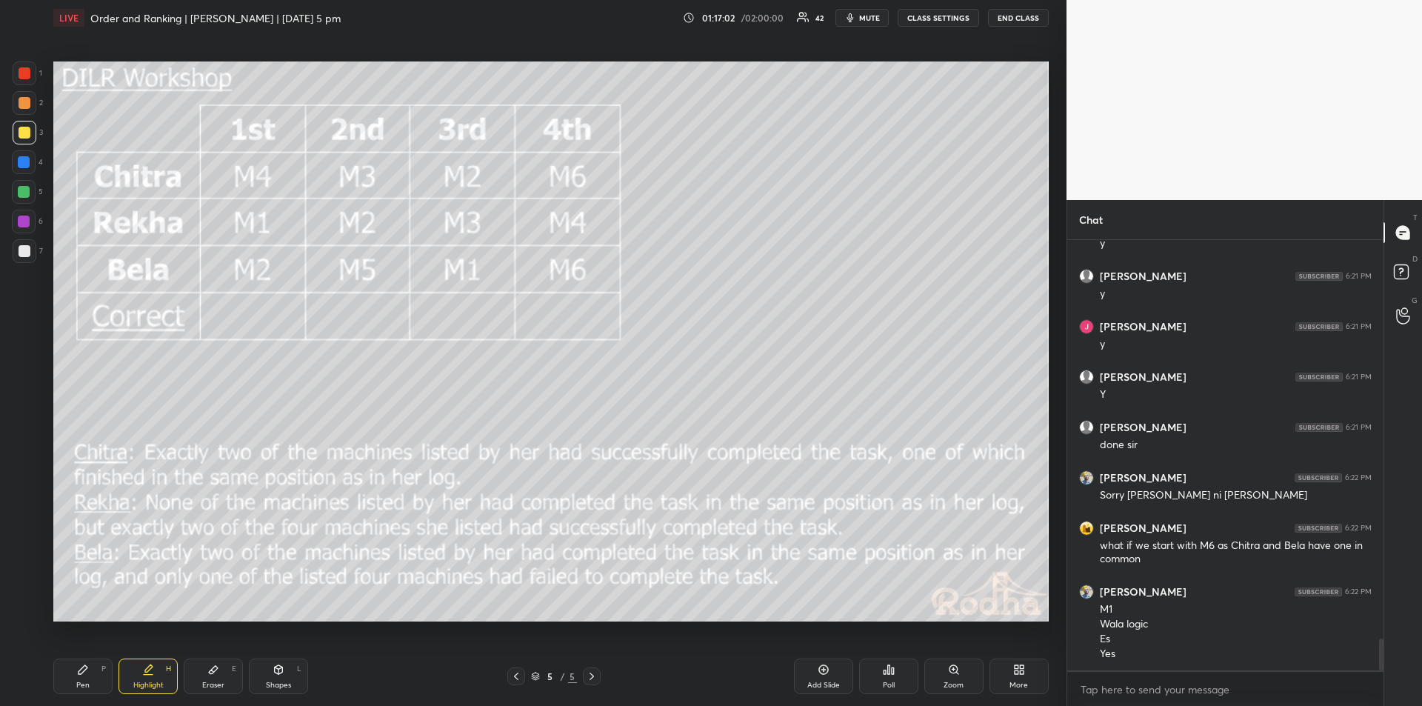
click at [87, 678] on div "Pen P" at bounding box center [82, 676] width 59 height 36
click at [144, 681] on div "Highlight" at bounding box center [148, 684] width 30 height 7
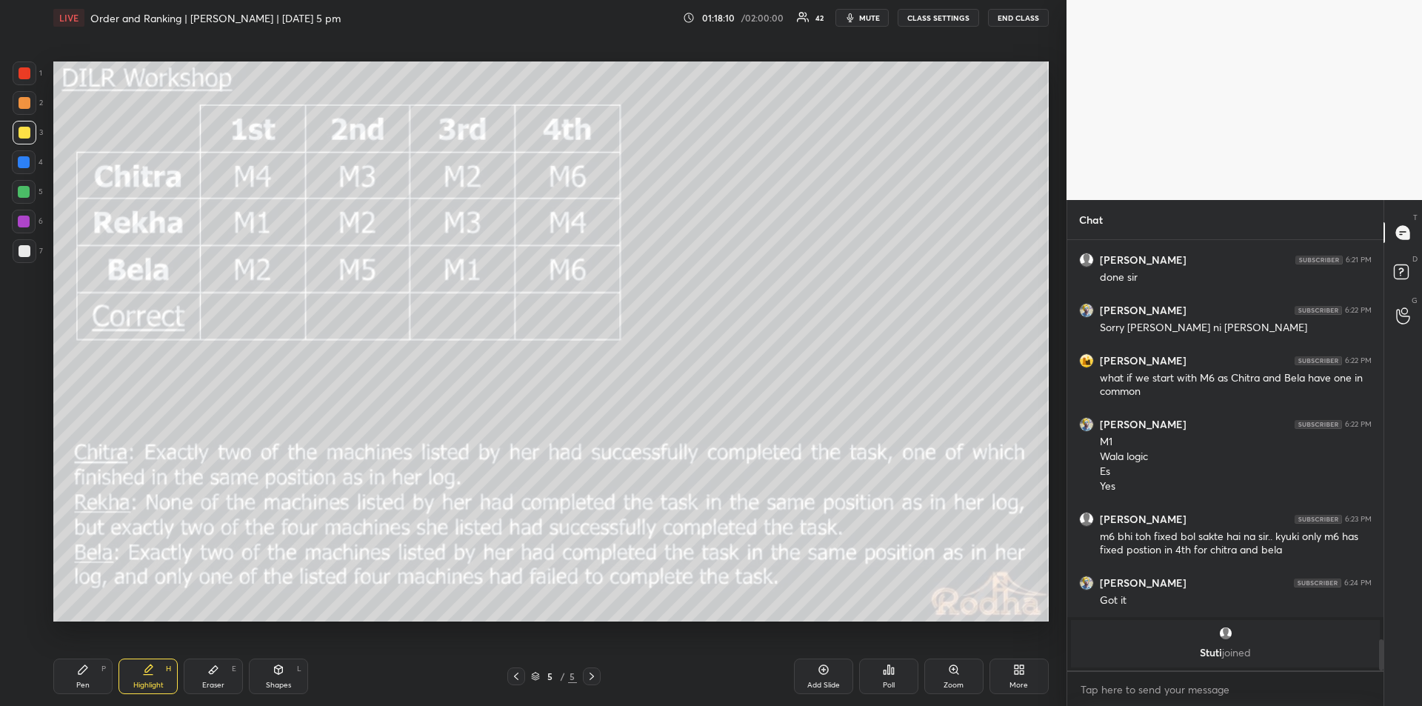
scroll to position [5184, 0]
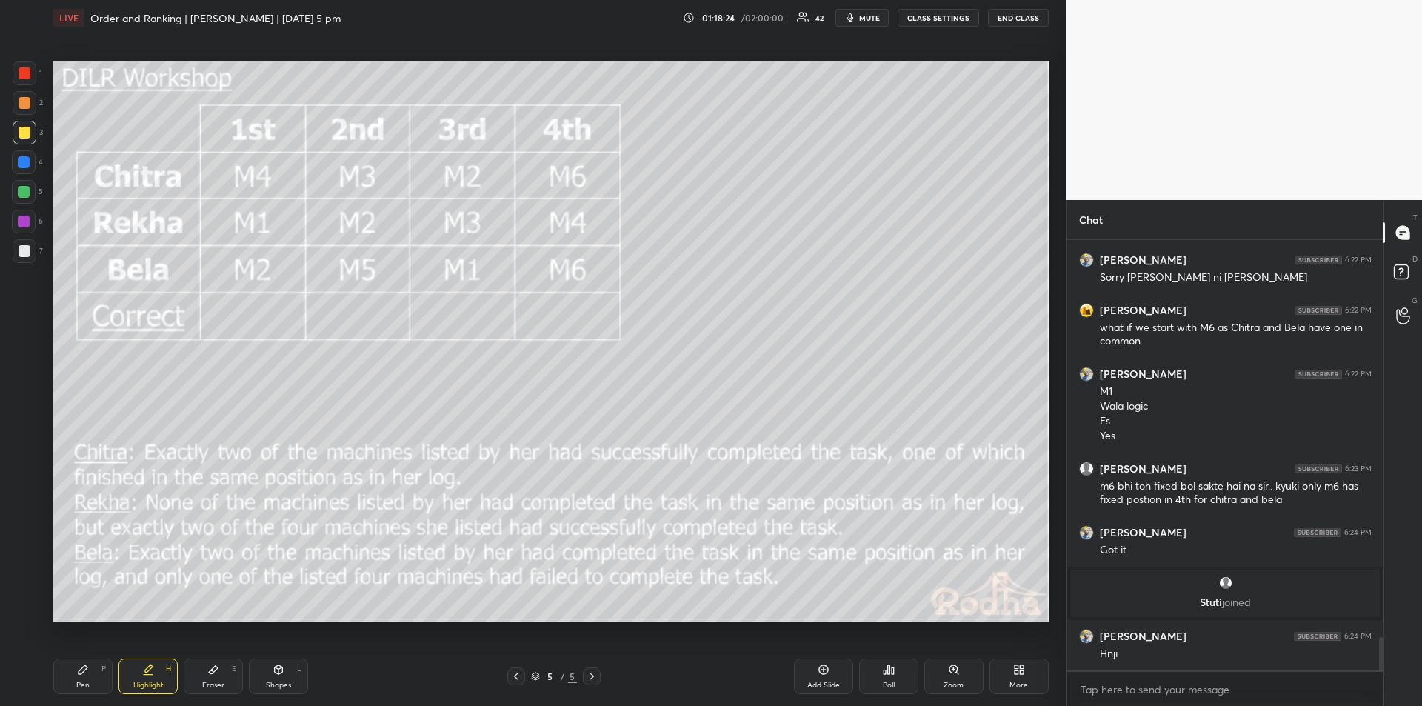
click at [153, 670] on icon at bounding box center [148, 670] width 12 height 12
click at [84, 676] on div "Pen P" at bounding box center [82, 676] width 59 height 36
click at [149, 672] on icon at bounding box center [148, 670] width 12 height 12
click at [85, 671] on icon at bounding box center [83, 670] width 12 height 12
click at [151, 670] on icon at bounding box center [148, 670] width 12 height 12
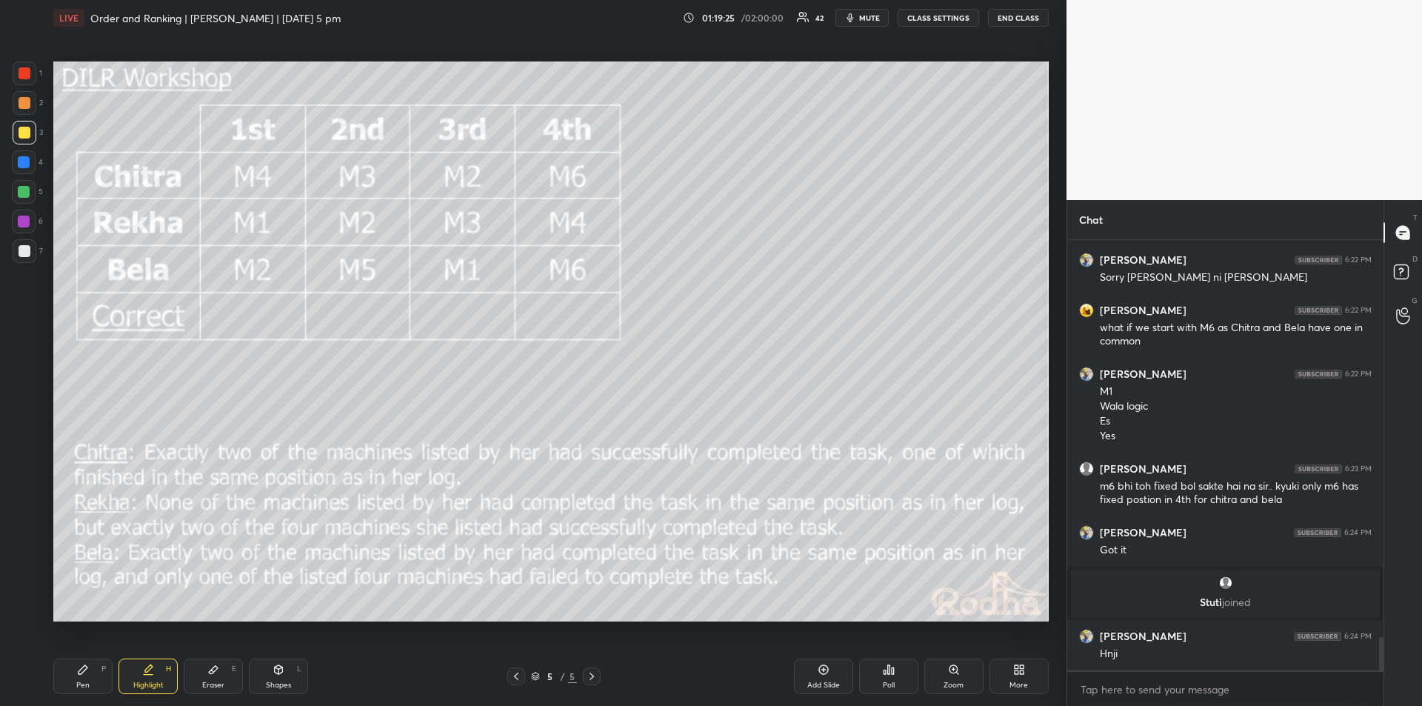
click at [84, 676] on div "Pen P" at bounding box center [82, 676] width 59 height 36
click at [158, 673] on div "Highlight H" at bounding box center [148, 676] width 59 height 36
click at [82, 670] on icon at bounding box center [83, 669] width 9 height 9
click at [145, 670] on icon at bounding box center [148, 667] width 7 height 7
click at [93, 670] on div "Pen P" at bounding box center [82, 676] width 59 height 36
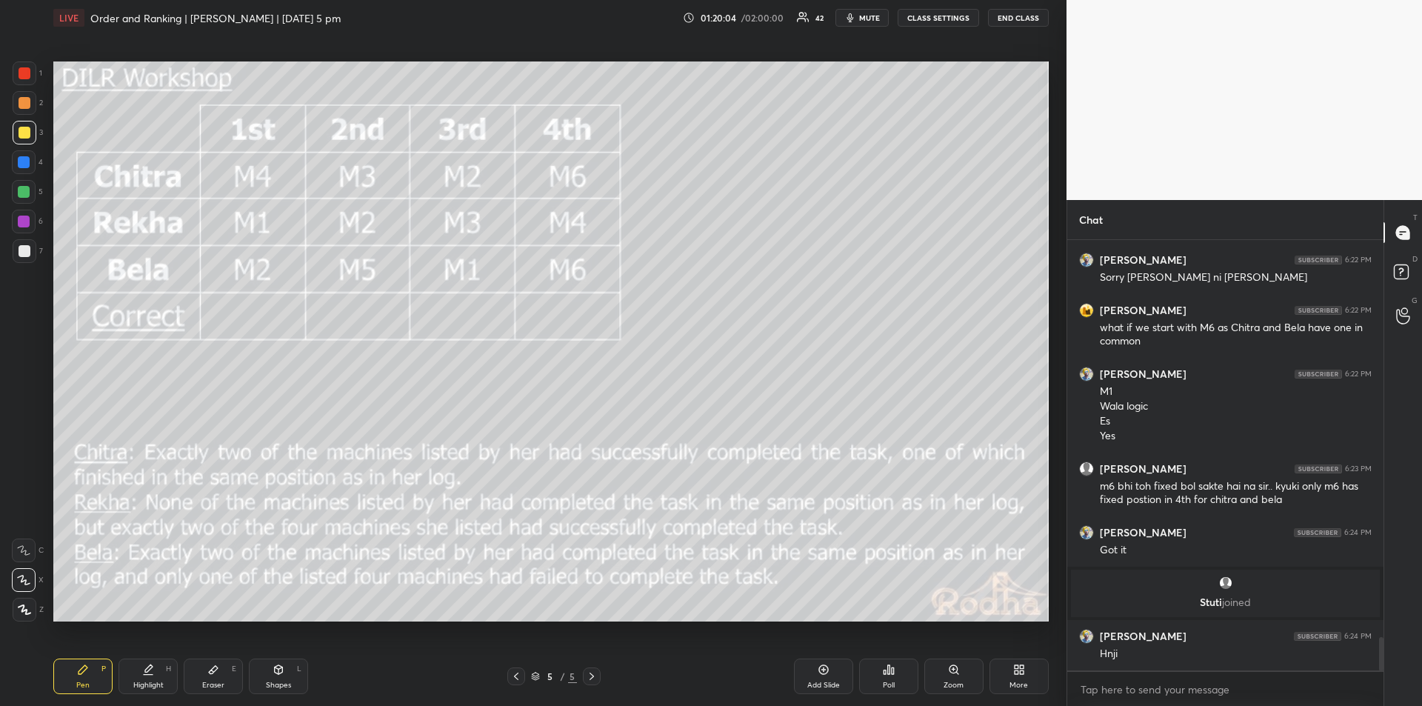
click at [150, 672] on icon at bounding box center [148, 670] width 12 height 12
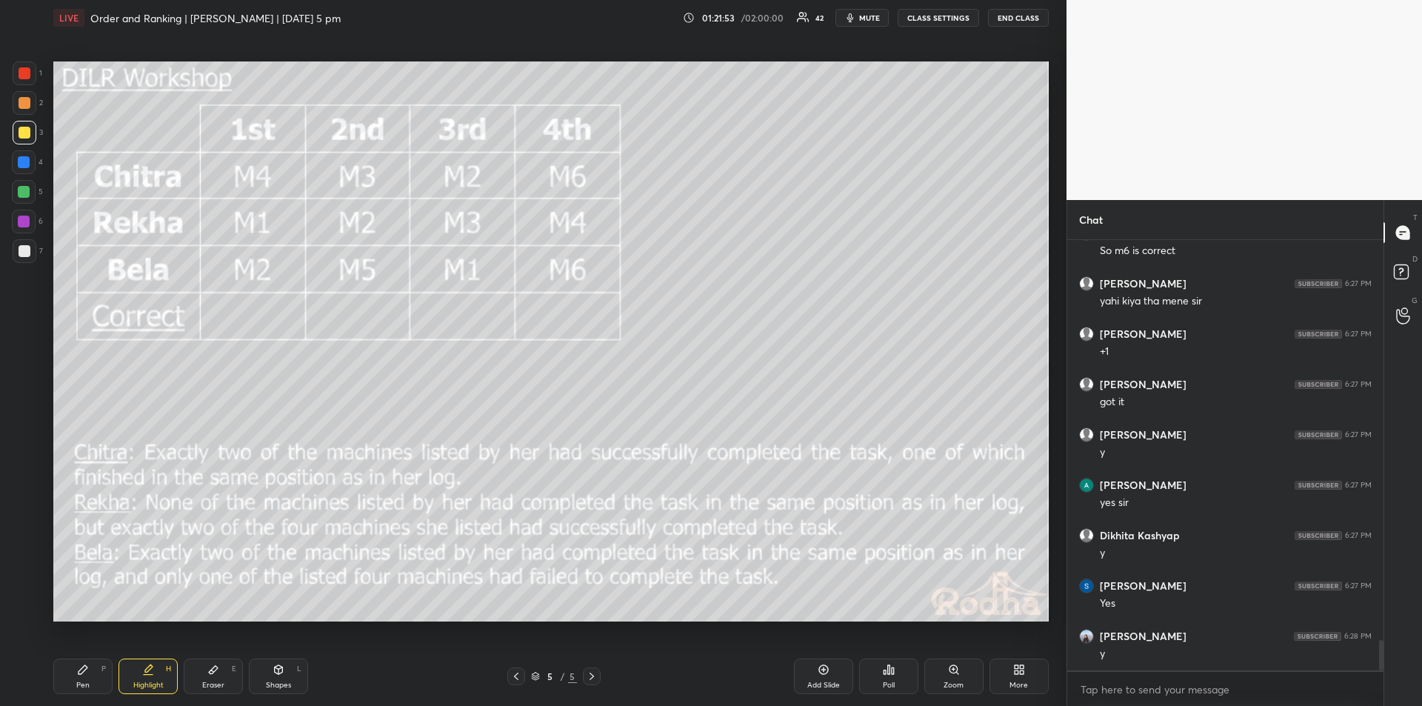
scroll to position [5802, 0]
click at [217, 681] on div "Eraser" at bounding box center [213, 684] width 22 height 7
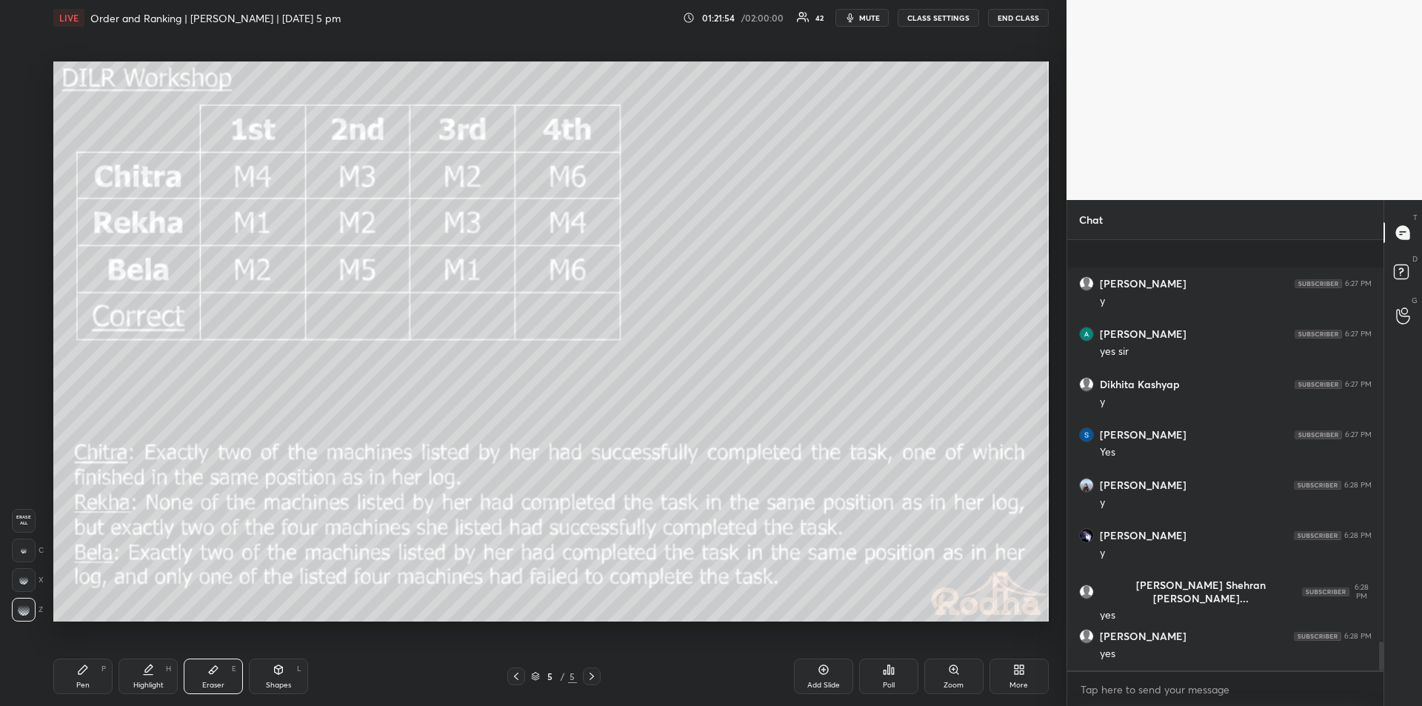
scroll to position [5902, 0]
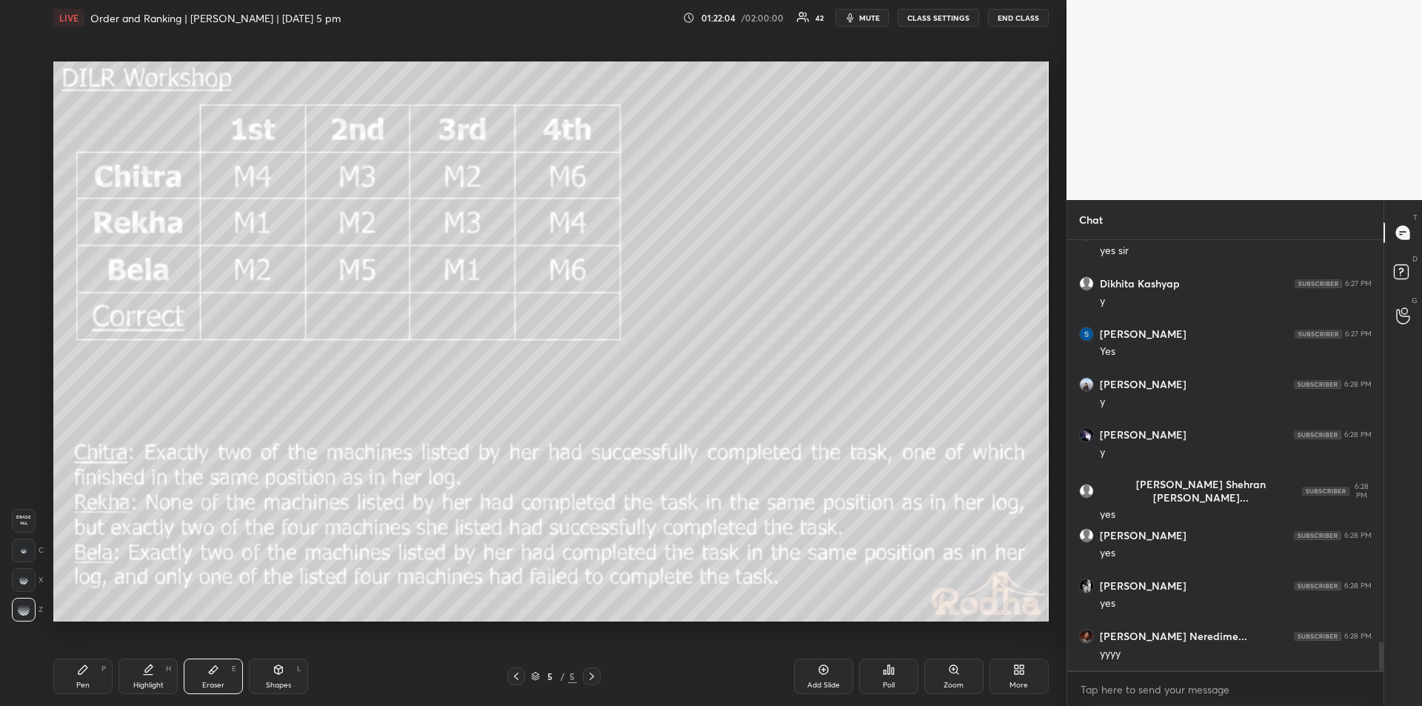
click at [90, 680] on div "Pen P" at bounding box center [82, 676] width 59 height 36
click at [153, 678] on div "Highlight H" at bounding box center [148, 676] width 59 height 36
click at [90, 676] on div "Pen P" at bounding box center [82, 676] width 59 height 36
click at [151, 674] on icon at bounding box center [148, 670] width 12 height 12
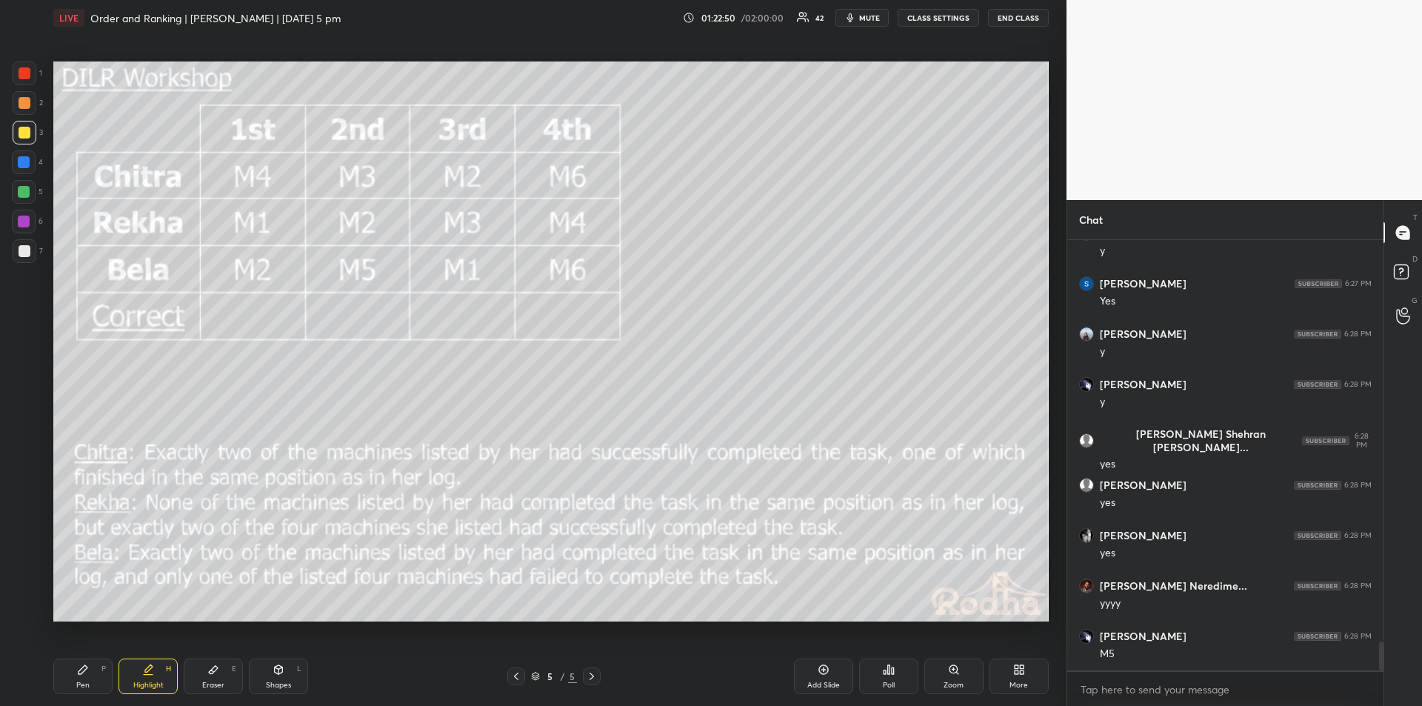
click at [87, 675] on icon at bounding box center [83, 670] width 12 height 12
click at [149, 669] on icon at bounding box center [148, 667] width 7 height 7
click at [79, 674] on icon at bounding box center [83, 669] width 9 height 9
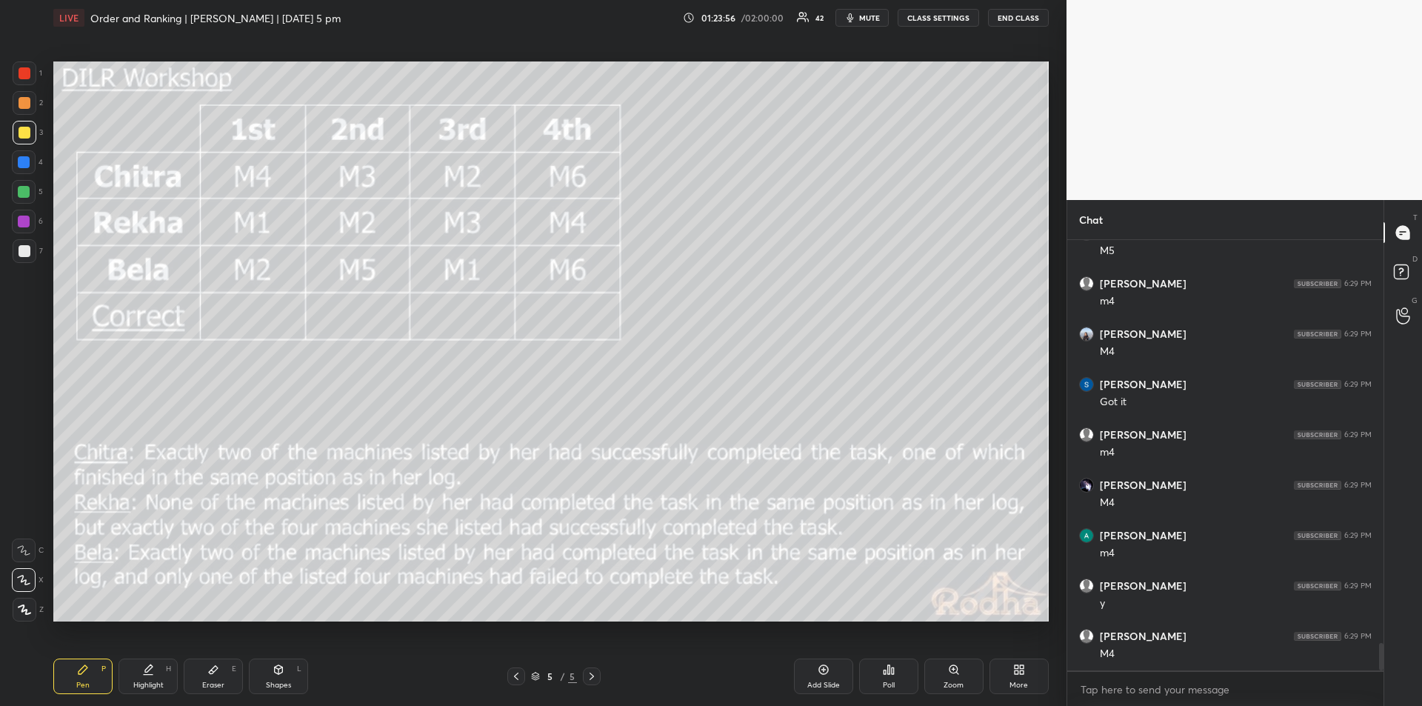
click at [147, 671] on icon at bounding box center [148, 667] width 7 height 7
click at [87, 677] on div "Pen P" at bounding box center [82, 676] width 59 height 36
click at [146, 675] on icon at bounding box center [148, 675] width 9 height 0
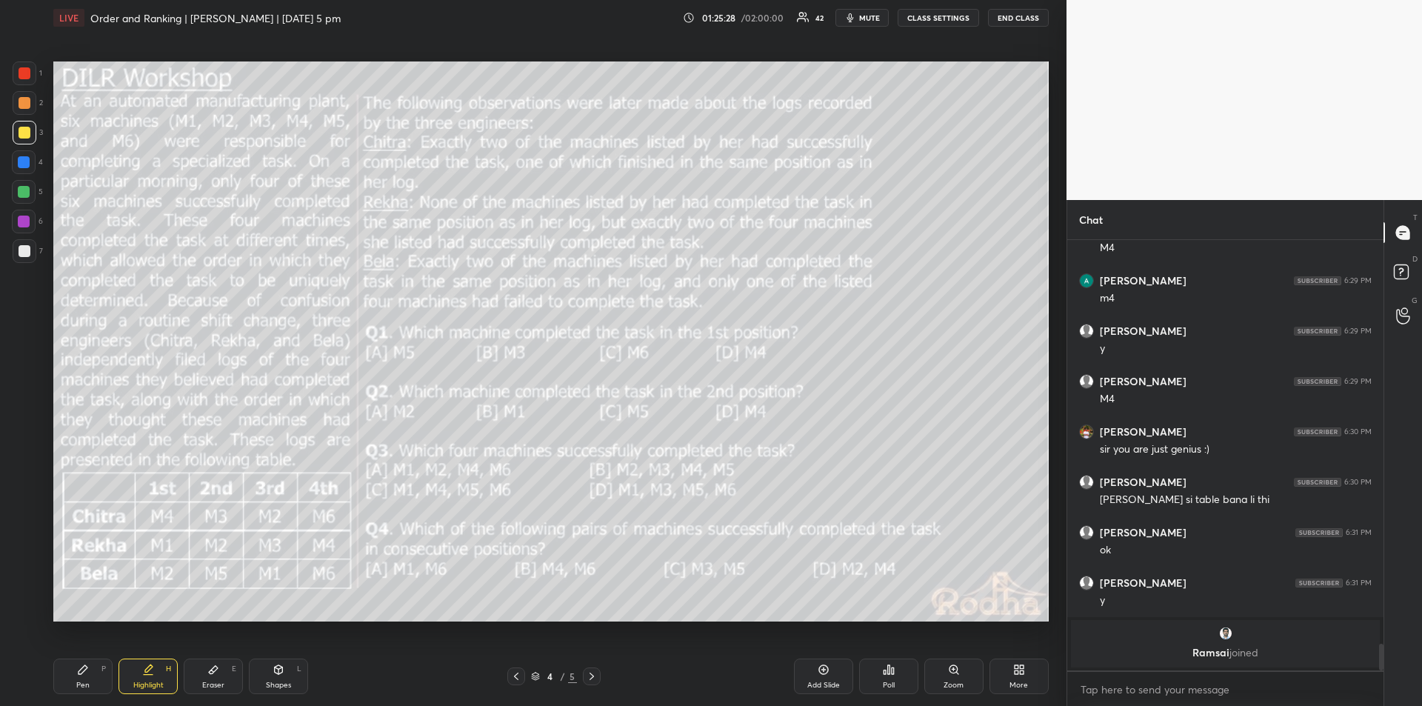
click at [88, 681] on div "Pen" at bounding box center [82, 684] width 13 height 7
click at [150, 678] on div "Highlight H" at bounding box center [148, 676] width 59 height 36
click at [81, 678] on div "Pen P" at bounding box center [82, 676] width 59 height 36
click at [144, 682] on div "Highlight" at bounding box center [148, 684] width 30 height 7
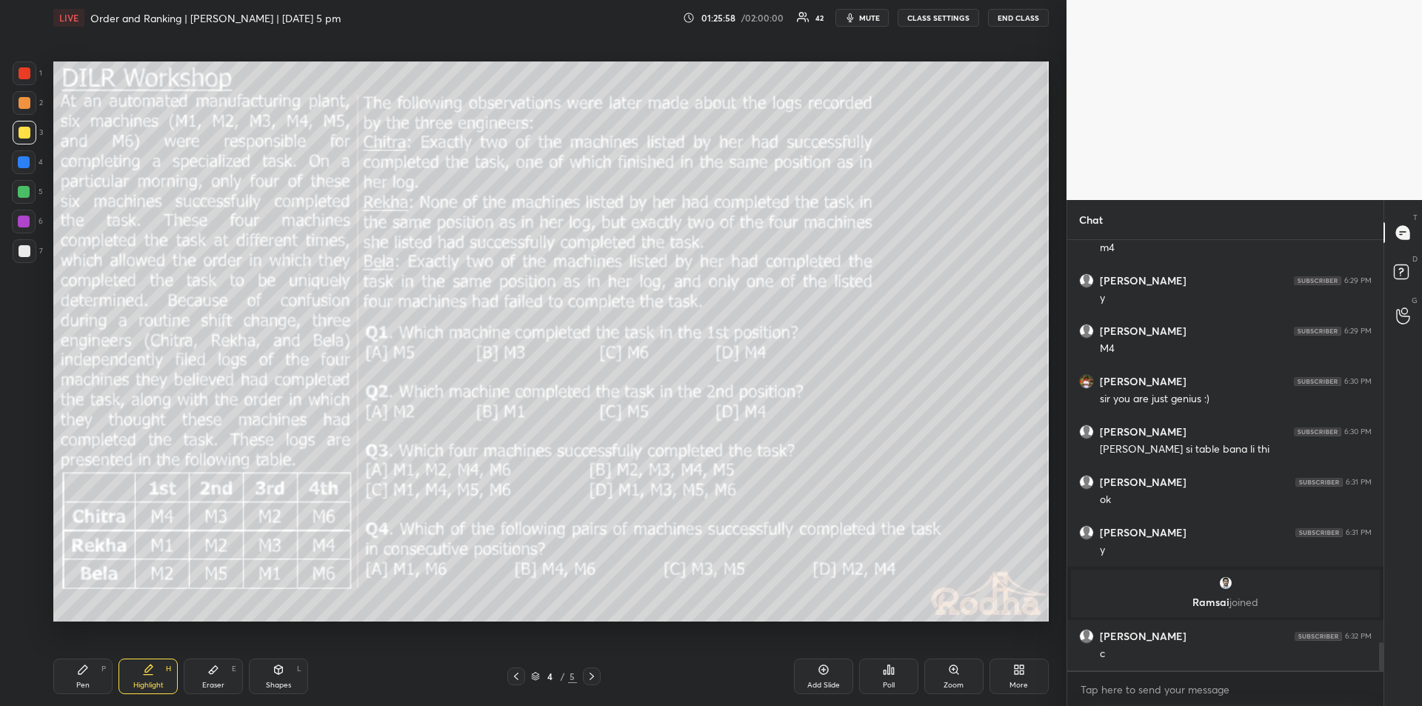
scroll to position [6185, 0]
click at [90, 675] on div "Pen P" at bounding box center [82, 676] width 59 height 36
click at [139, 682] on div "Highlight" at bounding box center [148, 684] width 30 height 7
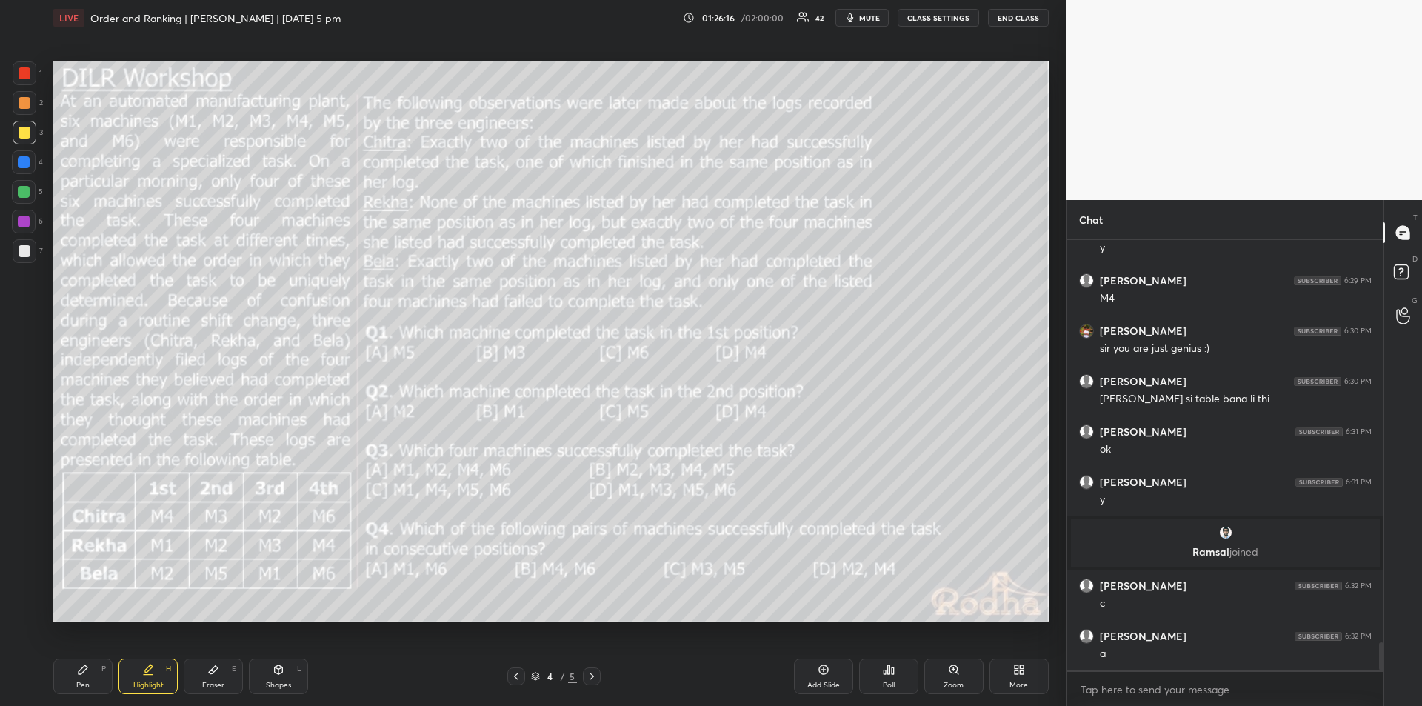
click at [75, 682] on div "Pen P" at bounding box center [82, 676] width 59 height 36
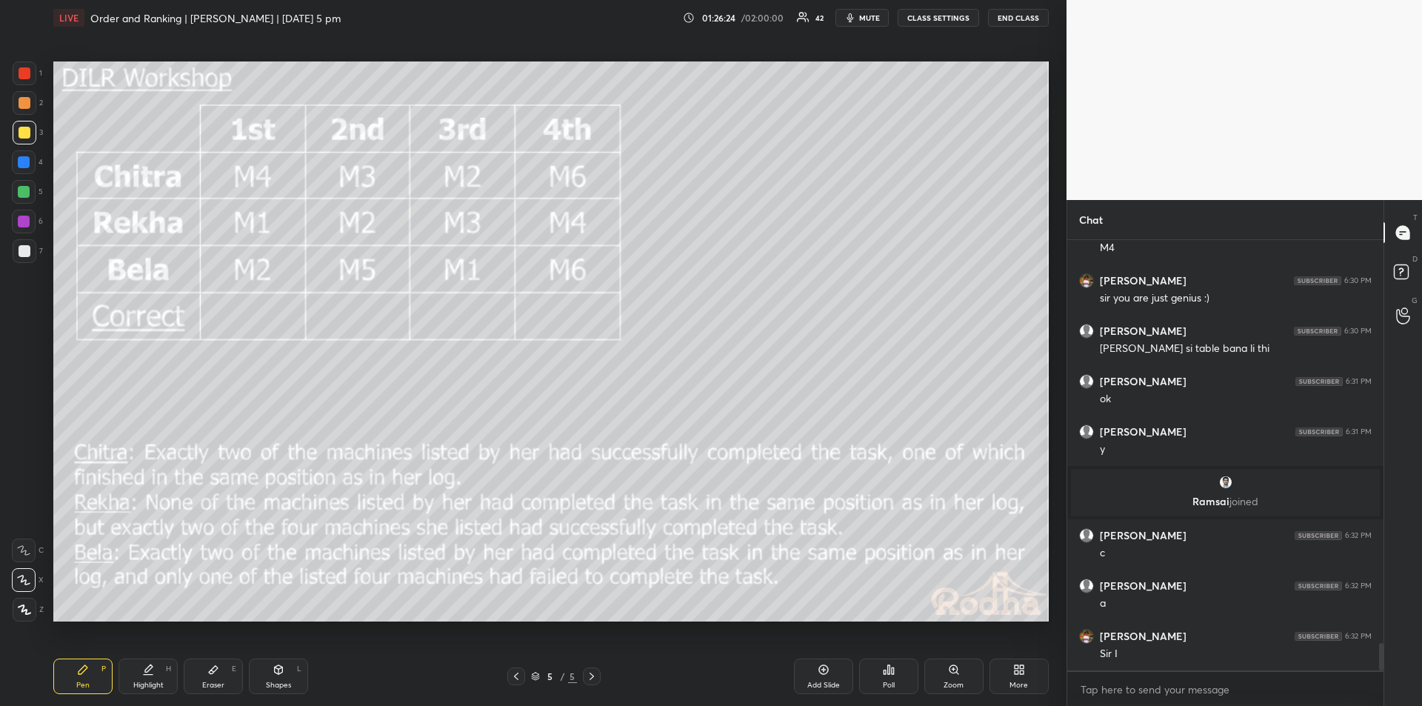
click at [151, 665] on icon at bounding box center [148, 667] width 7 height 7
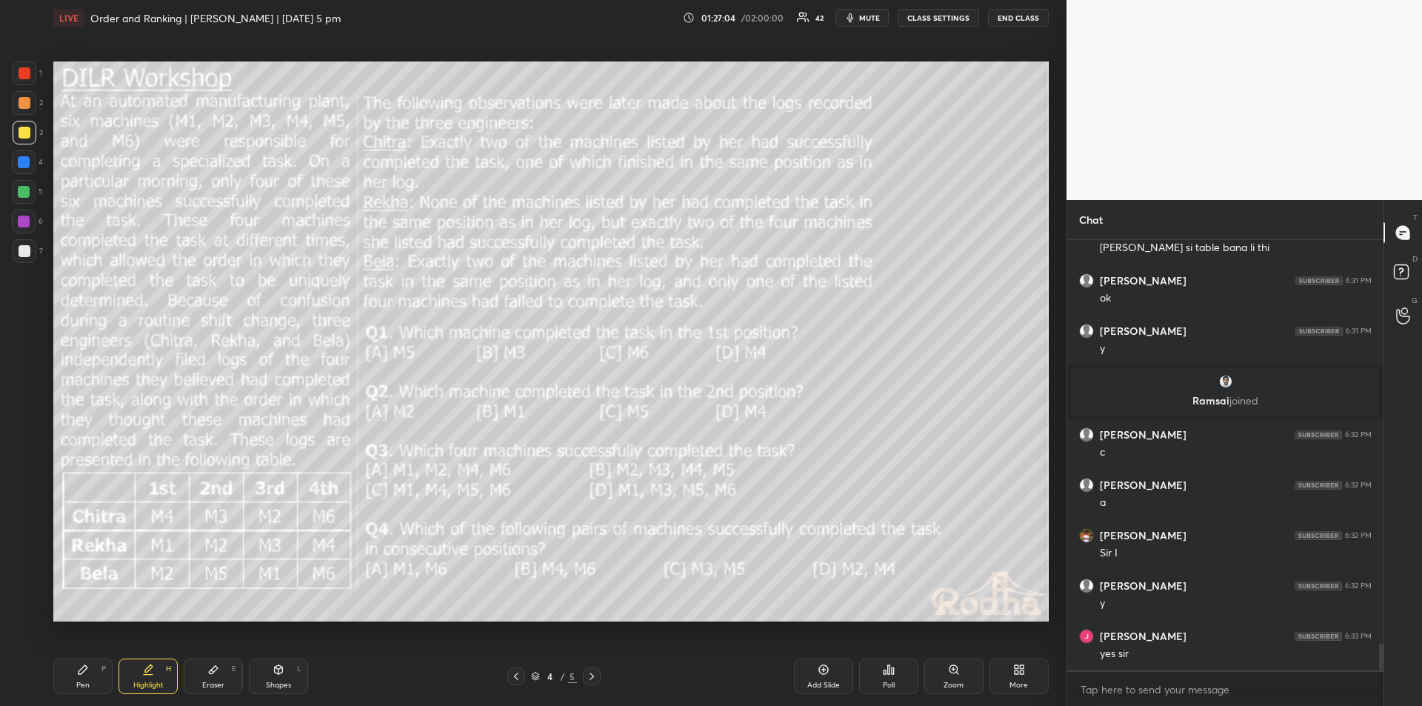
scroll to position [6451, 0]
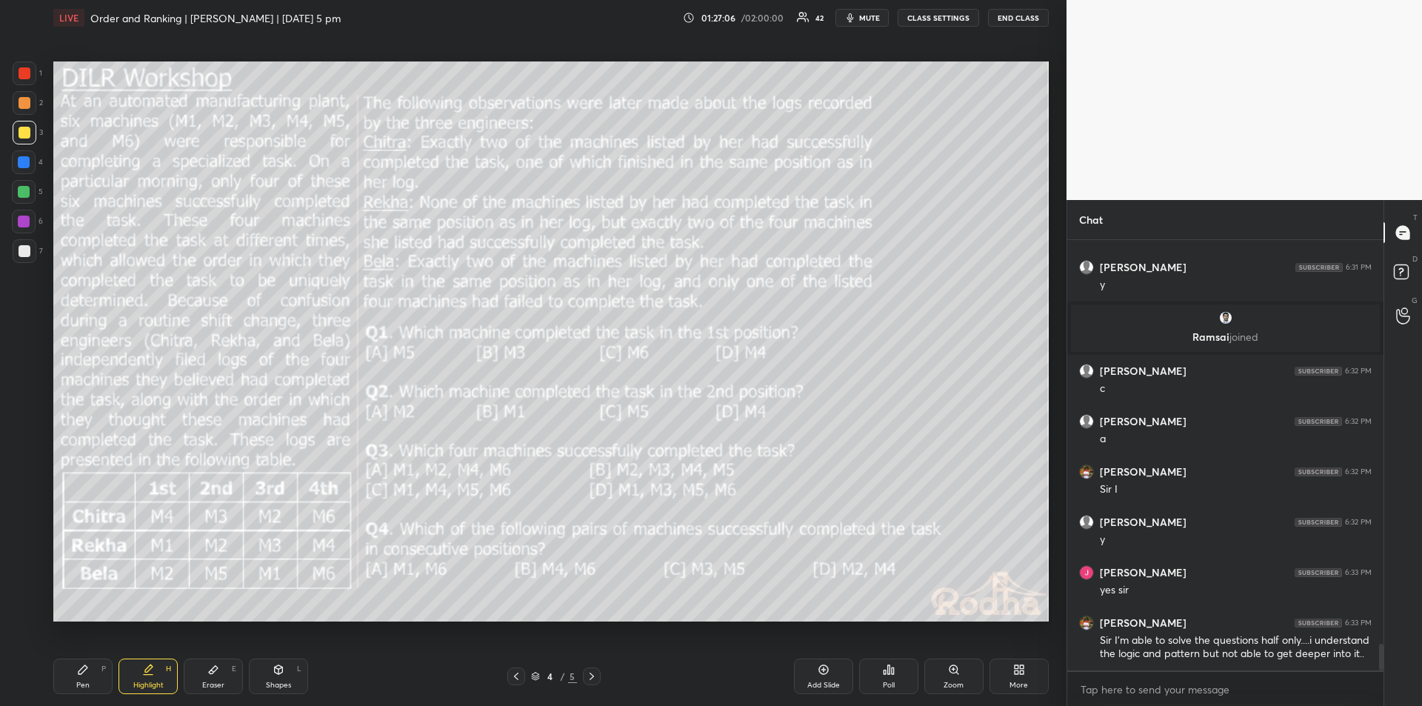
click at [87, 672] on icon at bounding box center [83, 670] width 12 height 12
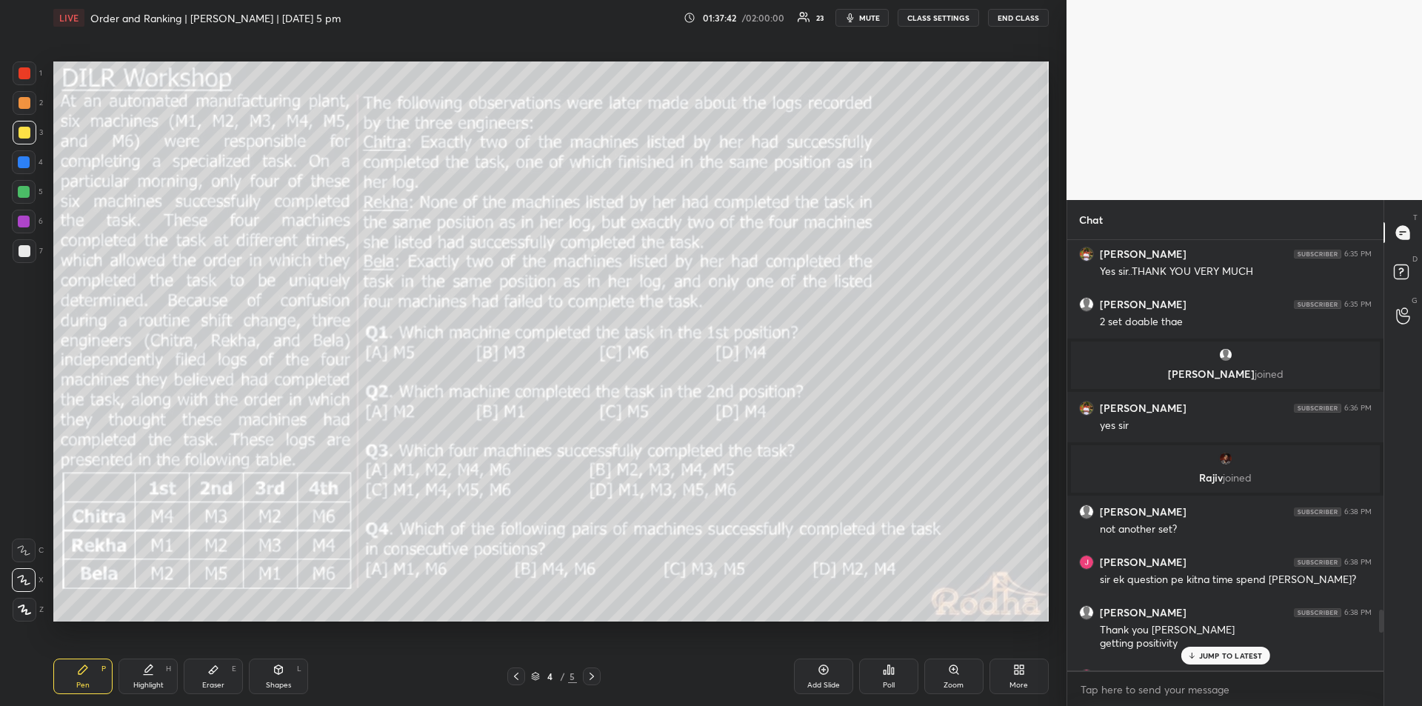
scroll to position [7224, 0]
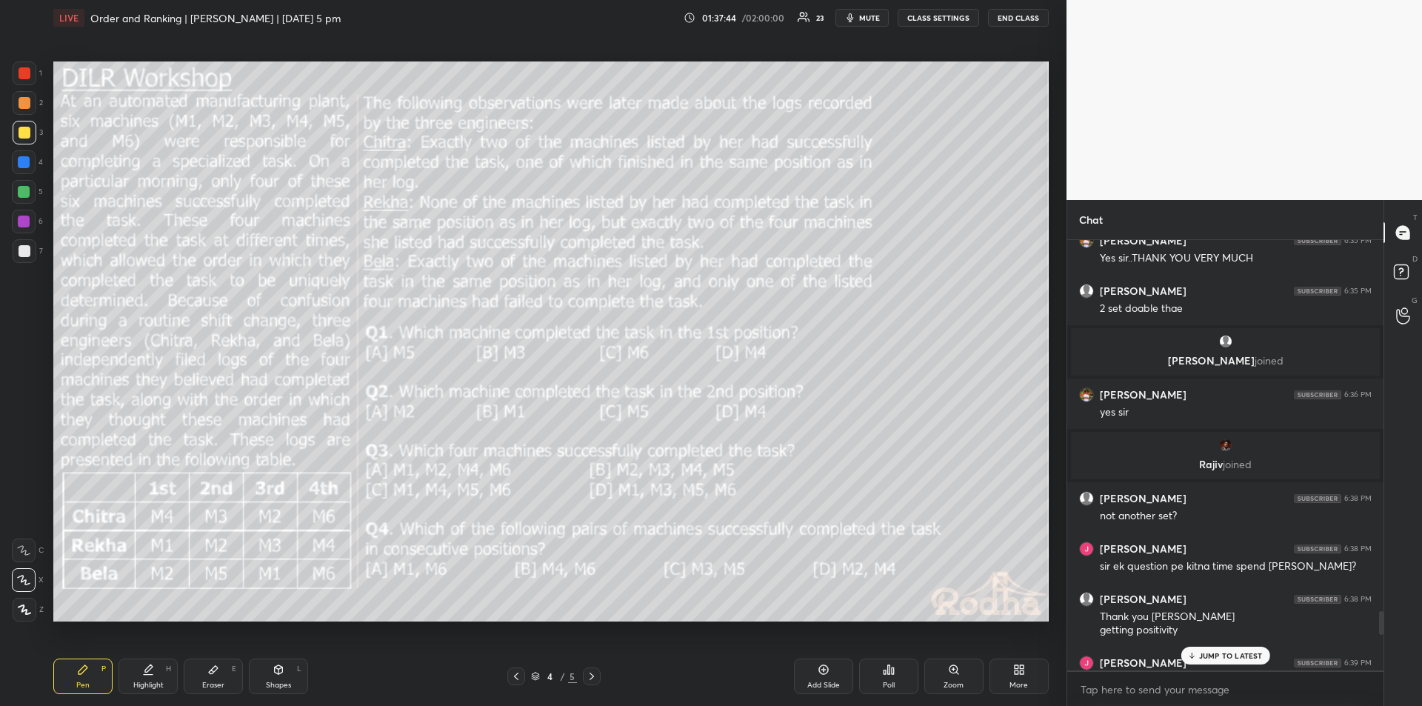
drag, startPoint x: 1237, startPoint y: 516, endPoint x: 1293, endPoint y: 456, distance: 81.7
click at [1293, 456] on div "[PERSON_NAME] joined" at bounding box center [1225, 455] width 309 height 47
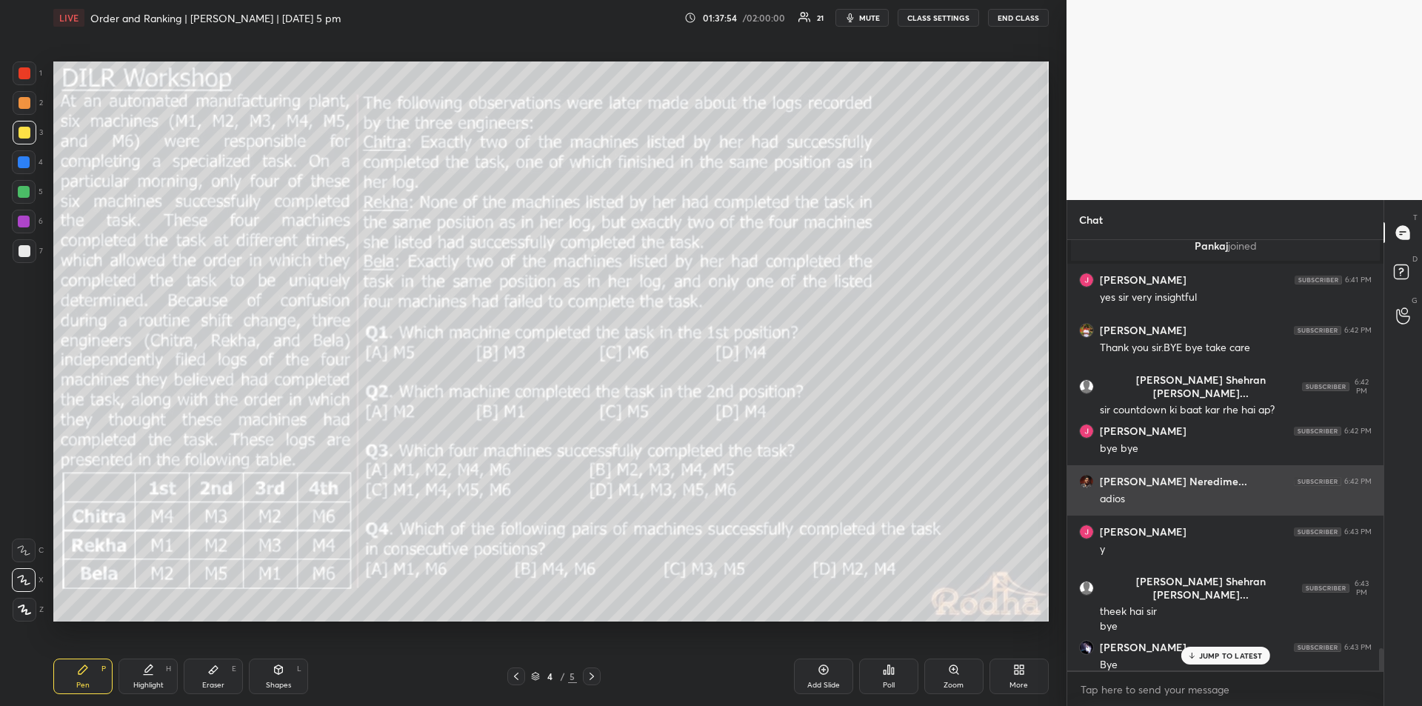
scroll to position [8070, 0]
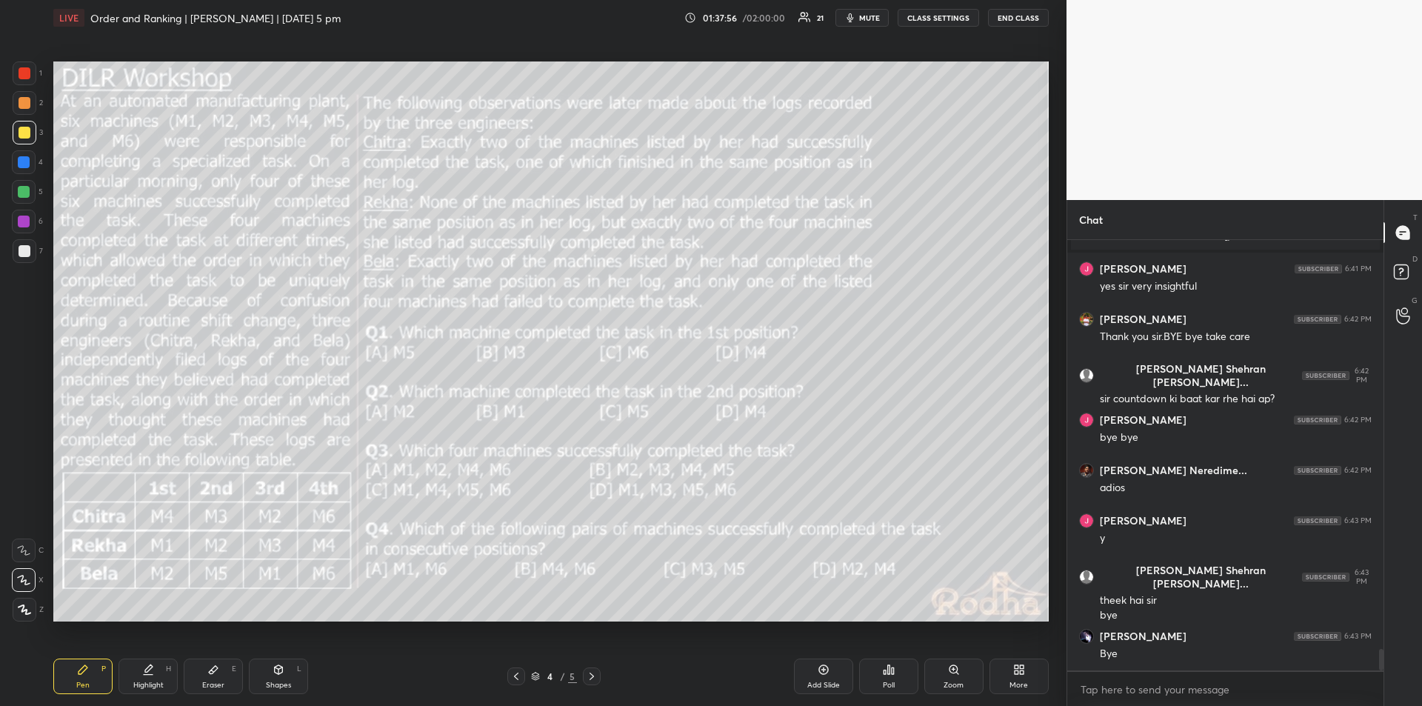
click at [999, 17] on button "END CLASS" at bounding box center [1018, 18] width 61 height 18
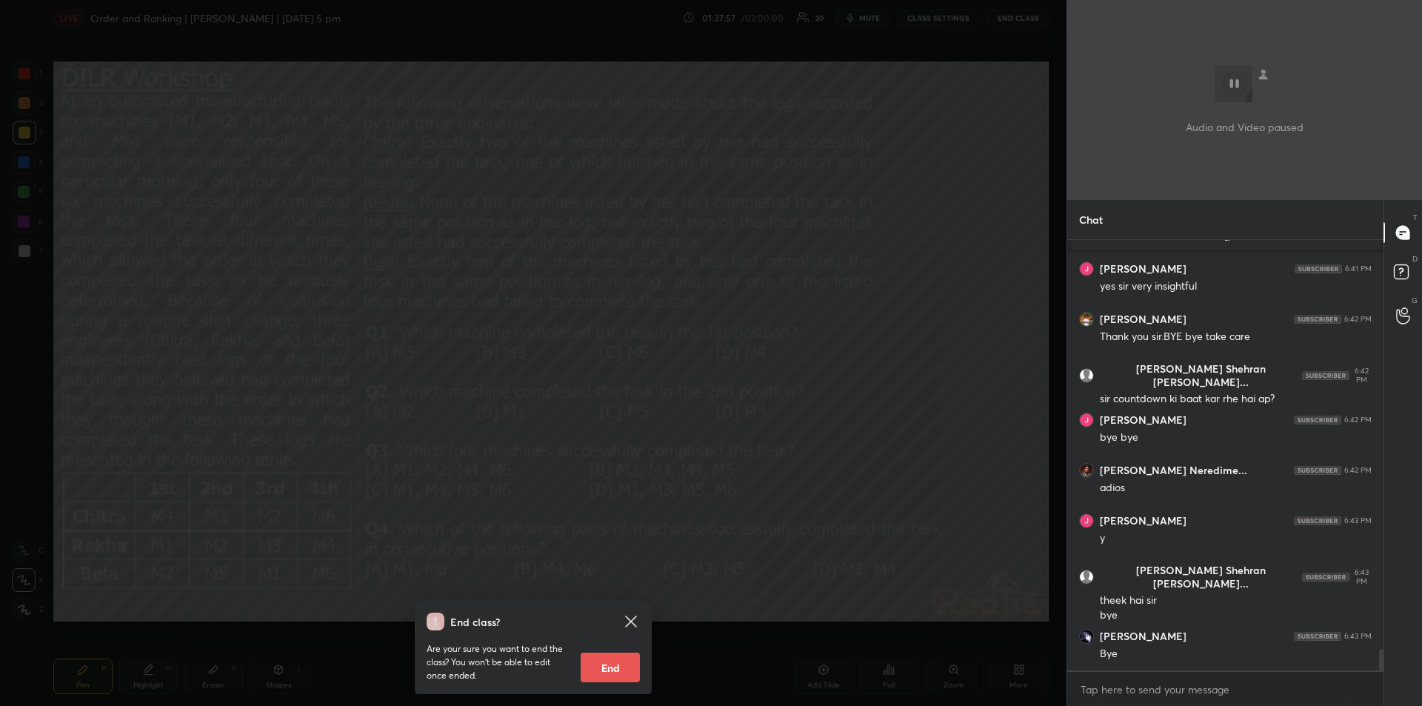
click at [606, 678] on button "End" at bounding box center [610, 668] width 59 height 30
type textarea "x"
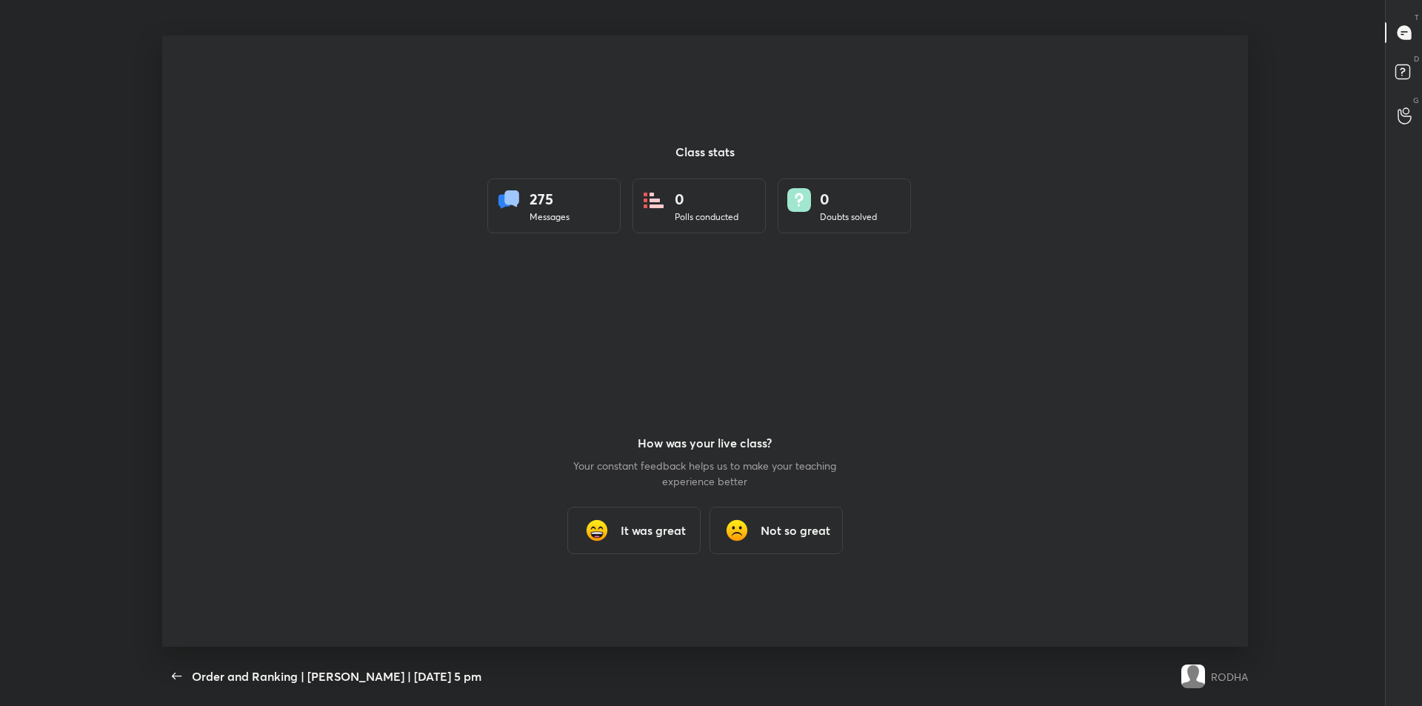
scroll to position [73457, 72664]
